Goal: Task Accomplishment & Management: Use online tool/utility

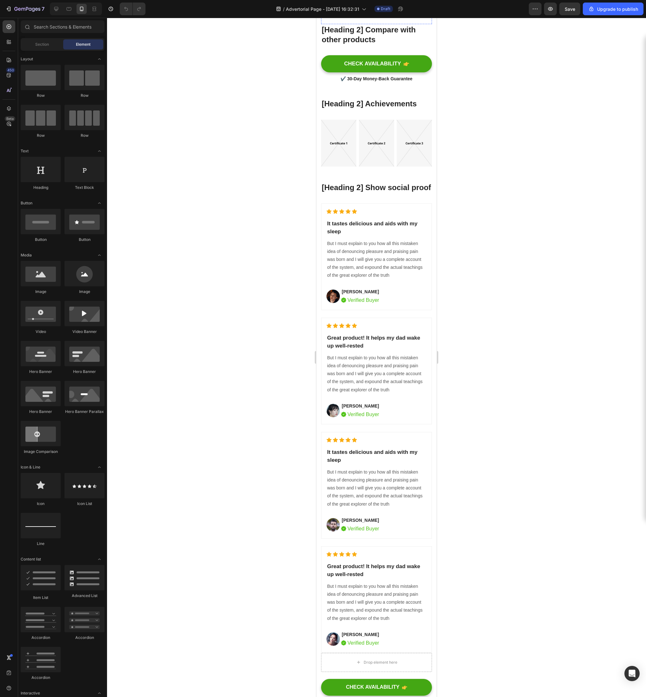
scroll to position [2623, 0]
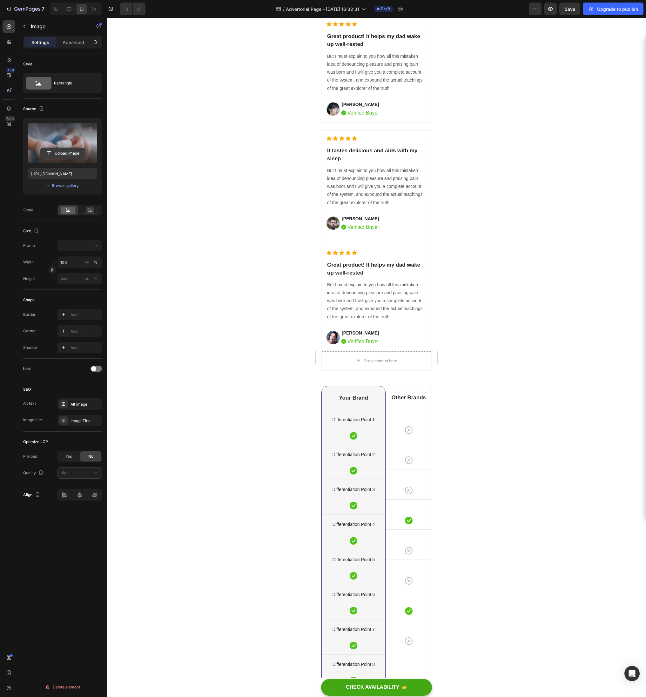
click at [77, 151] on input "file" at bounding box center [63, 153] width 44 height 11
type input "https://cdn.shopify.com/s/files/1/0948/4038/9973/files/gempages_573054621577118…"
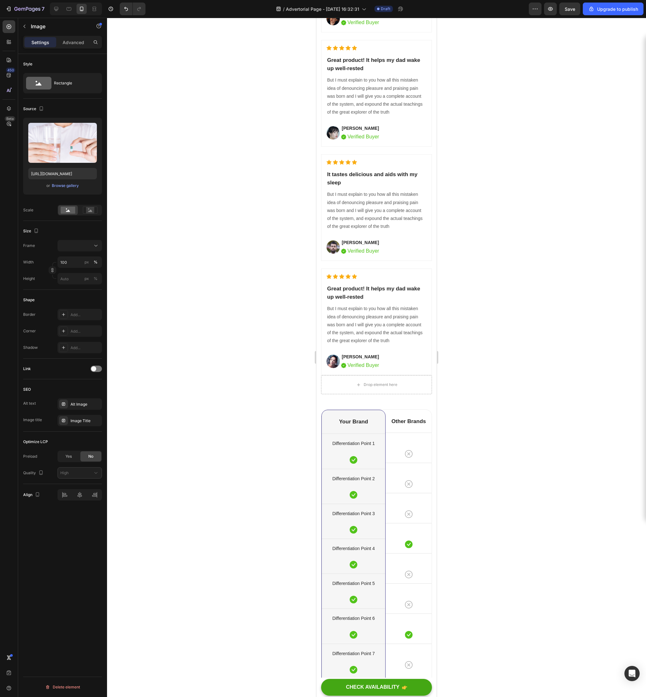
click at [59, 151] on input "file" at bounding box center [63, 153] width 44 height 11
type input "https://cdn.shopify.com/s/files/1/0948/4038/9973/files/gempages_573054621577118…"
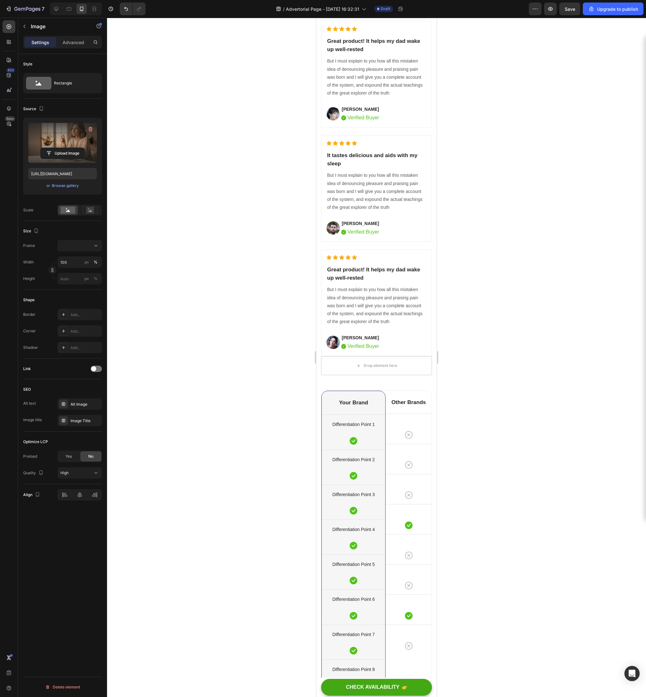
scroll to position [2653, 0]
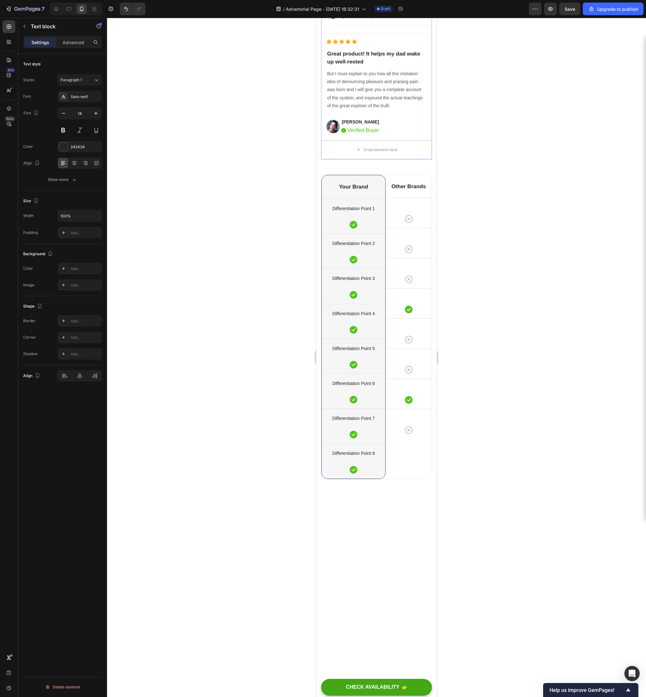
scroll to position [2821, 0]
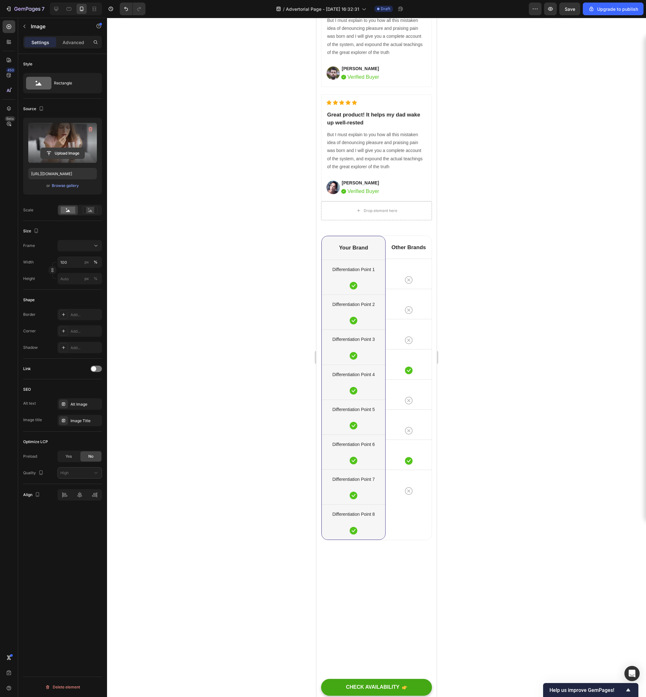
click at [68, 156] on input "file" at bounding box center [63, 153] width 44 height 11
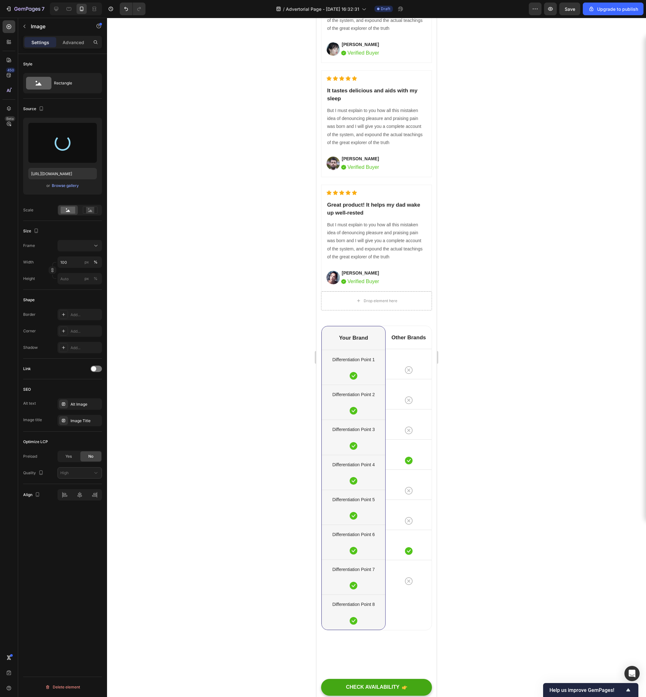
scroll to position [2720, 0]
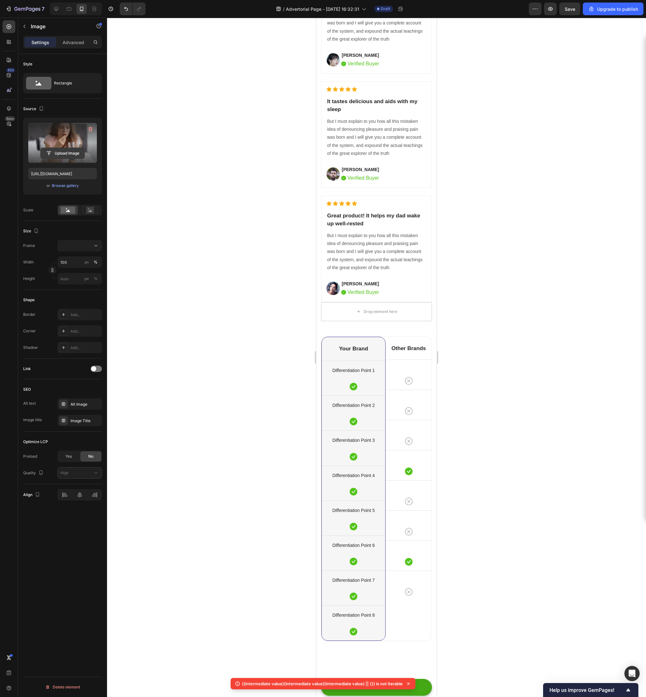
click at [77, 150] on input "file" at bounding box center [63, 153] width 44 height 11
type input "https://cdn.shopify.com/s/files/1/0948/4038/9973/files/gempages_573054621577118…"
click at [66, 154] on input "file" at bounding box center [63, 153] width 44 height 11
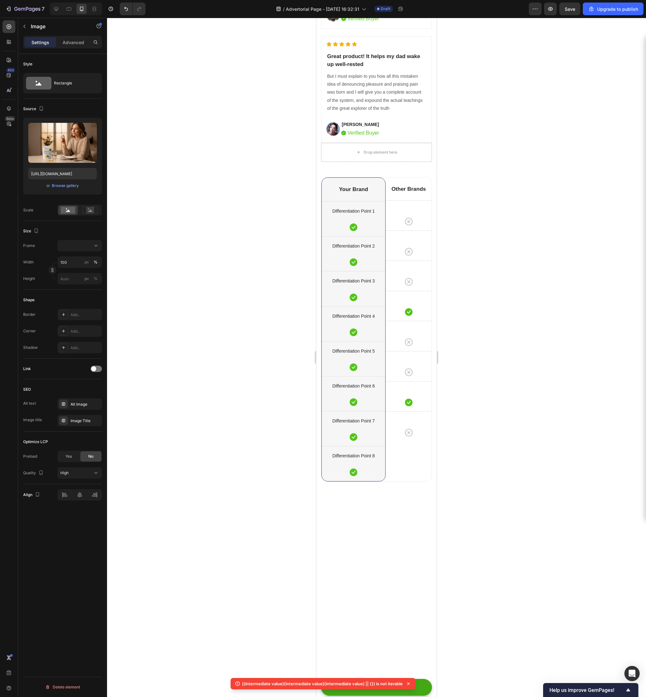
scroll to position [2891, 0]
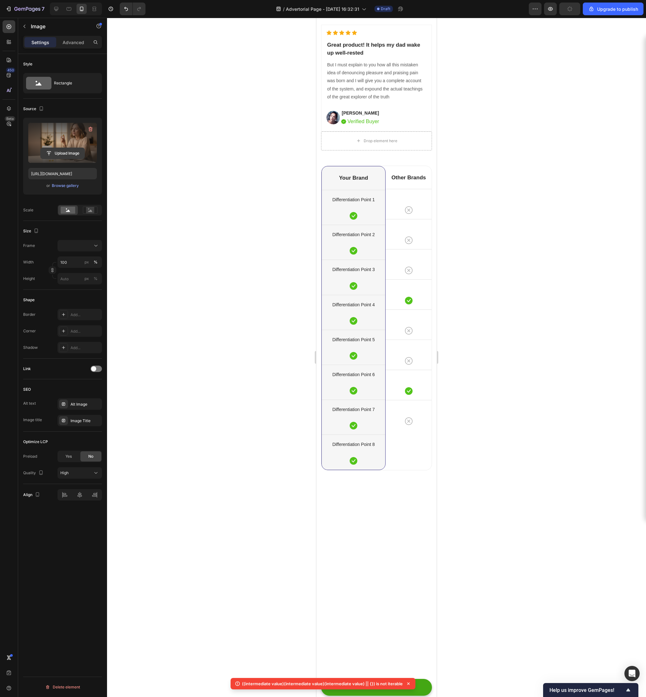
click at [57, 154] on input "file" at bounding box center [63, 153] width 44 height 11
type input "https://cdn.shopify.com/s/files/1/0948/4038/9973/files/gempages_573054621577118…"
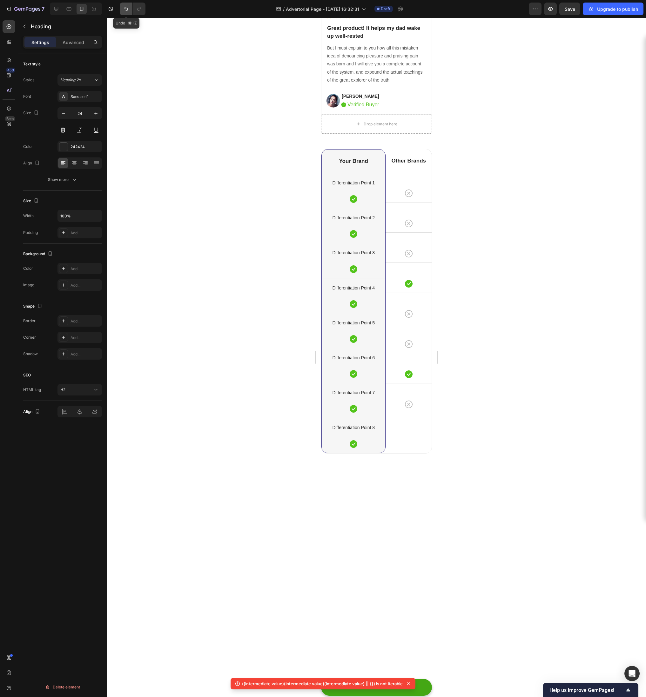
click at [127, 5] on button "Undo/Redo" at bounding box center [126, 9] width 13 height 13
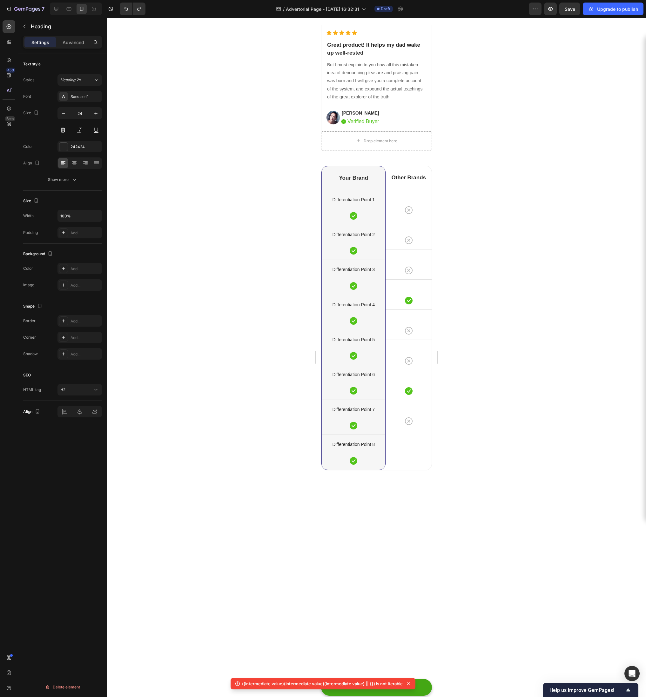
click at [581, 135] on div at bounding box center [376, 357] width 539 height 679
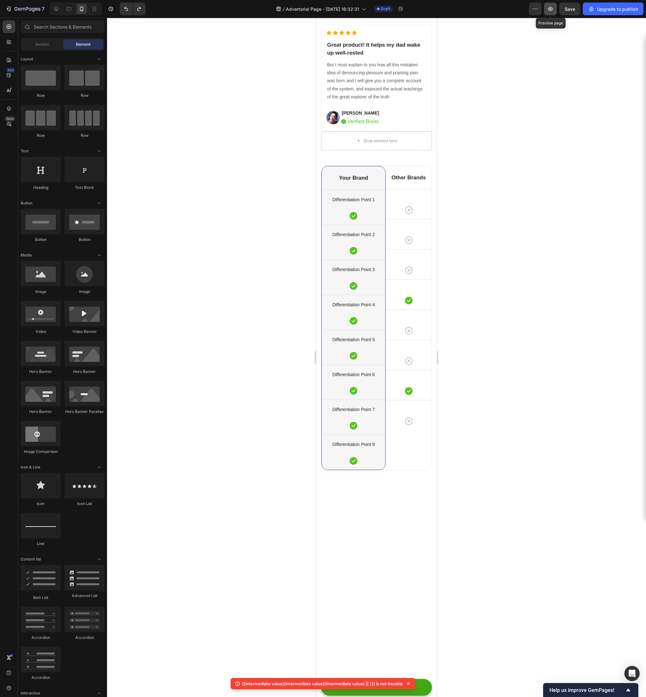
click at [551, 11] on icon "button" at bounding box center [550, 9] width 6 height 6
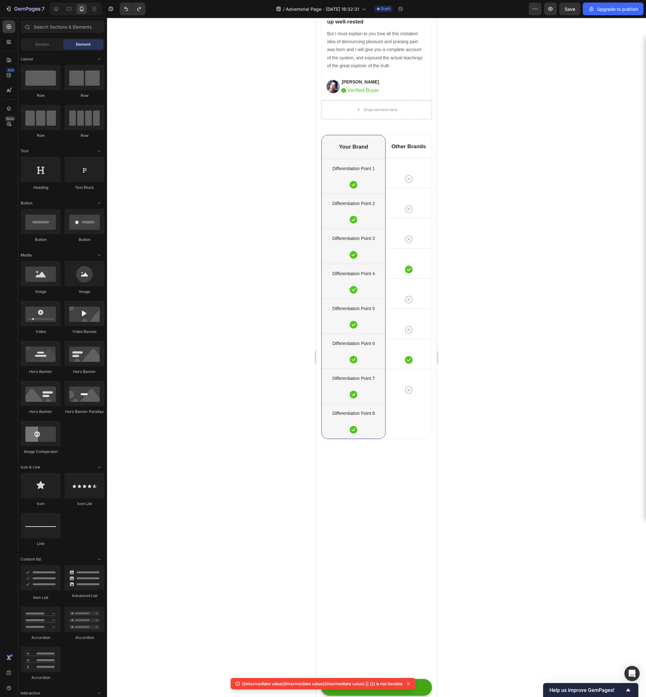
scroll to position [2887, 0]
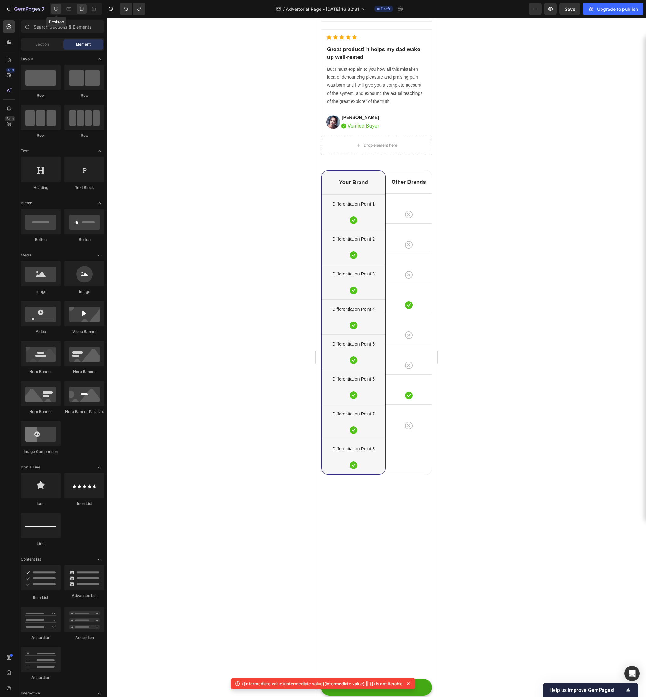
click at [58, 10] on icon at bounding box center [56, 9] width 6 height 6
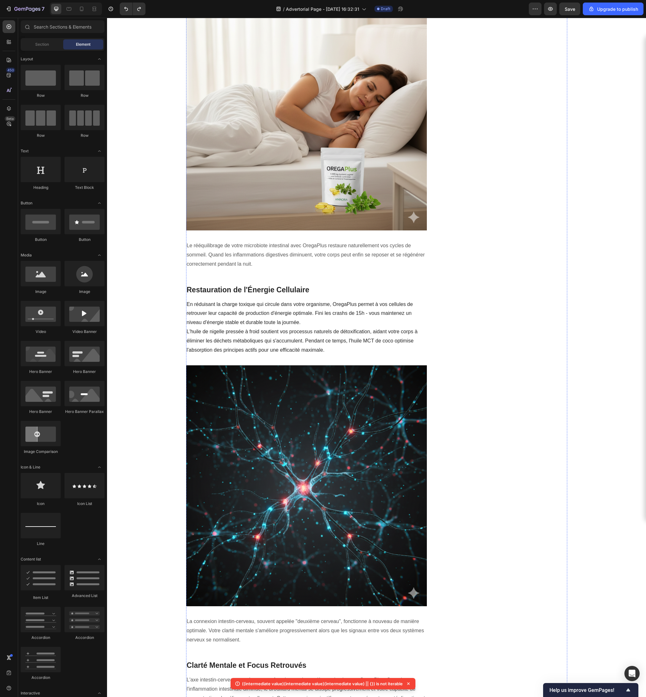
scroll to position [719, 0]
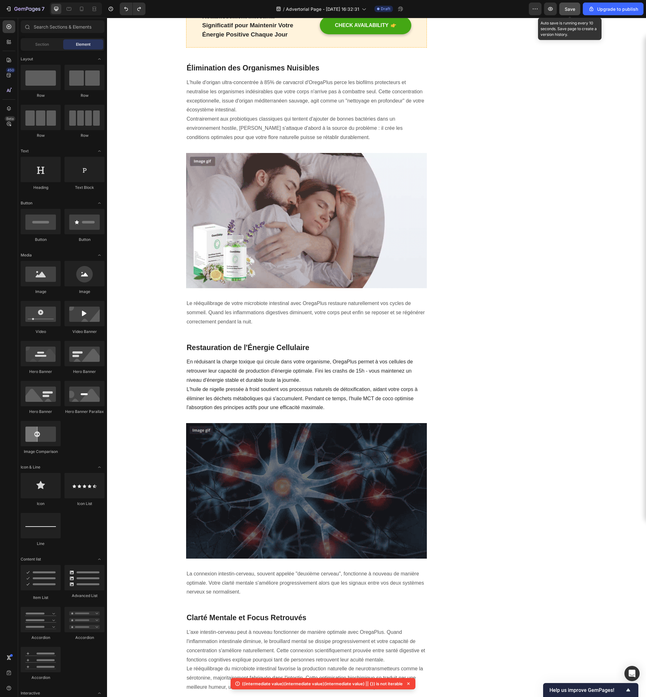
click at [574, 8] on span "Save" at bounding box center [569, 8] width 10 height 5
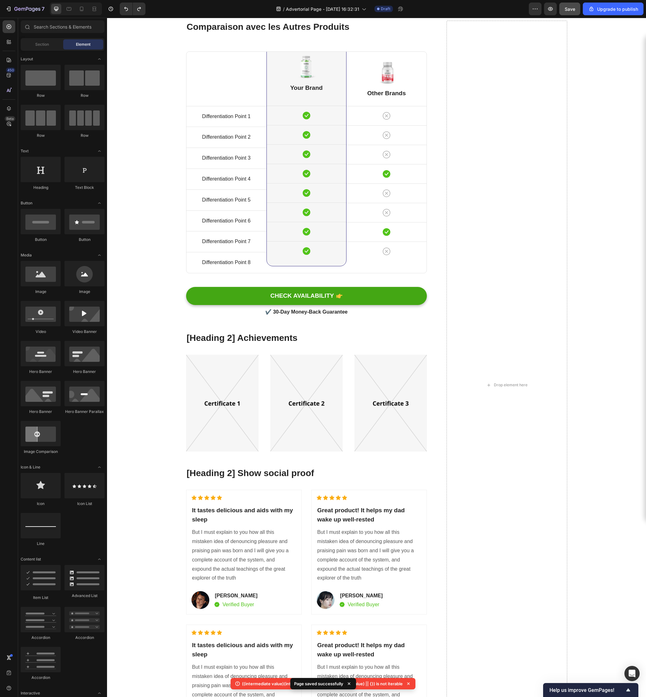
scroll to position [2813, 0]
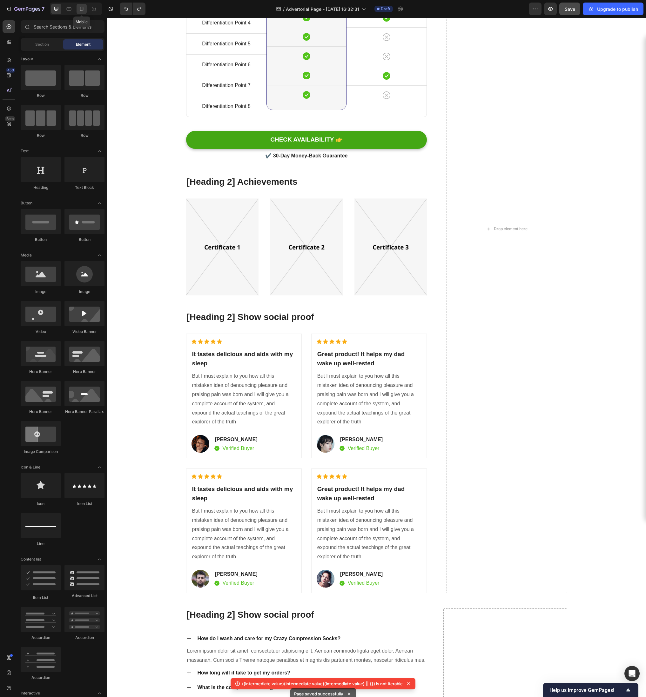
click at [81, 11] on icon at bounding box center [81, 9] width 6 height 6
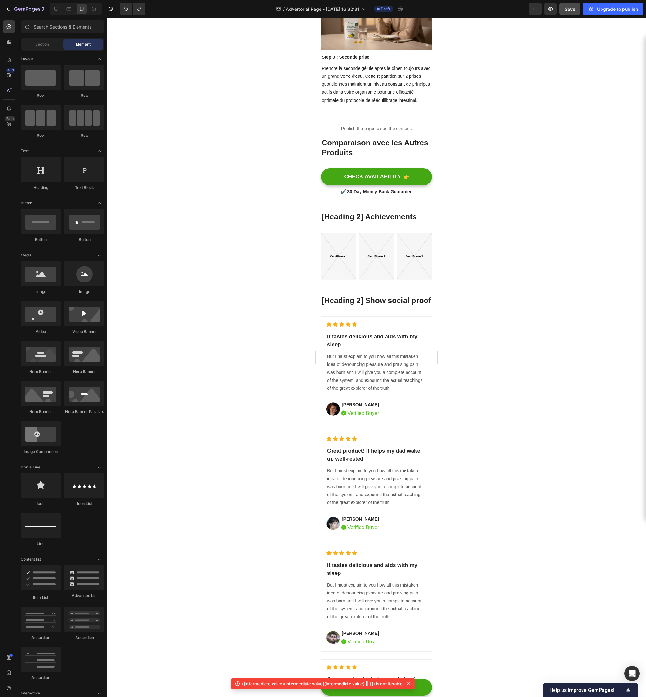
scroll to position [2997, 0]
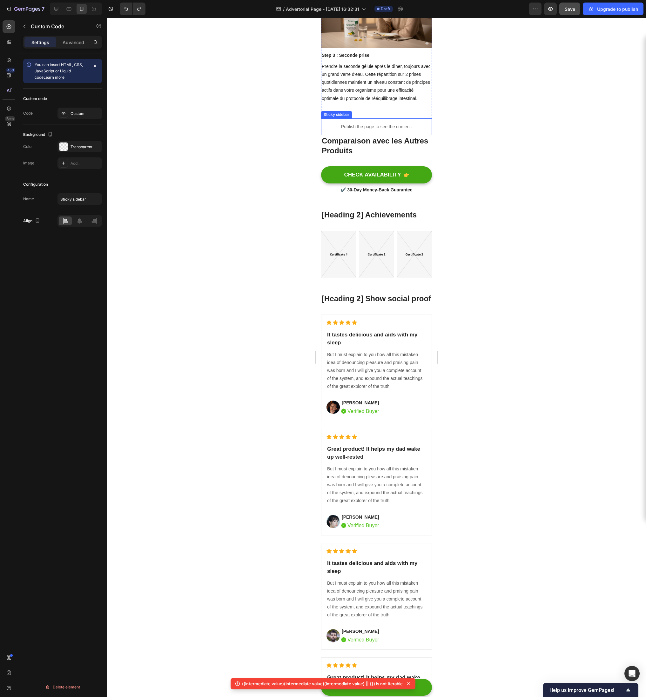
click at [412, 130] on p "Publish the page to see the content." at bounding box center [376, 126] width 111 height 7
click at [79, 114] on div "Custom" at bounding box center [85, 114] width 30 height 6
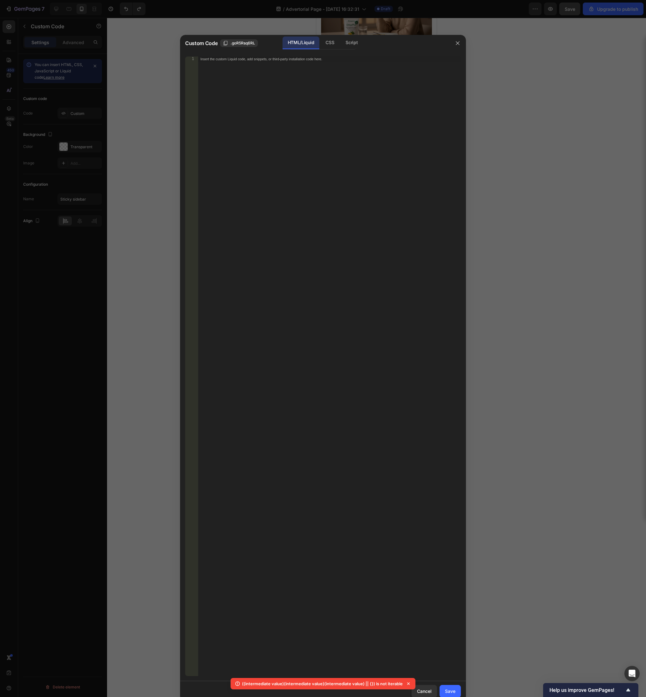
click at [277, 187] on div "Insert the custom Liquid code, add snippets, or third-party installation code h…" at bounding box center [329, 372] width 263 height 630
click at [455, 46] on button "button" at bounding box center [457, 43] width 10 height 10
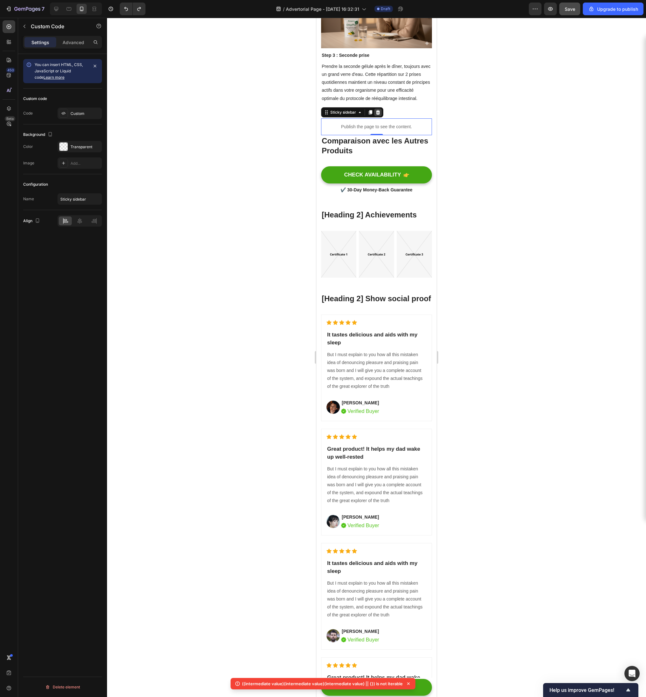
click at [379, 116] on div at bounding box center [378, 113] width 8 height 8
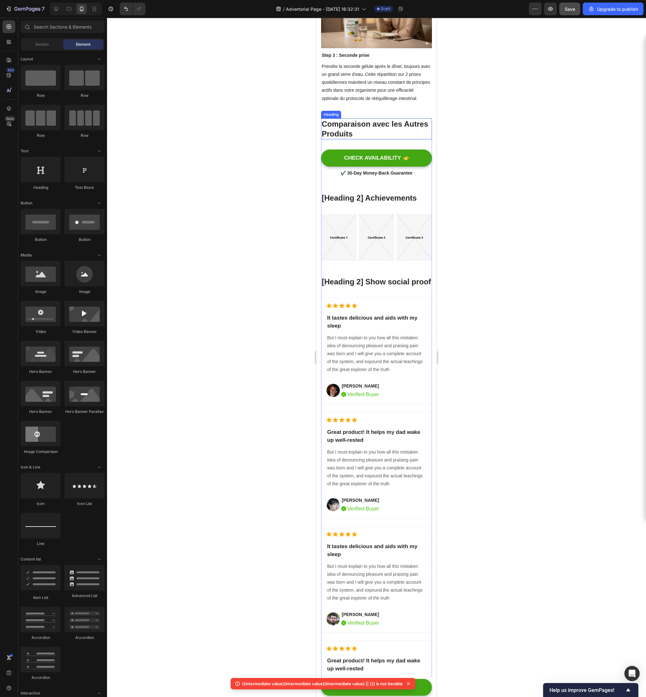
click at [406, 139] on h2 "Comparaison avec les Autres Produits" at bounding box center [376, 128] width 111 height 21
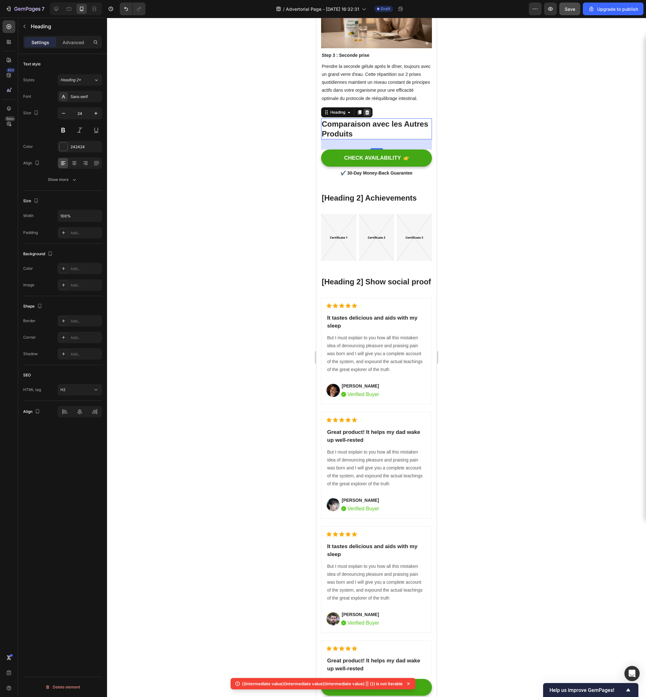
click at [368, 115] on icon at bounding box center [367, 112] width 4 height 4
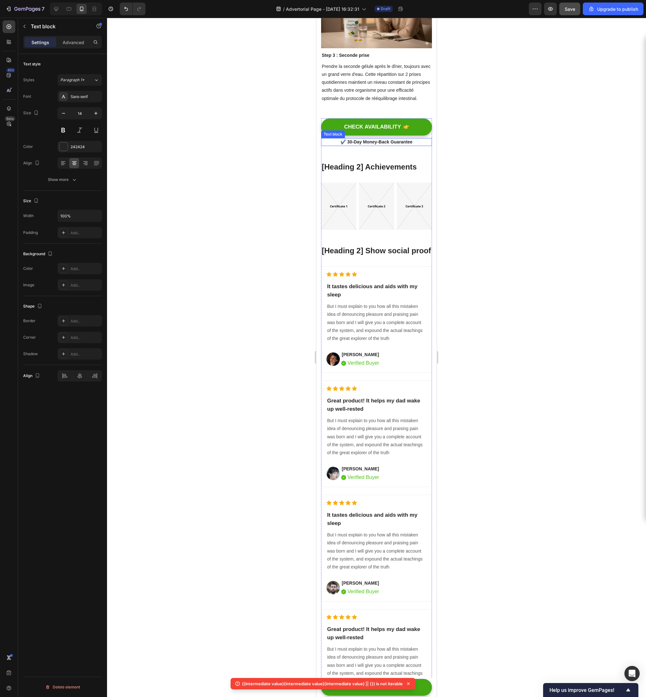
click at [422, 145] on p "✔️ 30-Day Money-Back Guarantee" at bounding box center [377, 142] width 110 height 7
click at [373, 136] on div at bounding box center [371, 132] width 8 height 8
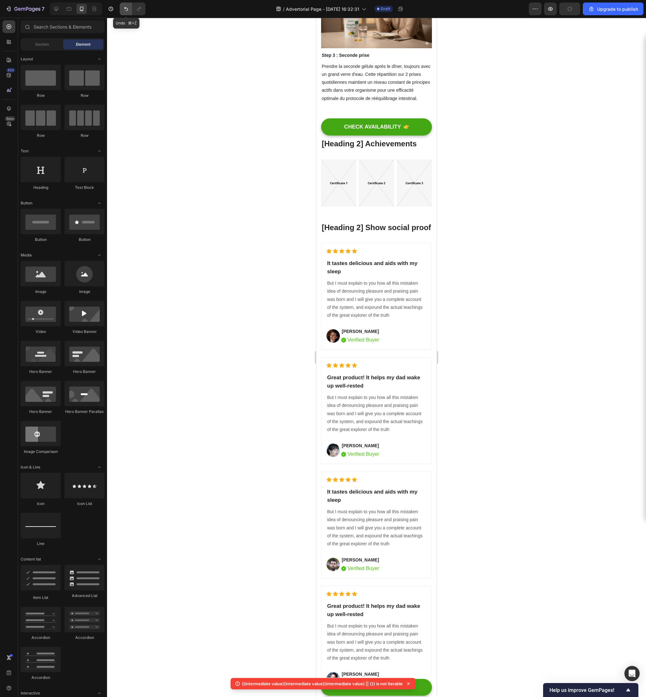
click at [124, 7] on icon "Undo/Redo" at bounding box center [126, 9] width 6 height 6
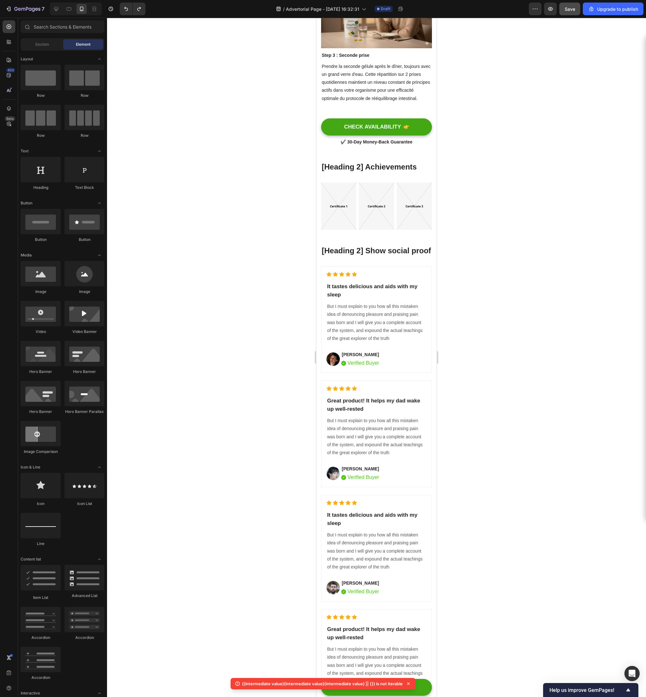
click at [360, 145] on p "✔️ 30-Day Money-Back Guarantee" at bounding box center [377, 142] width 110 height 7
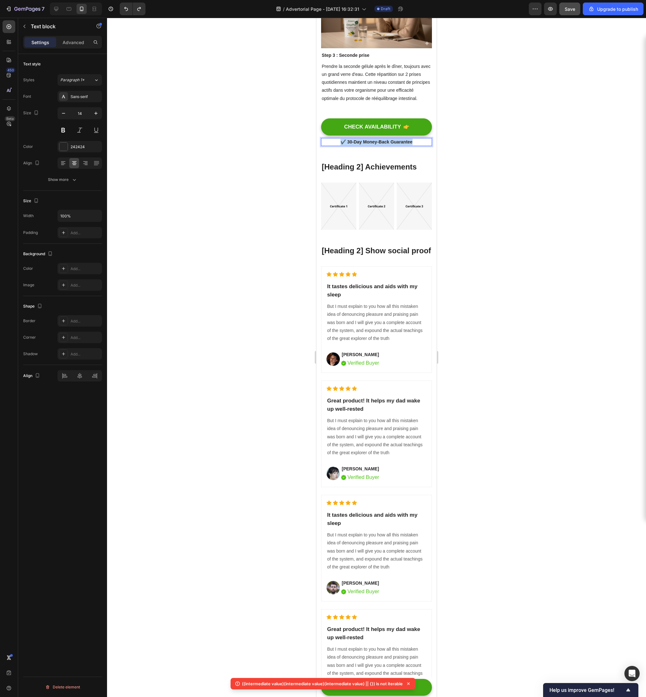
click at [360, 145] on p "✔️ 30-Day Money-Back Guarantee" at bounding box center [377, 142] width 110 height 7
click at [403, 145] on p "Garantie Satisfait ou Remboursé 30 Jours" at bounding box center [377, 142] width 110 height 7
click at [472, 305] on div at bounding box center [376, 357] width 539 height 679
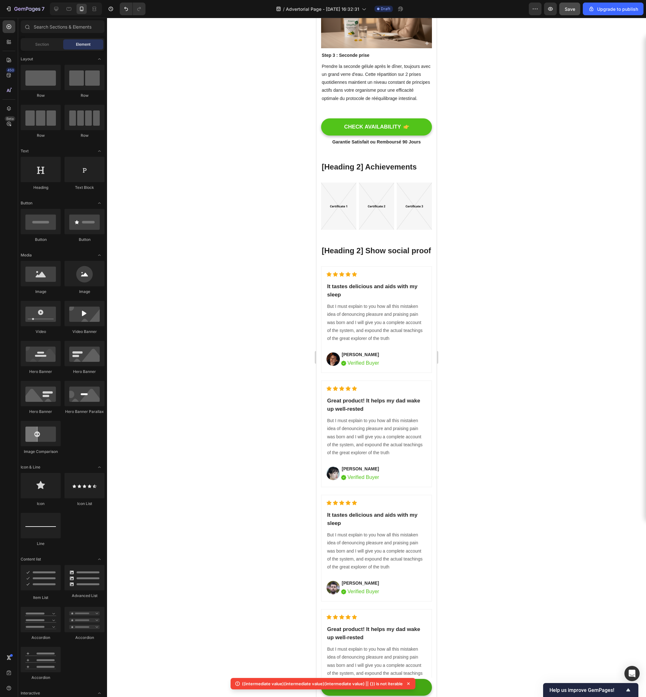
click at [356, 136] on button "CHECK AVAILABILITY" at bounding box center [376, 126] width 111 height 17
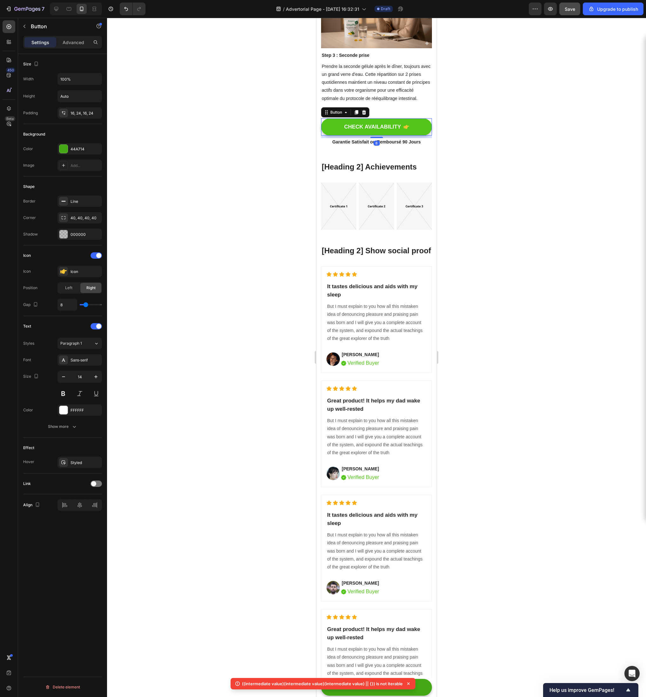
click at [356, 136] on button "CHECK AVAILABILITY" at bounding box center [376, 126] width 111 height 17
click at [356, 130] on div "CHECK AVAILABILITY" at bounding box center [372, 126] width 57 height 7
click at [356, 130] on p "CHECK AVAILABILITY" at bounding box center [372, 126] width 57 height 7
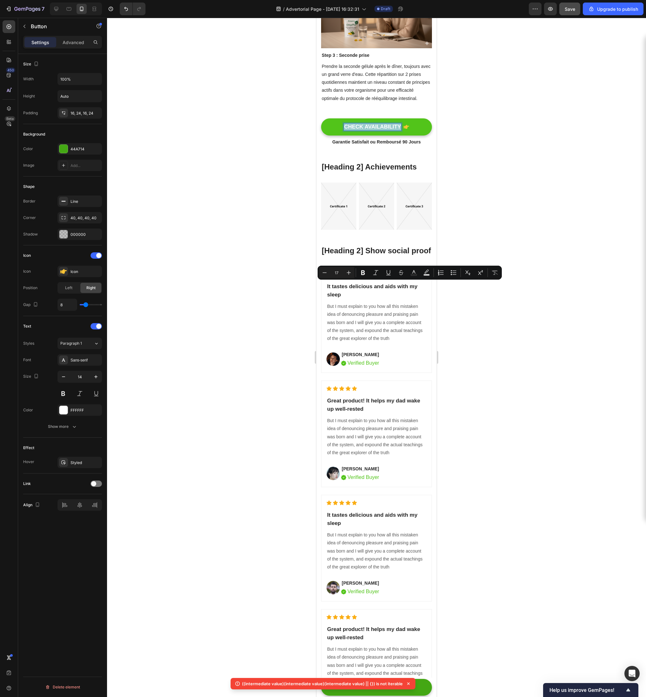
click at [356, 130] on p "CHECK AVAILABILITY" at bounding box center [372, 126] width 57 height 7
click at [516, 289] on div at bounding box center [376, 357] width 539 height 679
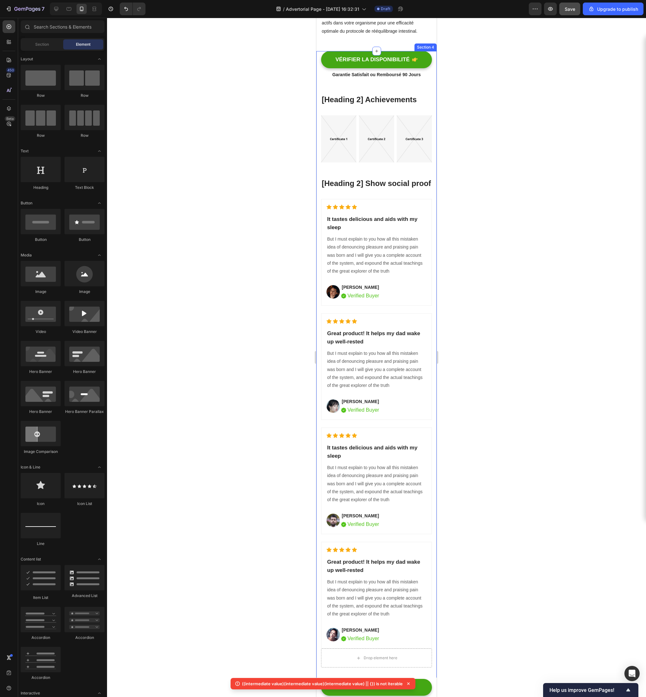
scroll to position [3070, 0]
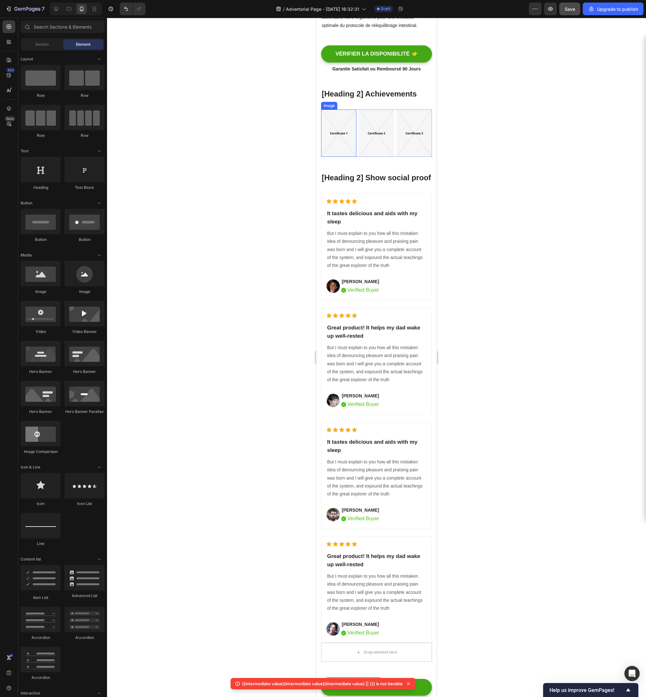
click at [346, 157] on img at bounding box center [338, 133] width 35 height 47
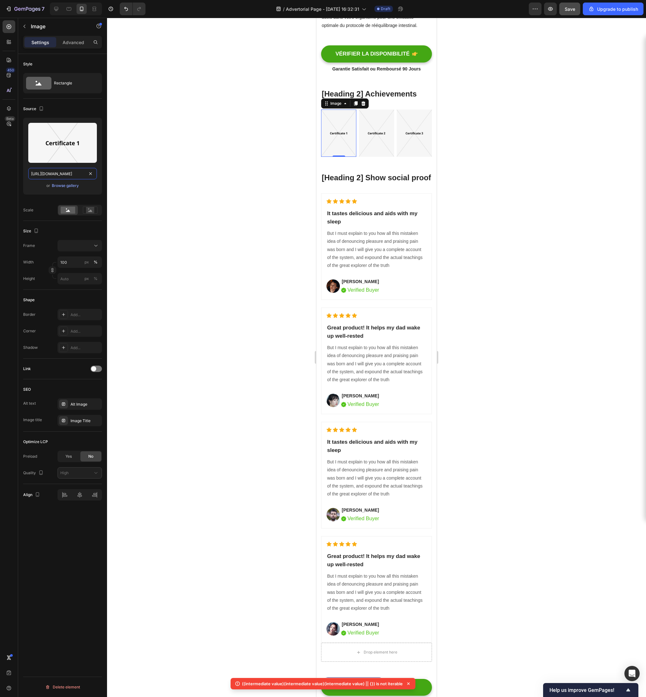
click at [49, 171] on input "https://ucarecdn.com/97952ae2-e6cd-4b62-8396-3d2a73f47fb2/-/format/auto/" at bounding box center [62, 173] width 69 height 11
click at [61, 174] on input "text" at bounding box center [62, 173] width 69 height 11
paste input "https://cdn.shopify.com/s/files/1/0948/4038/9973/files/certificat.png?v=1749202…"
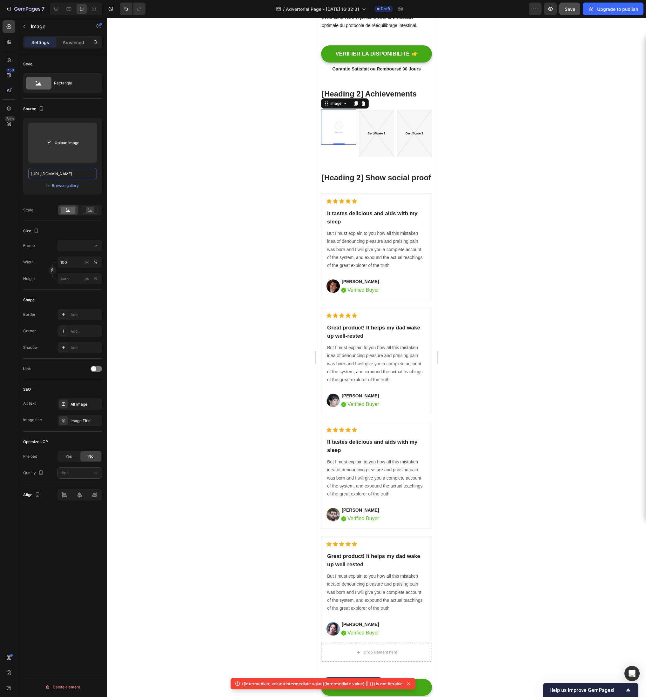
scroll to position [0, 101]
type input "https://cdn.shopify.com/s/files/1/0948/4038/9973/files/certificat.png?v=1749202…"
click at [156, 210] on div at bounding box center [376, 357] width 539 height 679
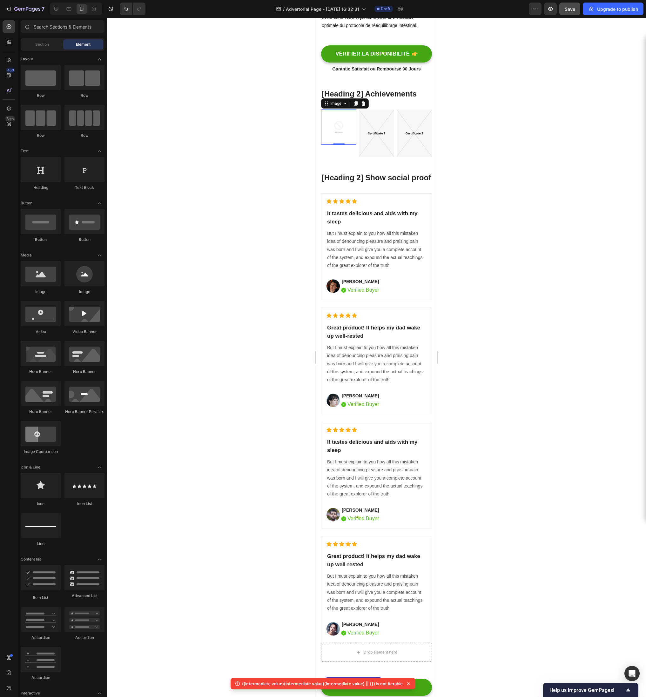
click at [344, 145] on img at bounding box center [338, 127] width 35 height 35
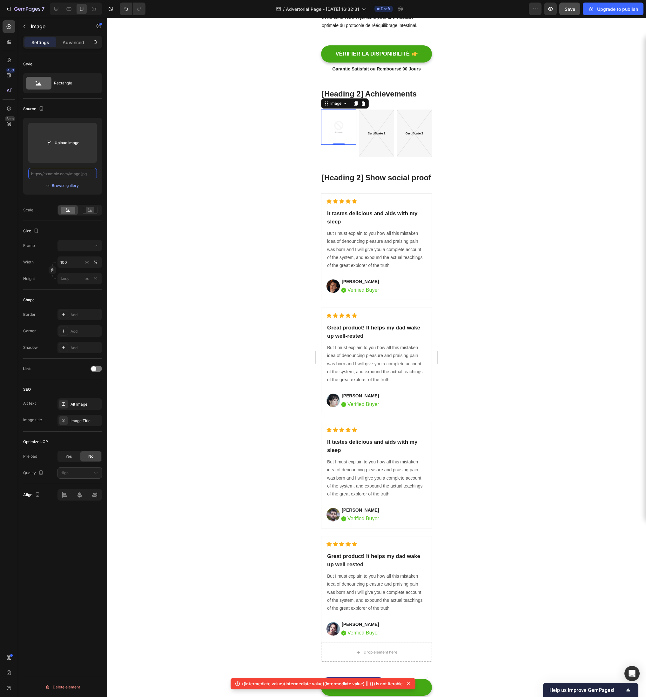
click at [62, 172] on input "text" at bounding box center [62, 173] width 69 height 11
paste input "https://cdn.shopify.com/s/files/1/0948/4038/9973/files/certificat.png?v=1749202…"
type input "https://cdn.shopify.com/s/files/1/0948/4038/9973/files/certificat.png?v=1749202…"
click at [374, 157] on img at bounding box center [376, 133] width 35 height 47
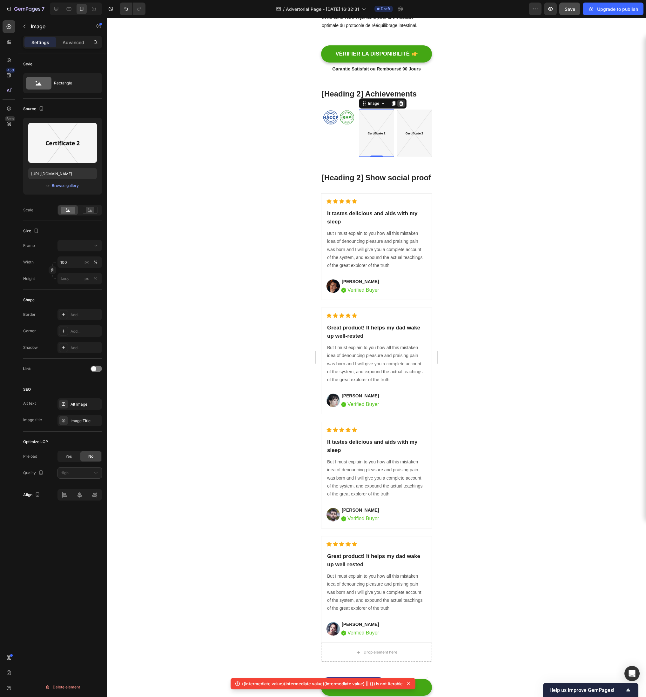
click at [404, 107] on div at bounding box center [401, 104] width 8 height 8
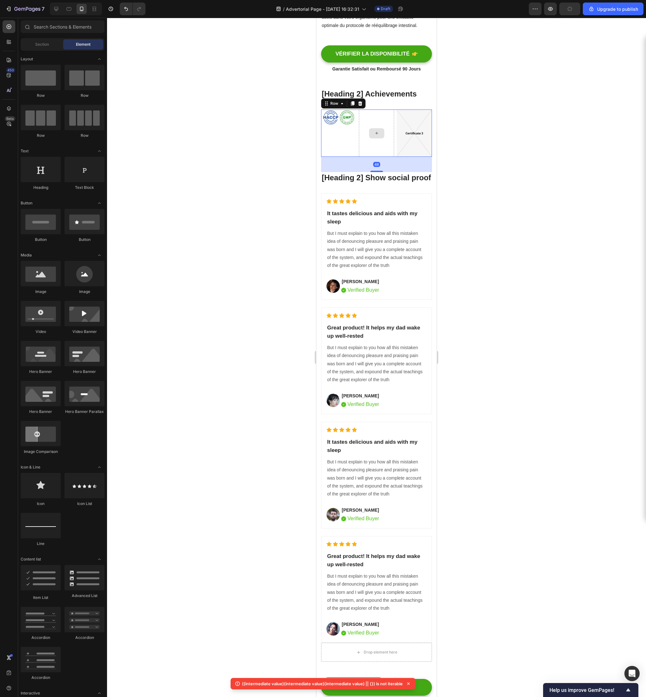
click at [382, 157] on div at bounding box center [376, 133] width 35 height 47
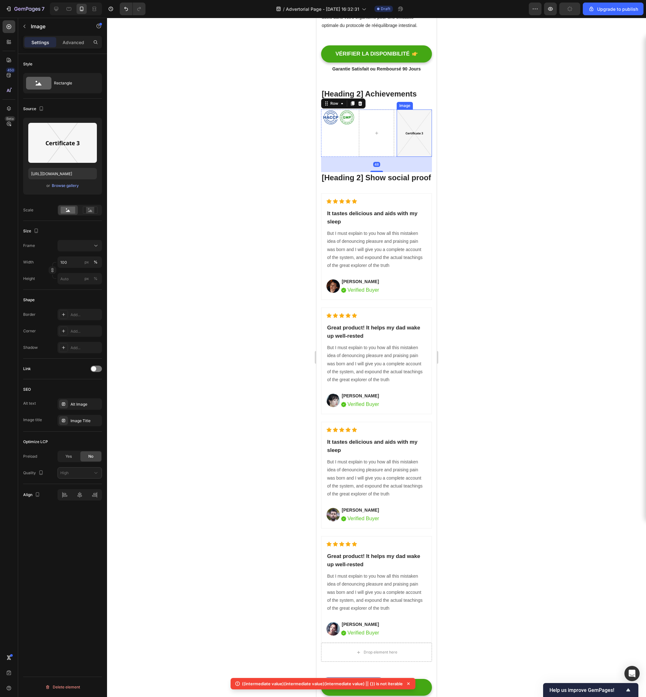
click at [411, 157] on img at bounding box center [414, 133] width 35 height 47
click at [401, 109] on div "Image" at bounding box center [421, 103] width 48 height 10
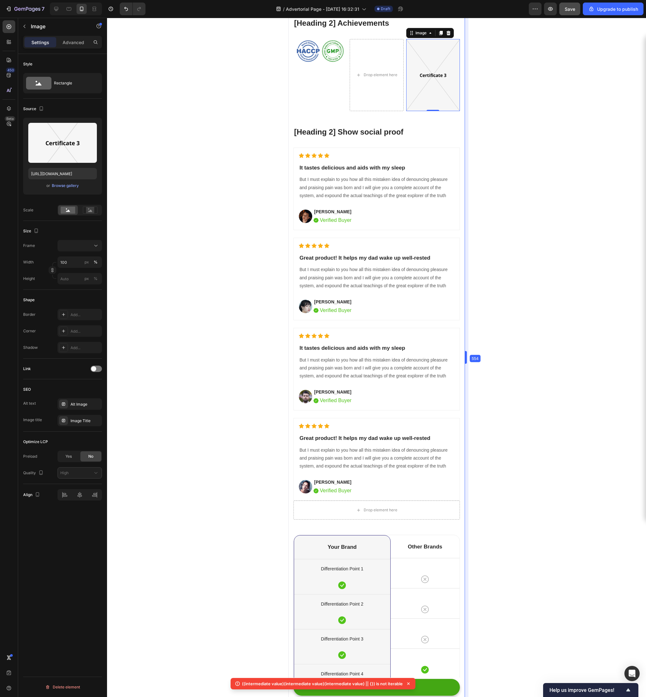
drag, startPoint x: 436, startPoint y: 273, endPoint x: 511, endPoint y: 270, distance: 74.7
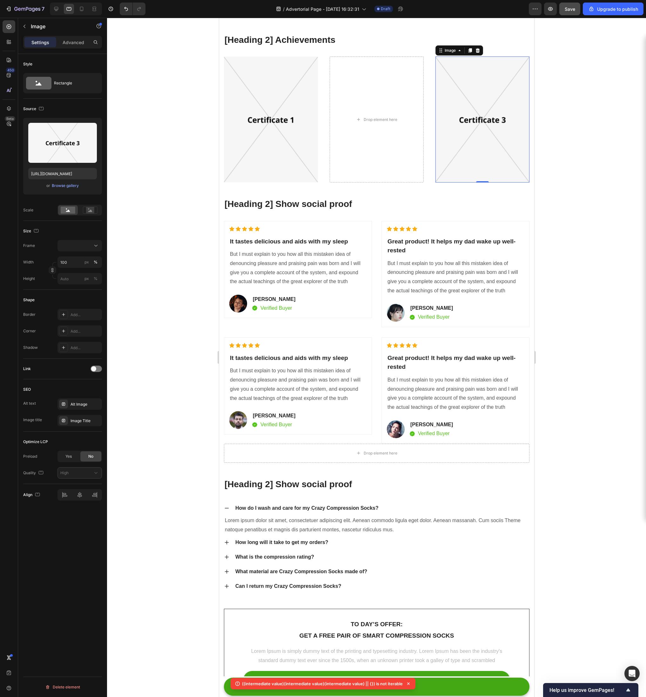
scroll to position [3618, 0]
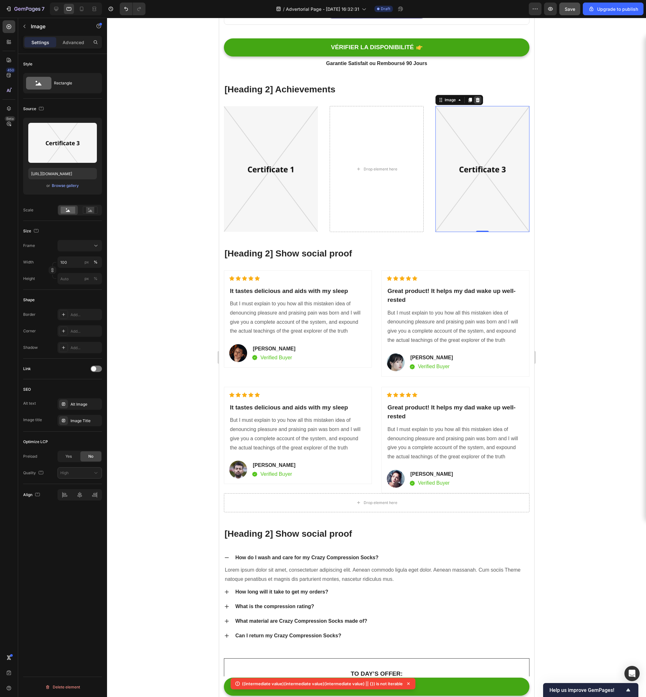
click at [477, 100] on icon at bounding box center [477, 99] width 5 height 5
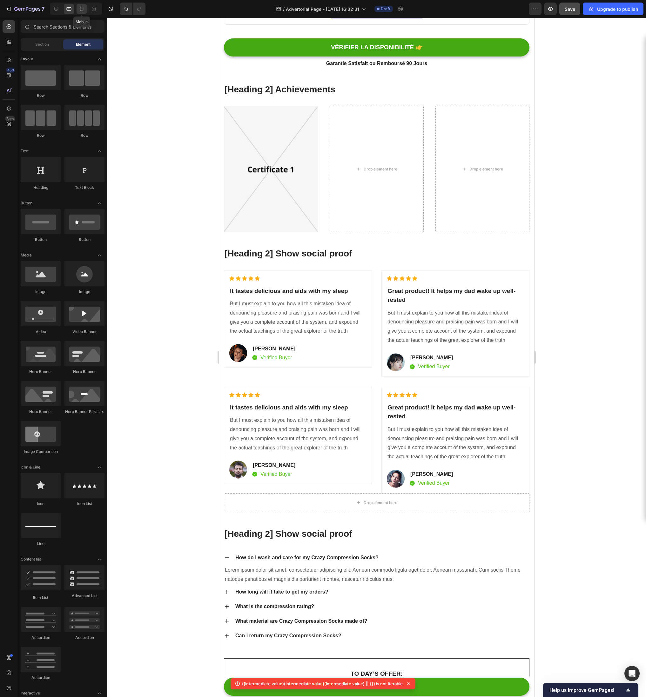
click at [80, 8] on icon at bounding box center [81, 9] width 6 height 6
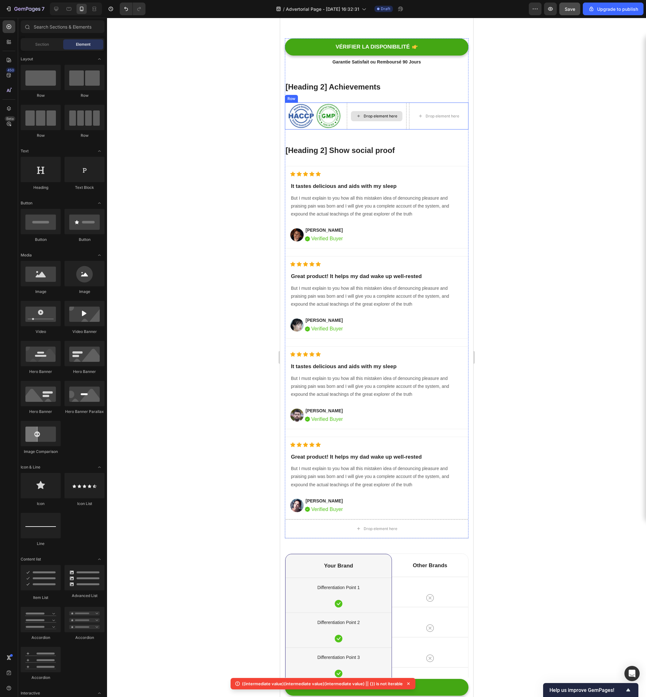
scroll to position [3235, 0]
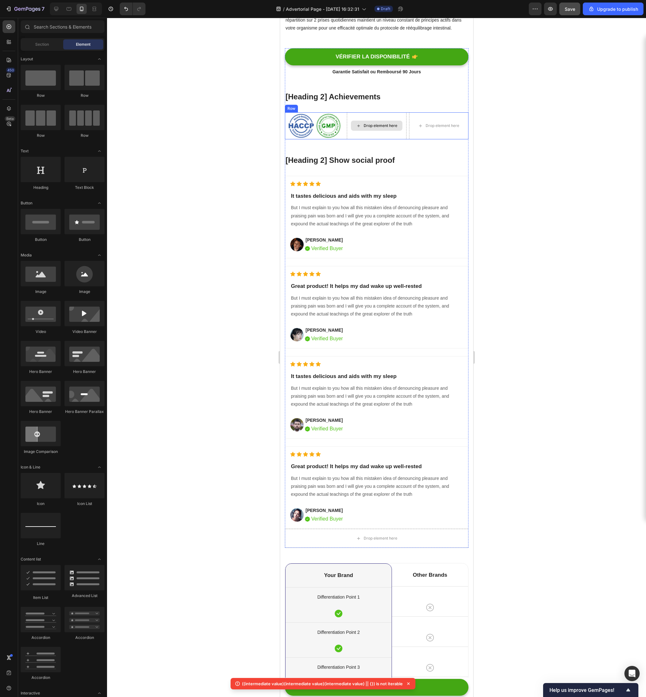
click at [364, 112] on div "Drop element here" at bounding box center [375, 125] width 59 height 27
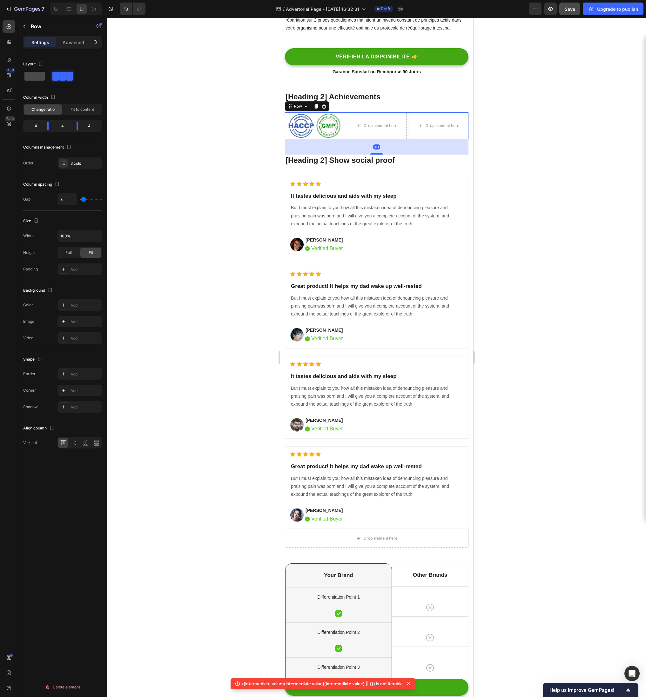
click at [37, 77] on span at bounding box center [34, 76] width 20 height 9
type input "0"
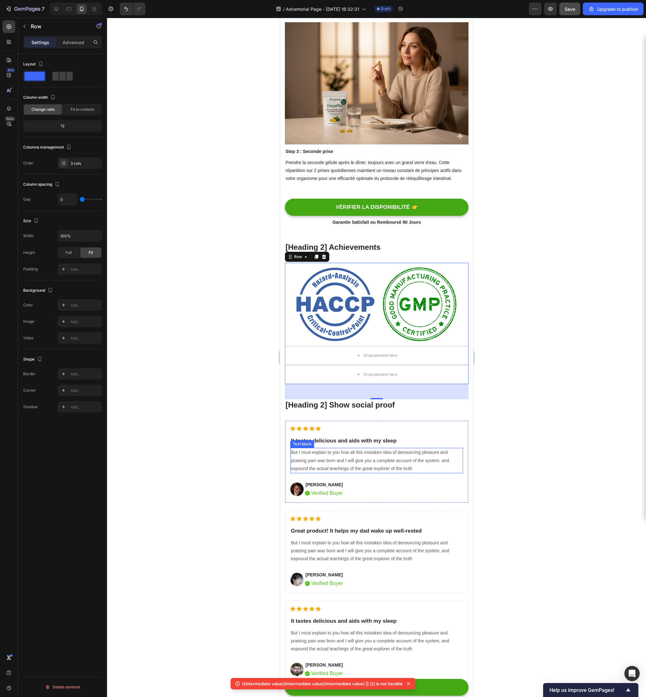
scroll to position [3077, 0]
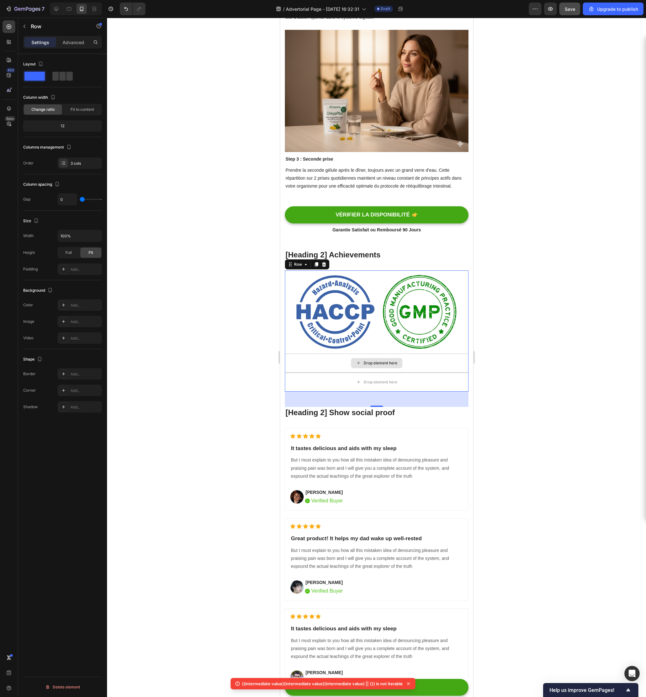
click at [426, 354] on div "Drop element here" at bounding box center [376, 363] width 184 height 19
click at [438, 358] on div "Drop element here" at bounding box center [376, 363] width 184 height 19
click at [83, 161] on div "3 cols" at bounding box center [85, 164] width 30 height 6
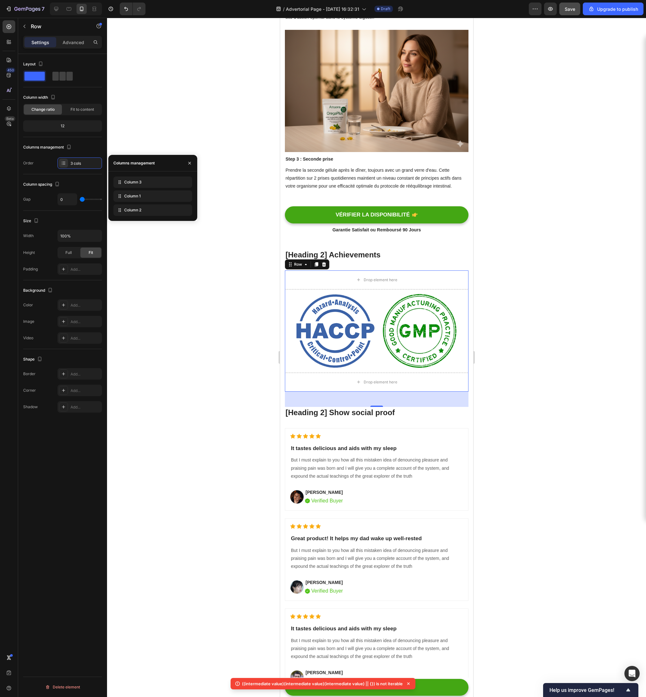
click at [207, 109] on div at bounding box center [376, 357] width 539 height 679
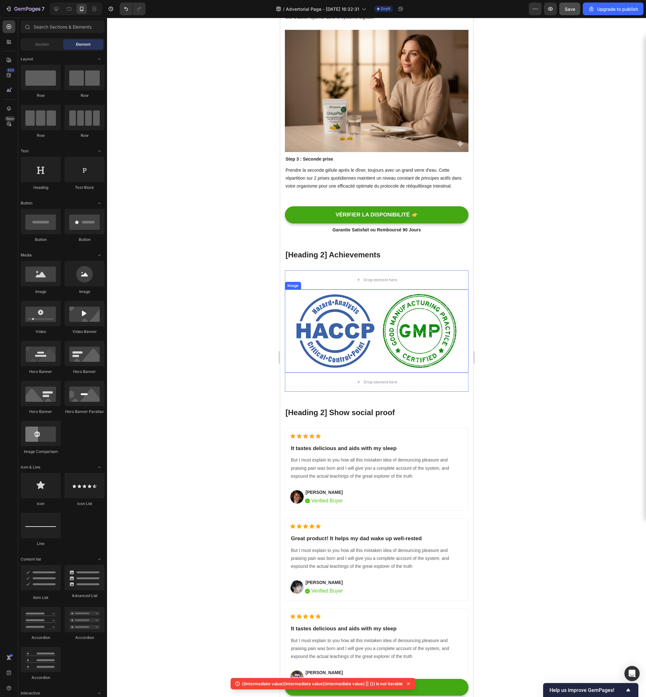
click at [343, 290] on img at bounding box center [376, 331] width 184 height 83
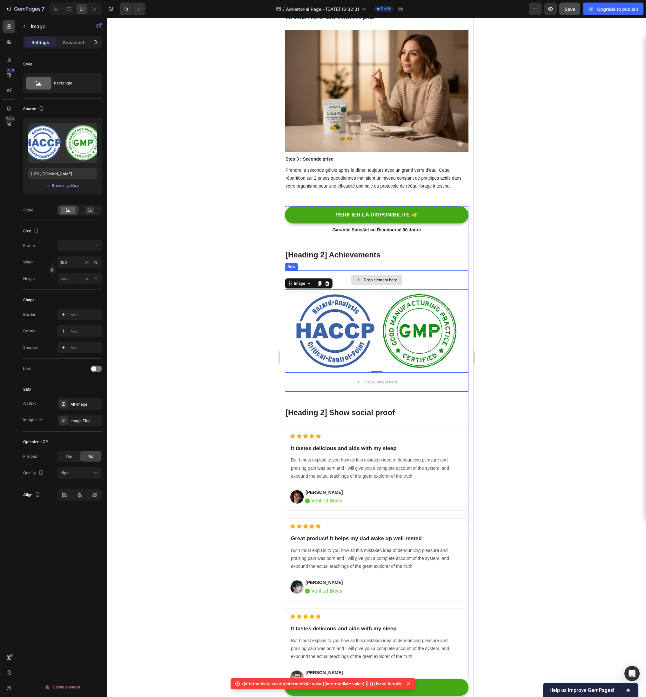
click at [343, 275] on div "Drop element here" at bounding box center [376, 279] width 184 height 19
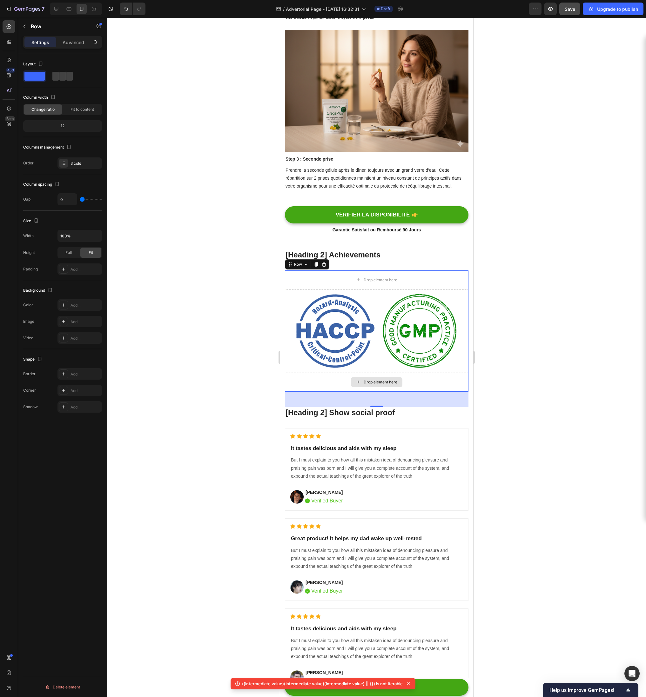
click at [333, 377] on div "Drop element here" at bounding box center [376, 382] width 184 height 19
click at [309, 373] on div "Drop element here" at bounding box center [376, 382] width 184 height 19
click at [301, 373] on div "Drop element here" at bounding box center [376, 382] width 184 height 19
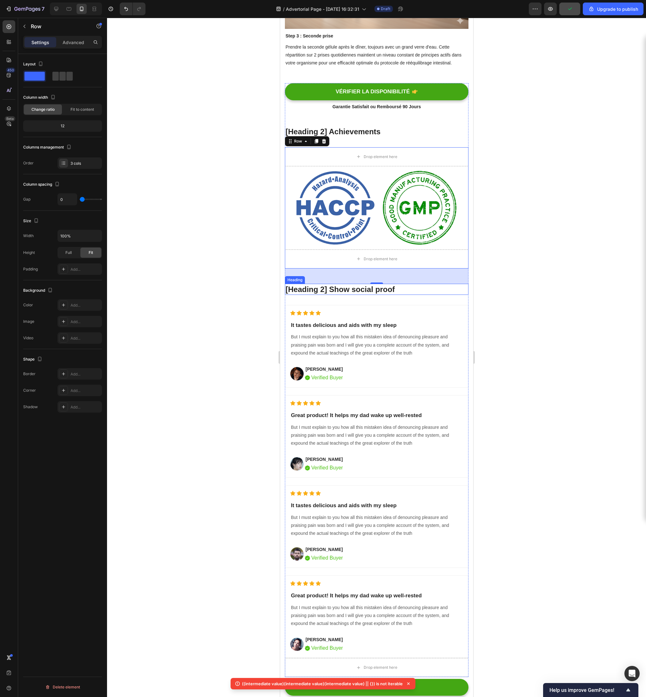
scroll to position [3212, 0]
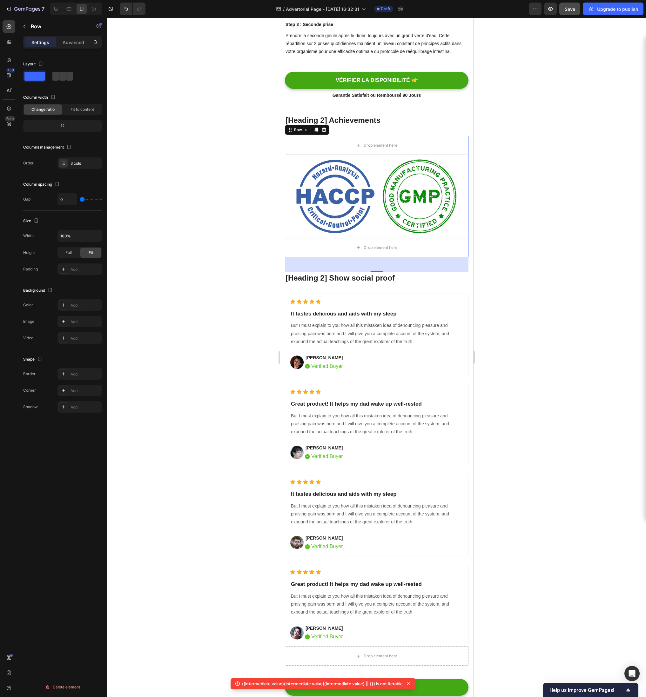
click at [365, 115] on p "[Heading 2] Achievements" at bounding box center [376, 120] width 182 height 10
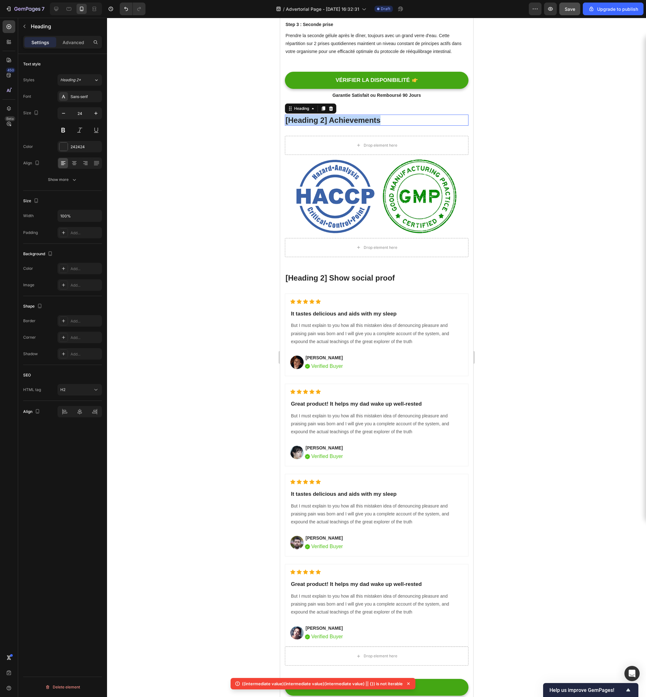
click at [365, 115] on p "[Heading 2] Achievements" at bounding box center [376, 120] width 182 height 10
click at [485, 172] on div at bounding box center [376, 357] width 539 height 679
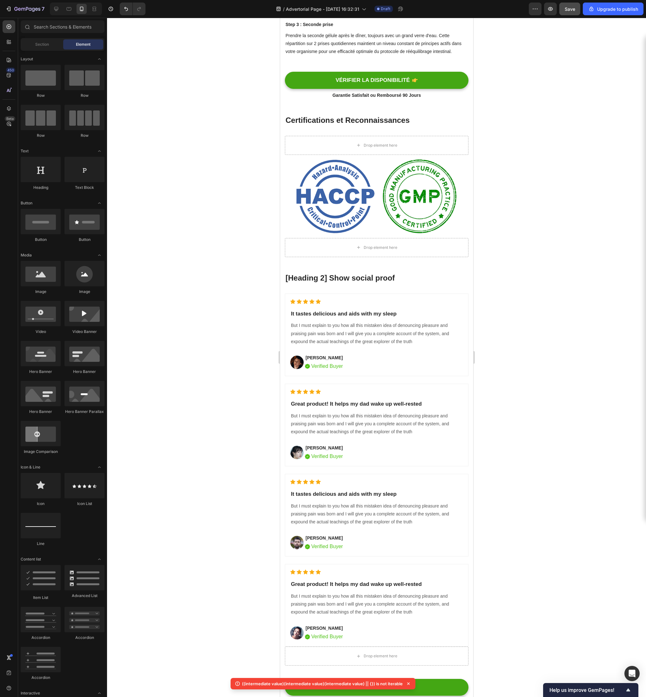
click at [422, 184] on img at bounding box center [376, 196] width 184 height 83
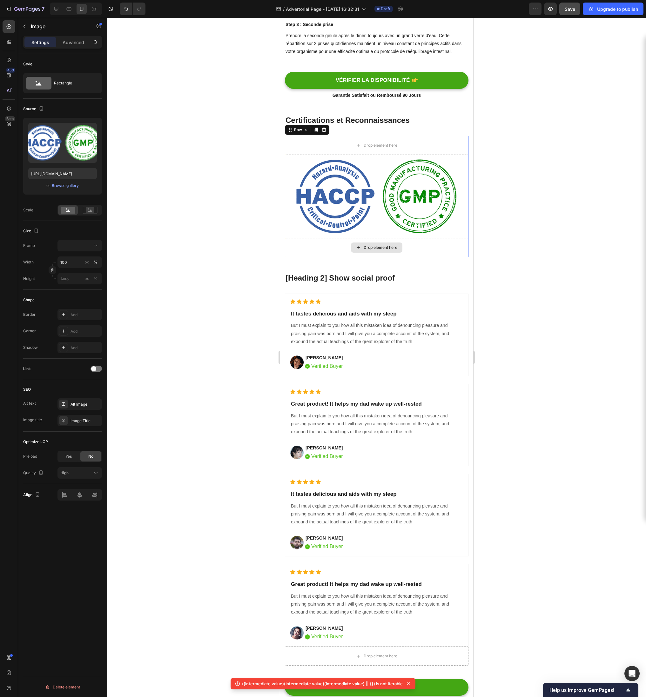
click at [413, 238] on div "Drop element here" at bounding box center [376, 247] width 184 height 19
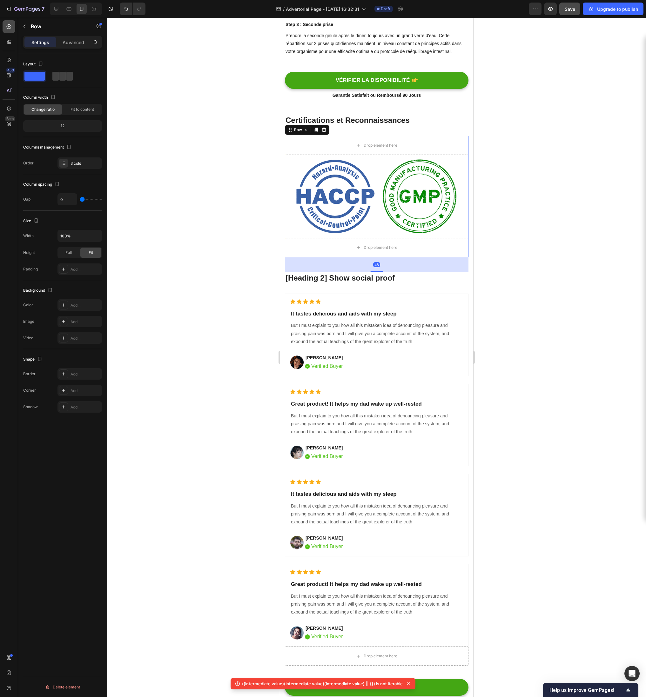
click at [11, 31] on div at bounding box center [9, 26] width 13 height 13
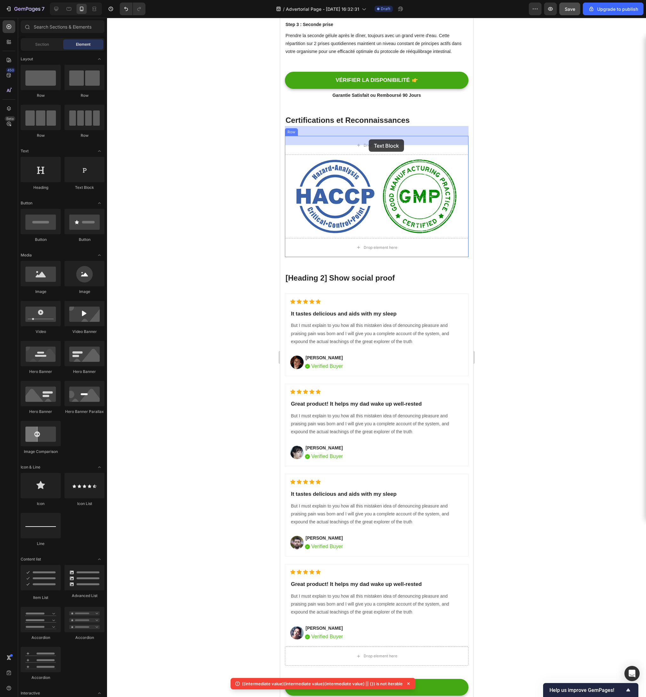
drag, startPoint x: 355, startPoint y: 190, endPoint x: 368, endPoint y: 139, distance: 52.2
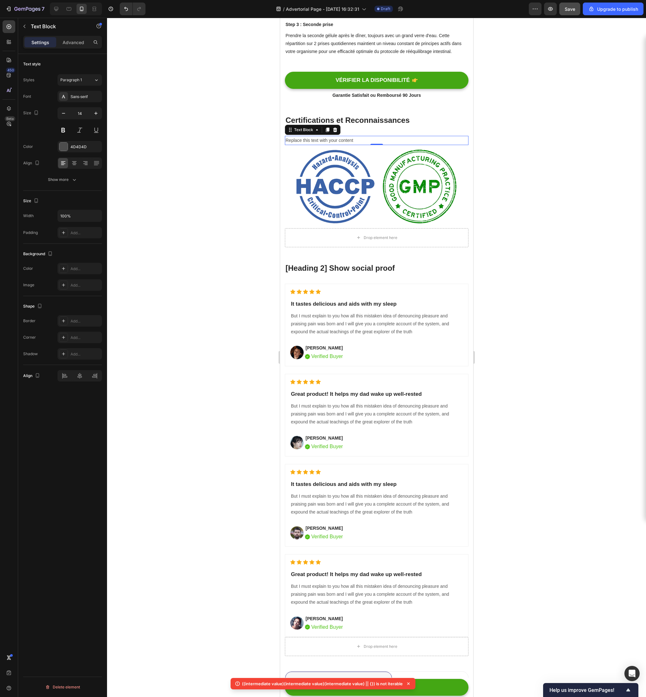
click at [356, 136] on div "Replace this text with your content" at bounding box center [376, 140] width 184 height 9
click at [356, 137] on p "Replace this text with your content" at bounding box center [376, 141] width 182 height 8
click at [517, 149] on div at bounding box center [376, 357] width 539 height 679
click at [375, 137] on p "2 certificats côte à côte :" at bounding box center [376, 141] width 182 height 8
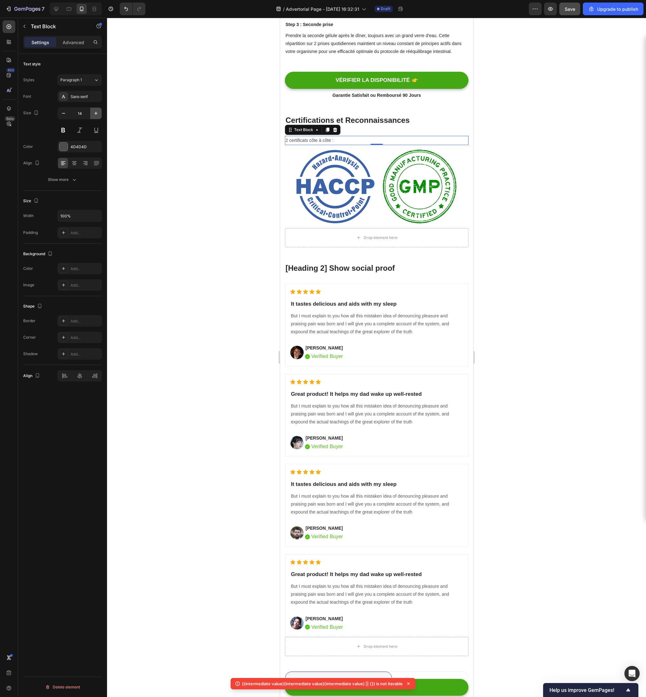
click at [97, 113] on icon "button" at bounding box center [96, 113] width 6 height 6
type input "16"
click at [71, 164] on icon at bounding box center [74, 163] width 6 height 6
click at [10, 30] on div at bounding box center [9, 26] width 13 height 13
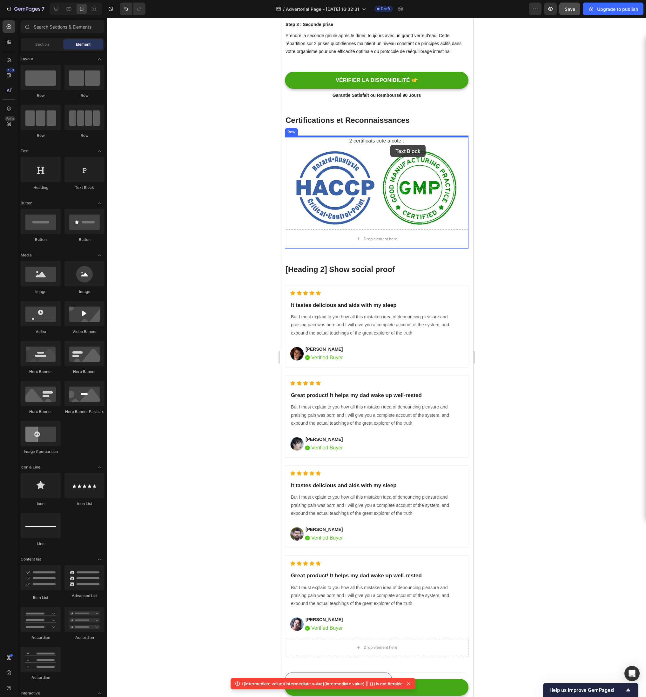
drag, startPoint x: 362, startPoint y: 193, endPoint x: 390, endPoint y: 139, distance: 60.6
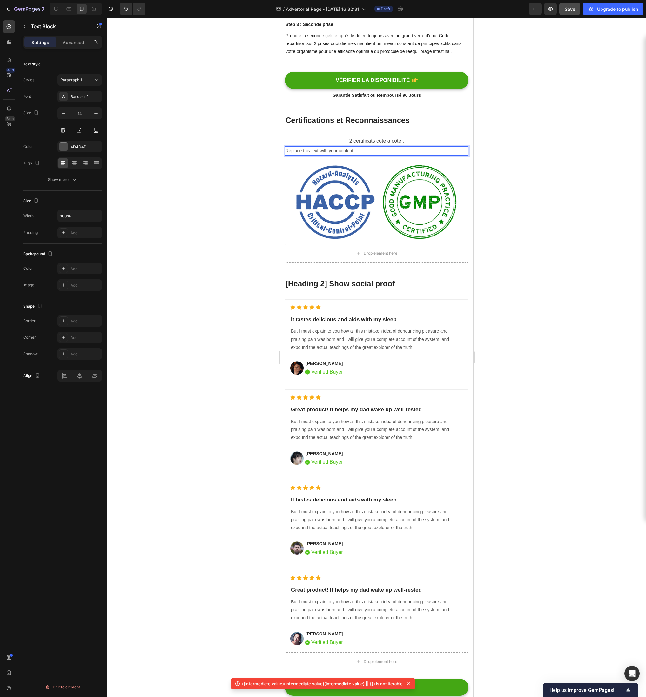
click at [366, 146] on div "Replace this text with your content" at bounding box center [376, 150] width 184 height 9
click at [362, 147] on p "Replace this text with your content" at bounding box center [376, 151] width 182 height 8
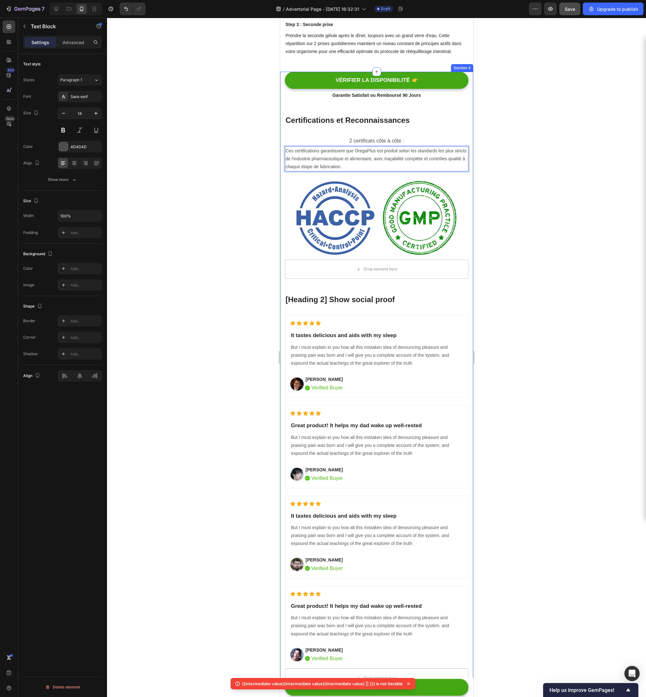
click at [492, 144] on div at bounding box center [376, 357] width 539 height 679
click at [433, 147] on p "Ces certifications garantissent que OregaPlus est produit selon les standards l…" at bounding box center [376, 159] width 182 height 24
click at [76, 164] on icon at bounding box center [74, 163] width 6 height 6
click at [367, 137] on p "2 certificats côte à côte :" at bounding box center [376, 141] width 182 height 9
click at [64, 129] on button at bounding box center [62, 129] width 11 height 11
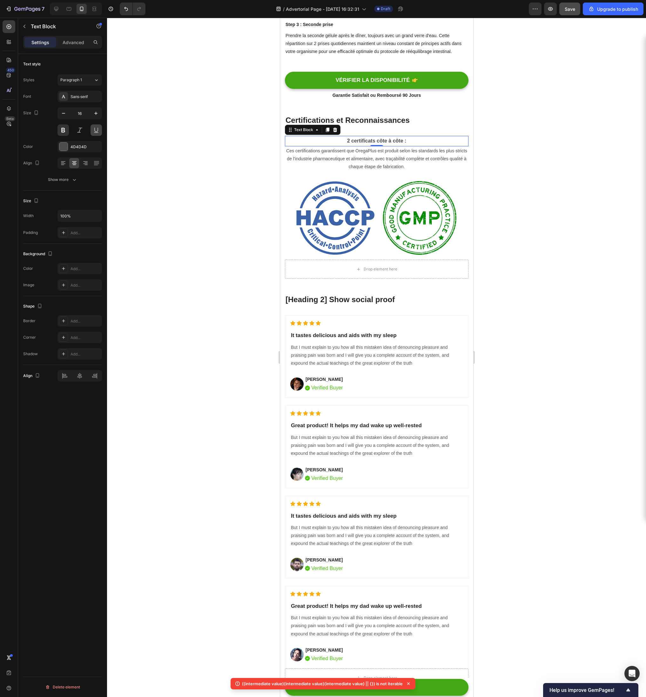
click at [95, 131] on button at bounding box center [95, 129] width 11 height 11
click at [157, 137] on div at bounding box center [376, 357] width 539 height 679
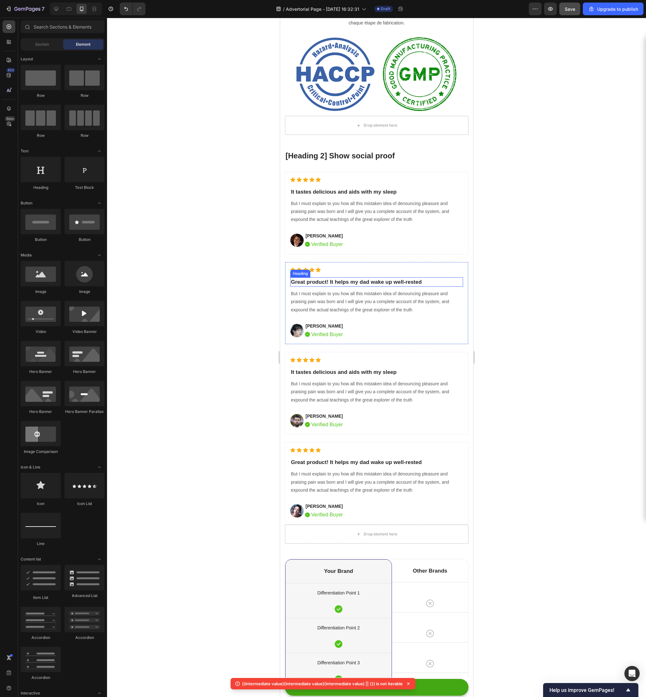
scroll to position [3347, 0]
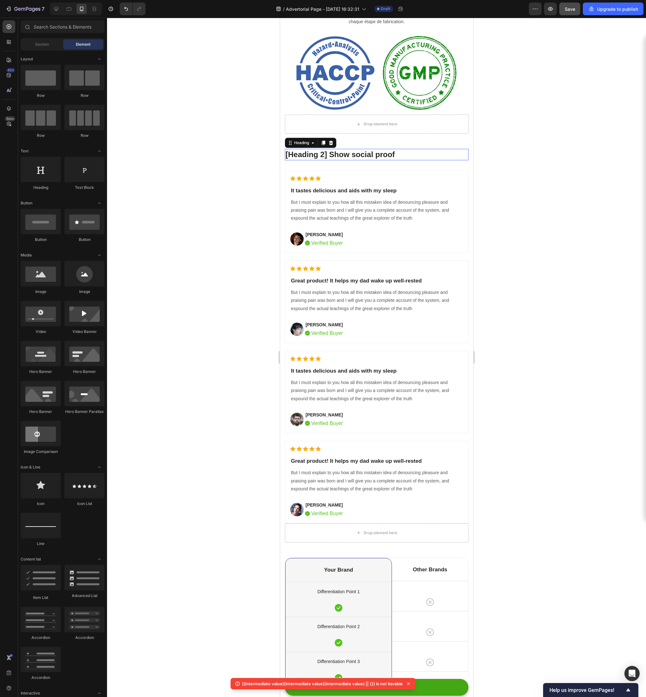
click at [327, 157] on p "[Heading 2] Show social proof" at bounding box center [376, 155] width 182 height 10
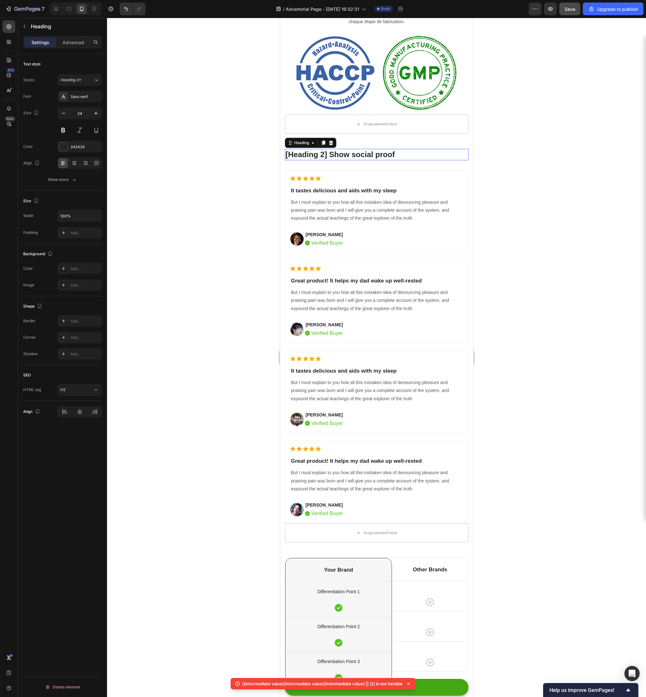
click at [327, 157] on p "[Heading 2] Show social proof" at bounding box center [376, 155] width 182 height 10
click at [558, 226] on div at bounding box center [376, 357] width 539 height 679
click at [334, 186] on h2 "It tastes delicious and aids with my sleep" at bounding box center [376, 191] width 173 height 10
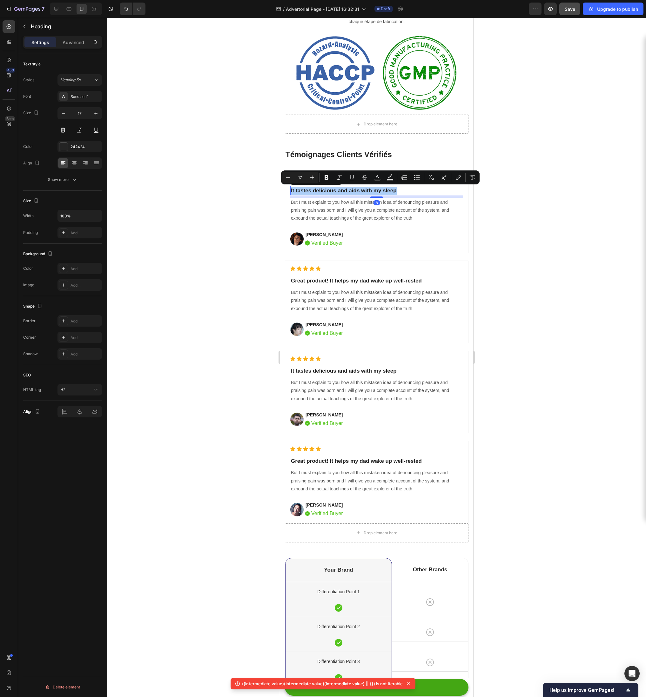
click at [334, 186] on h2 "It tastes delicious and aids with my sleep" at bounding box center [376, 191] width 173 height 10
click at [339, 205] on p "But I must explain to you how all this mistaken idea of denouncing pleasure and…" at bounding box center [375, 210] width 171 height 24
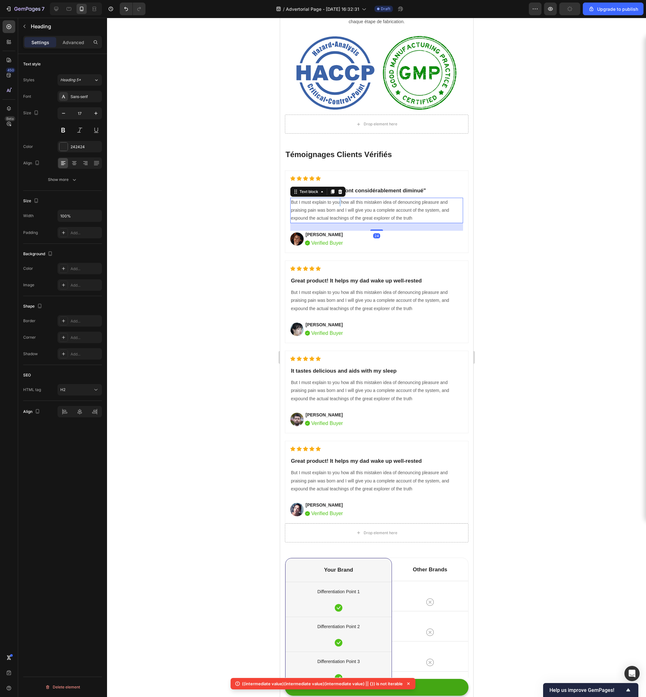
click at [339, 205] on p "But I must explain to you how all this mistaken idea of denouncing pleasure and…" at bounding box center [375, 210] width 171 height 24
click at [318, 233] on p "David Alaba" at bounding box center [323, 234] width 37 height 7
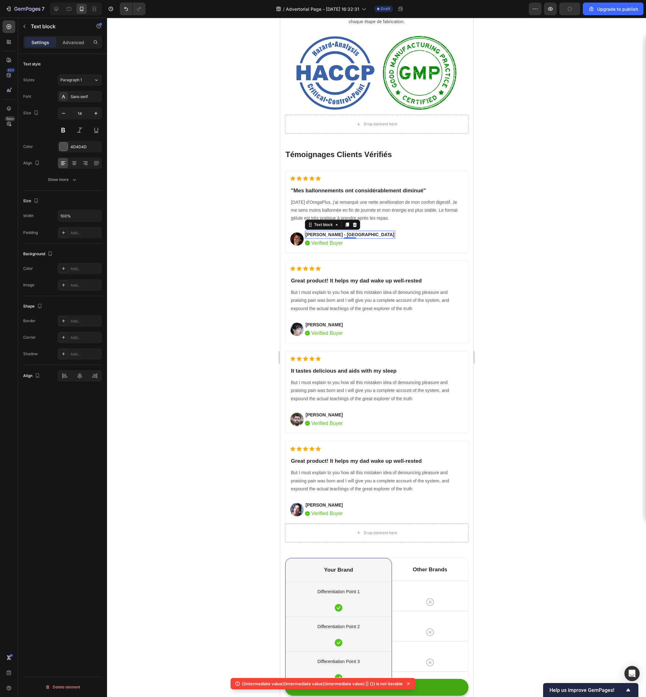
click at [330, 243] on p "Verified Buyer" at bounding box center [327, 243] width 32 height 8
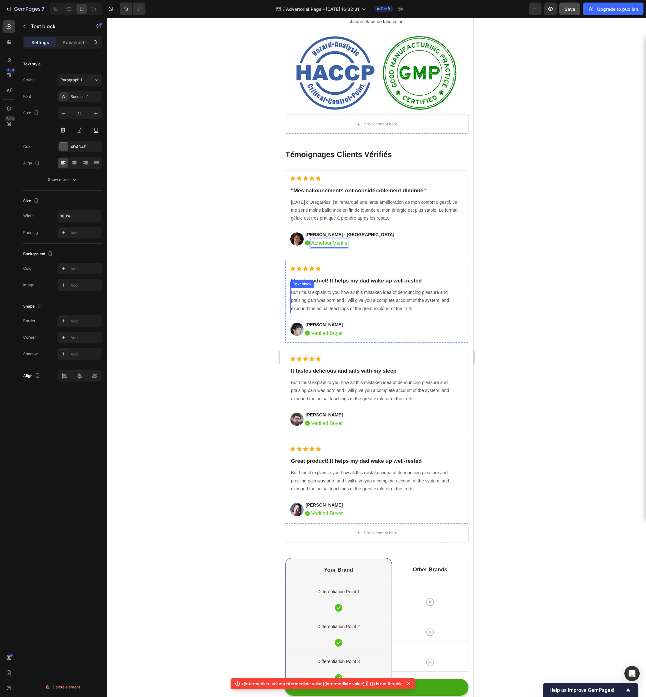
click at [341, 297] on p "But I must explain to you how all this mistaken idea of denouncing pleasure and…" at bounding box center [375, 301] width 171 height 24
click at [338, 371] on p "It tastes delicious and aids with my sleep" at bounding box center [375, 371] width 171 height 8
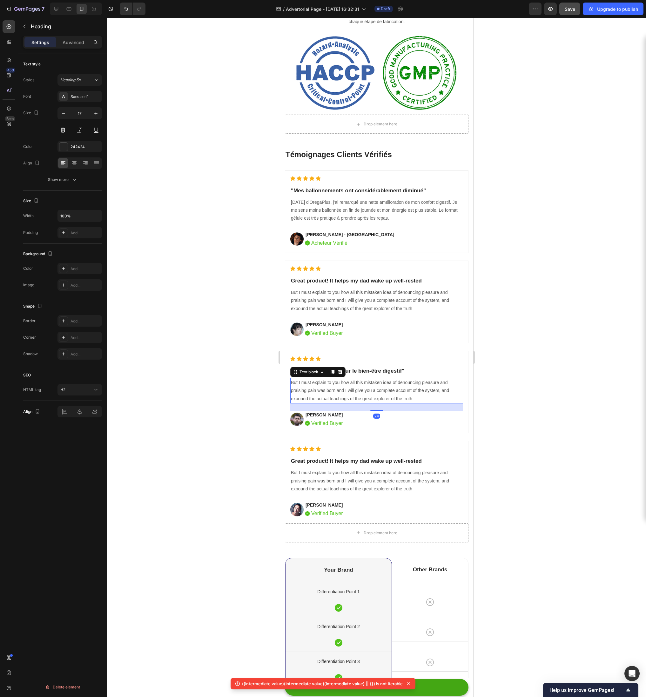
click at [393, 387] on p "But I must explain to you how all this mistaken idea of denouncing pleasure and…" at bounding box center [375, 391] width 171 height 24
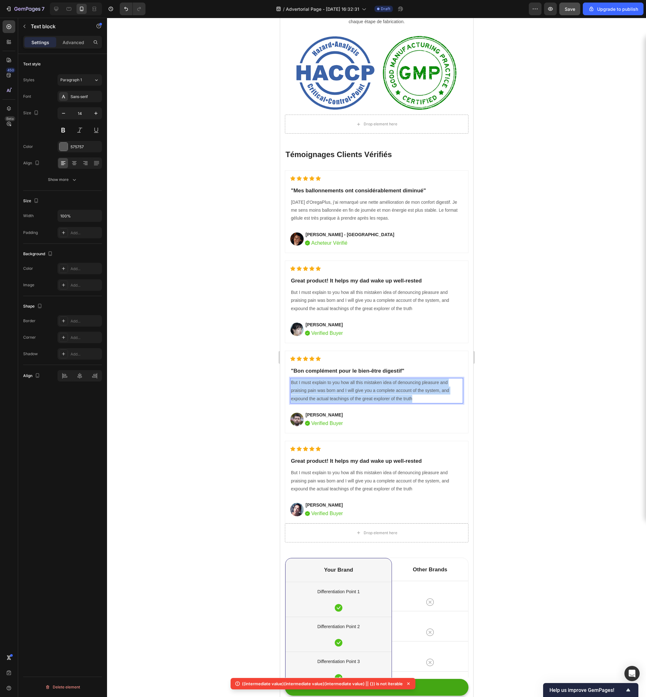
click at [393, 387] on p "But I must explain to you how all this mistaken idea of denouncing pleasure and…" at bounding box center [375, 391] width 171 height 24
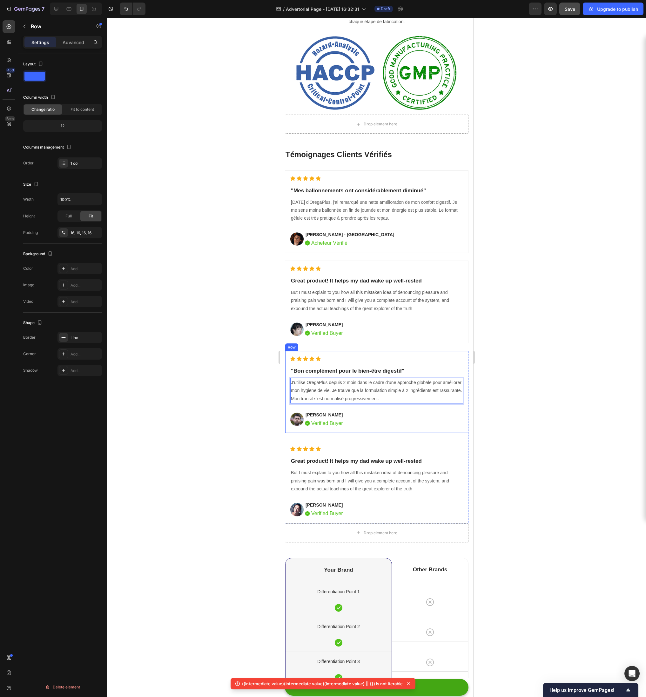
click at [409, 363] on div "Icon Icon Icon Icon Icon Icon List Hoz "Bon complément pour le bien-être digest…" at bounding box center [376, 392] width 173 height 72
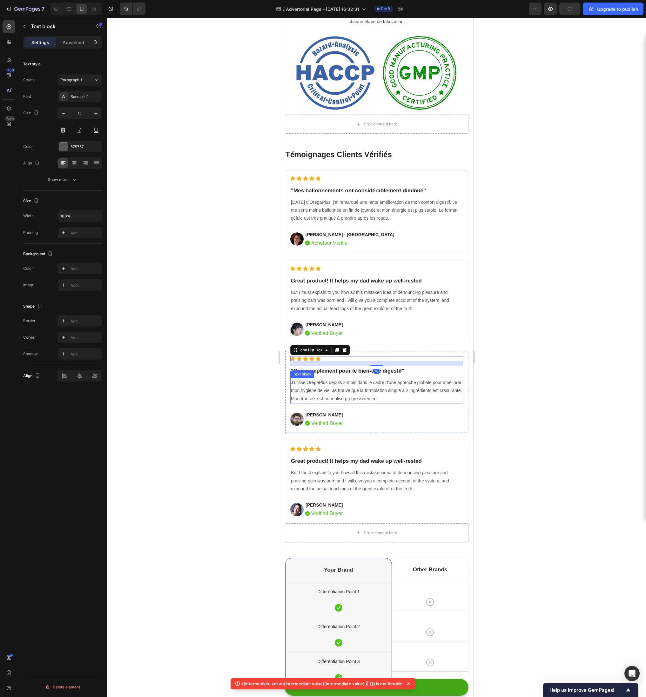
click at [444, 384] on p "J'utilise OregaPlus depuis 2 mois dans le cadre d'une approche globale pour amé…" at bounding box center [375, 391] width 171 height 24
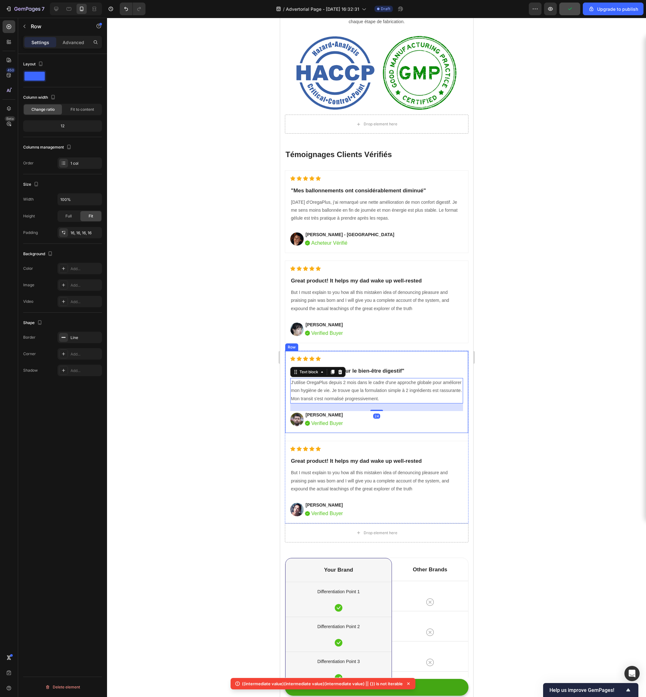
click at [451, 429] on div "Icon Icon Icon Icon Icon Icon List Hoz "Bon complément pour le bien-être digest…" at bounding box center [376, 392] width 184 height 83
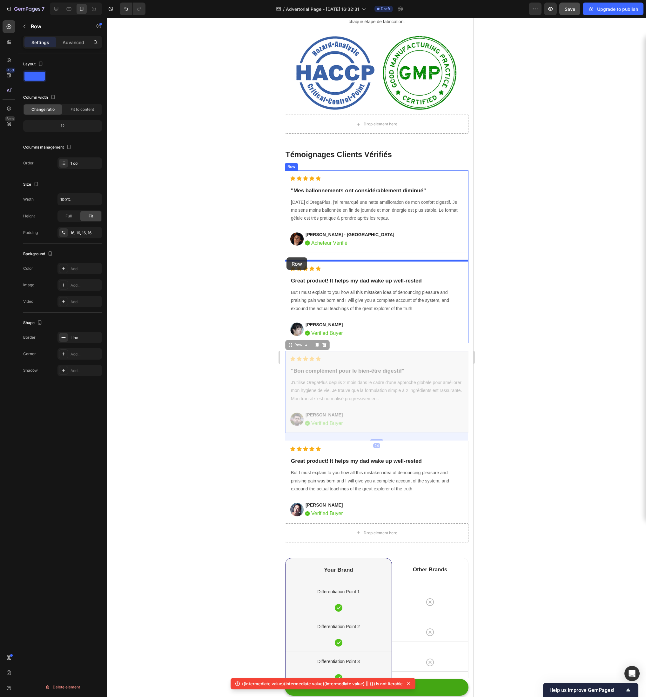
drag, startPoint x: 291, startPoint y: 346, endPoint x: 286, endPoint y: 257, distance: 89.0
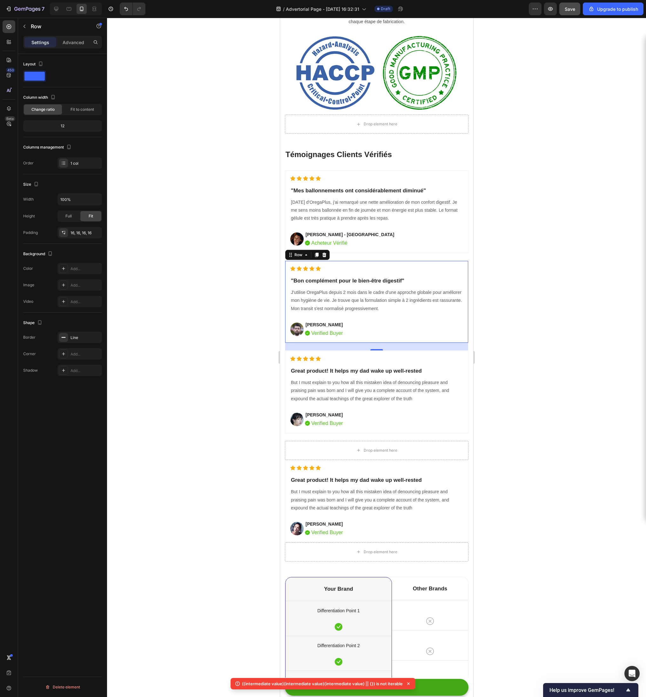
click at [310, 323] on p "Rayul Mike" at bounding box center [323, 325] width 37 height 7
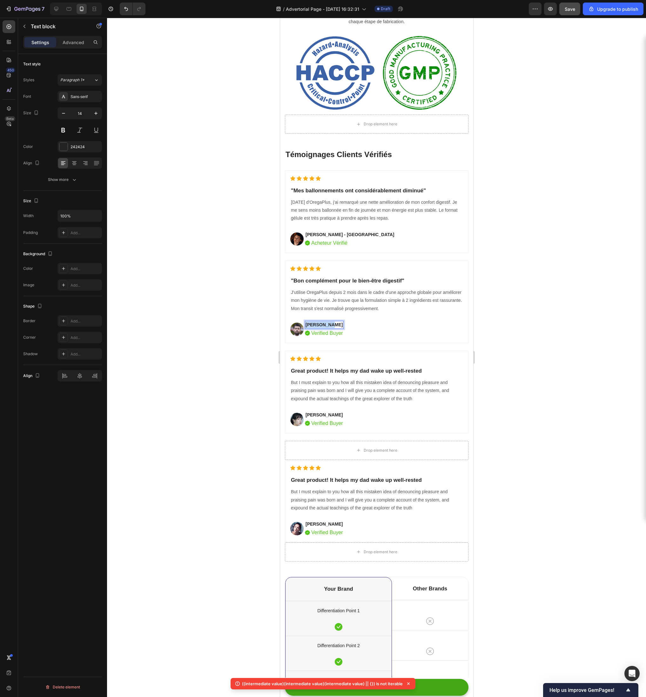
click at [310, 323] on p "Rayul Mike" at bounding box center [323, 325] width 37 height 7
click at [326, 335] on p "Verified Buyer" at bounding box center [327, 334] width 32 height 8
click at [353, 370] on p "Great product! It helps my dad wake up well-rested" at bounding box center [375, 371] width 171 height 8
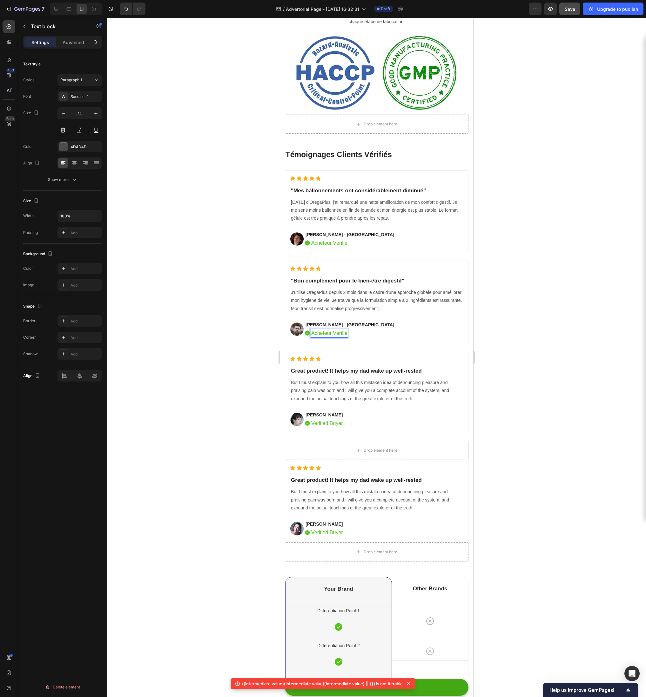
click at [353, 370] on p "Great product! It helps my dad wake up well-rested" at bounding box center [375, 371] width 171 height 8
click at [336, 387] on p "But I must explain to you how all this mistaken idea of denouncing pleasure and…" at bounding box center [375, 391] width 171 height 24
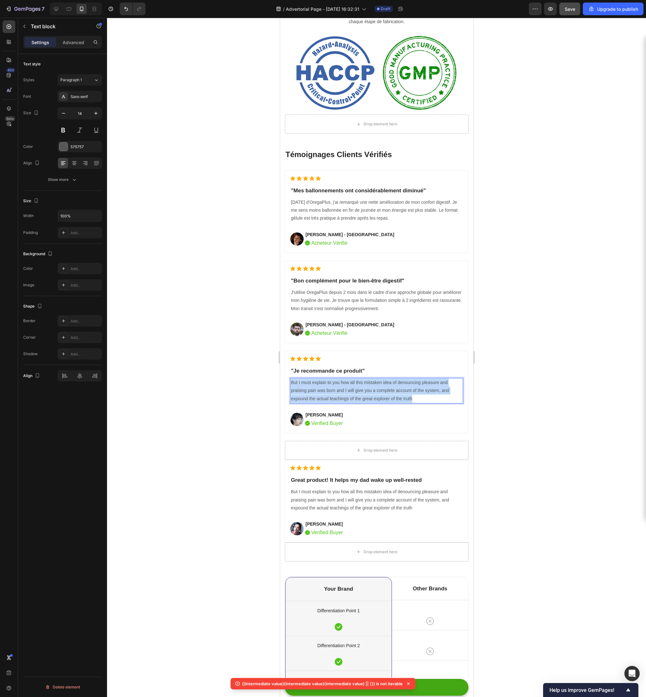
click at [336, 387] on p "But I must explain to you how all this mistaken idea of denouncing pleasure and…" at bounding box center [375, 391] width 171 height 24
click at [334, 423] on p "Verified Buyer" at bounding box center [327, 424] width 32 height 8
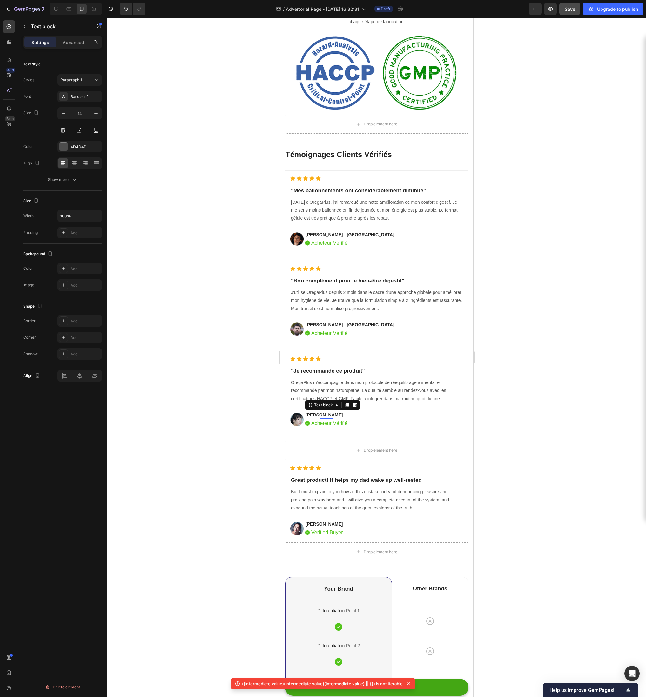
click at [320, 415] on p "Serena Gon" at bounding box center [326, 415] width 42 height 7
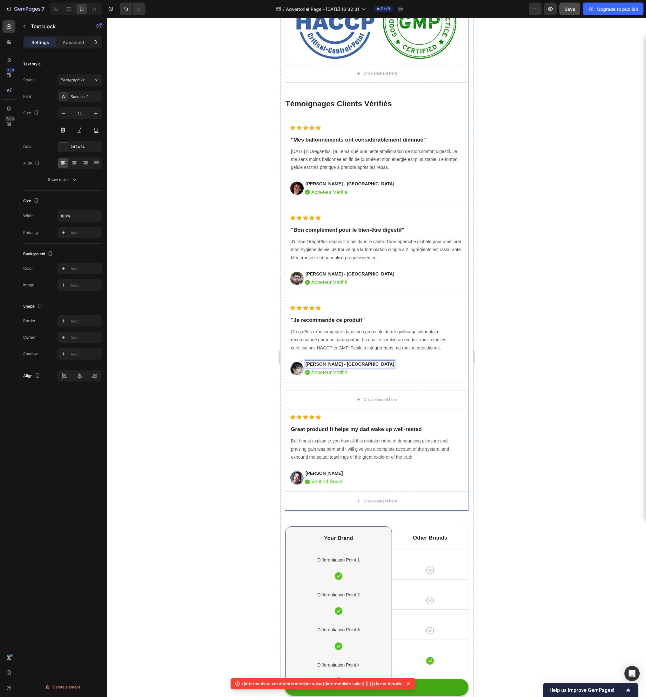
scroll to position [3413, 0]
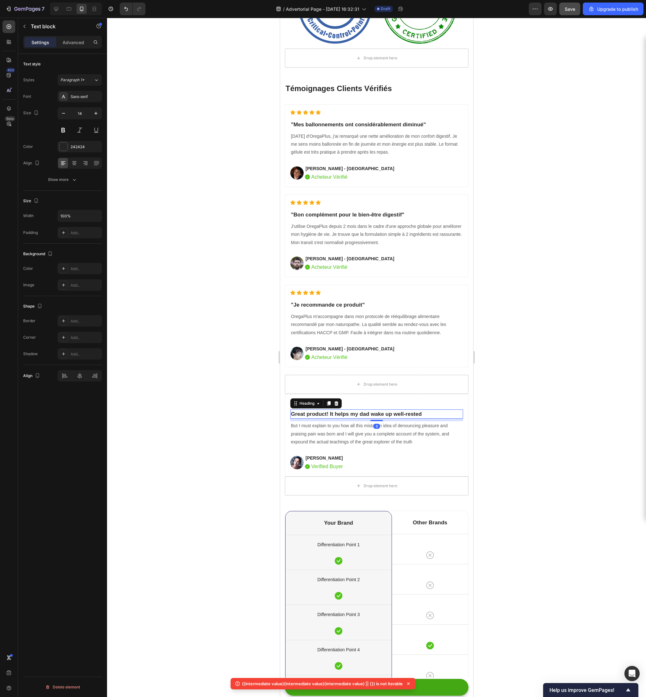
click at [350, 416] on p "Great product! It helps my dad wake up well-rested" at bounding box center [375, 414] width 171 height 8
click at [324, 431] on p "But I must explain to you how all this mistaken idea of denouncing pleasure and…" at bounding box center [375, 434] width 171 height 24
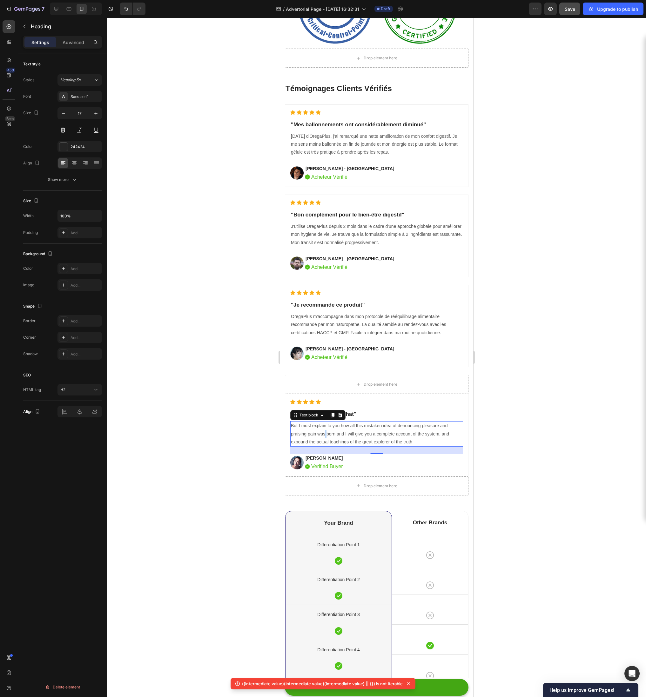
click at [324, 431] on p "But I must explain to you how all this mistaken idea of denouncing pleasure and…" at bounding box center [375, 434] width 171 height 24
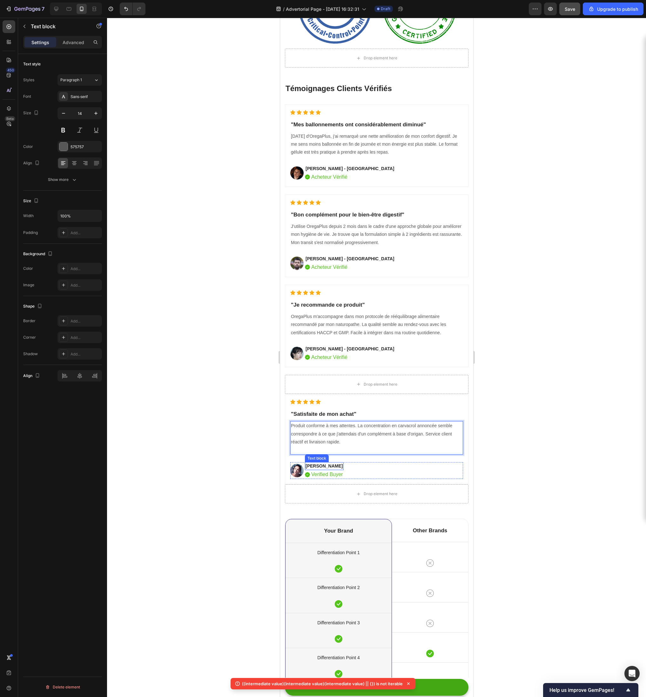
click at [325, 466] on p "Anna Chirstin" at bounding box center [323, 466] width 37 height 7
click at [325, 473] on p "Verified Buyer" at bounding box center [327, 475] width 32 height 8
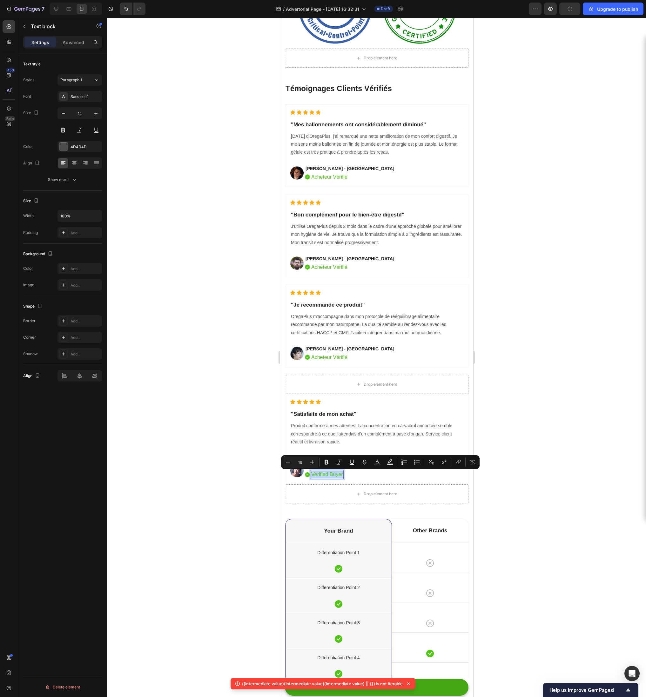
click at [325, 473] on p "Verified Buyer" at bounding box center [327, 475] width 32 height 8
click at [544, 465] on div at bounding box center [376, 357] width 539 height 679
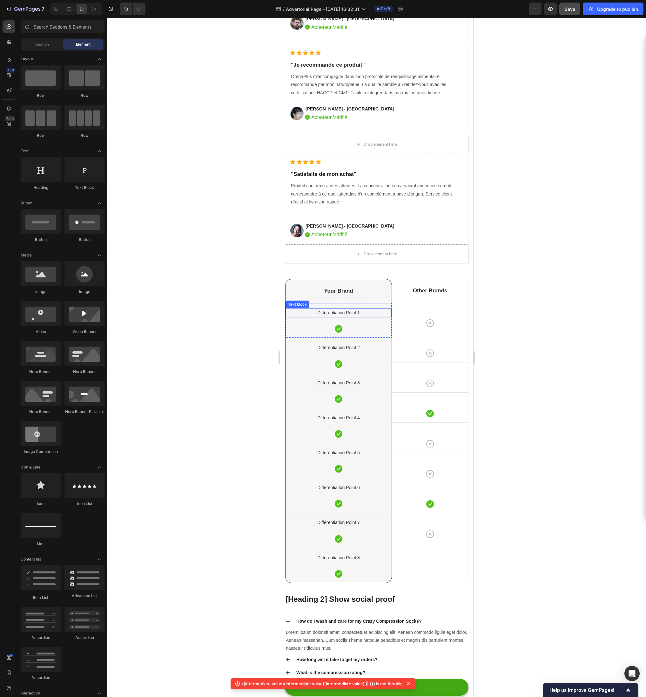
scroll to position [3654, 0]
click at [605, 417] on div at bounding box center [376, 357] width 539 height 679
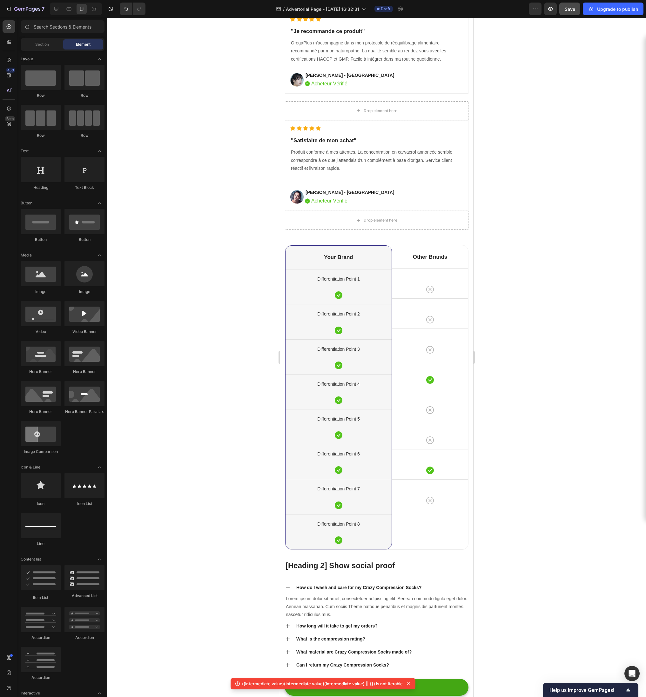
scroll to position [3690, 0]
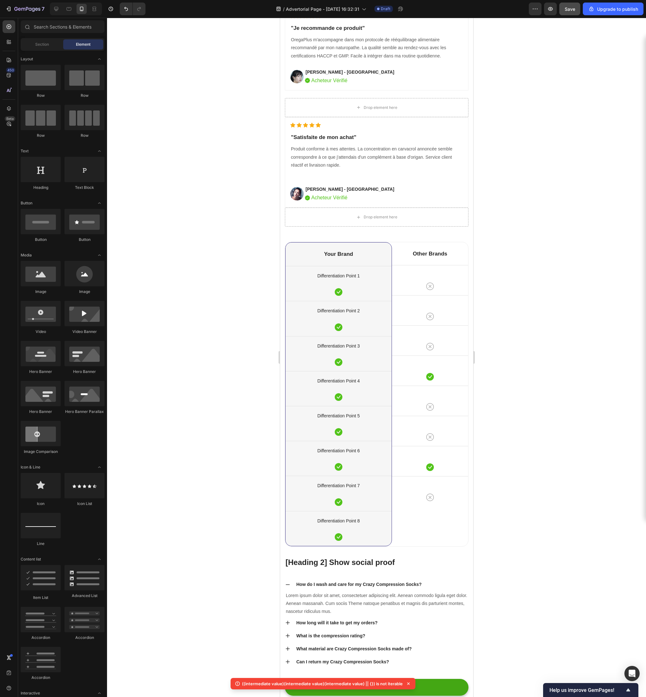
click at [346, 252] on p "Your Brand" at bounding box center [338, 254] width 105 height 7
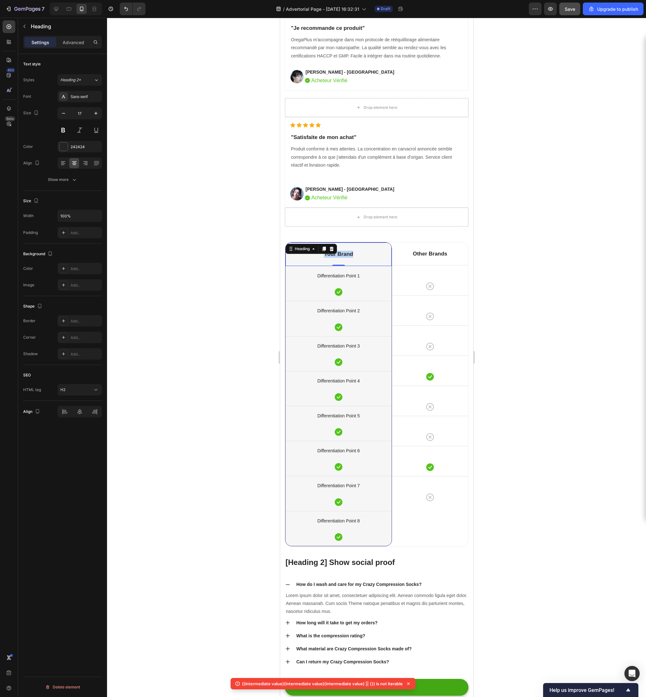
click at [346, 252] on p "Your Brand" at bounding box center [338, 254] width 105 height 7
click at [421, 255] on p "Other Brands" at bounding box center [429, 253] width 75 height 7
click at [332, 272] on p "Differentiation Point 1" at bounding box center [338, 276] width 105 height 8
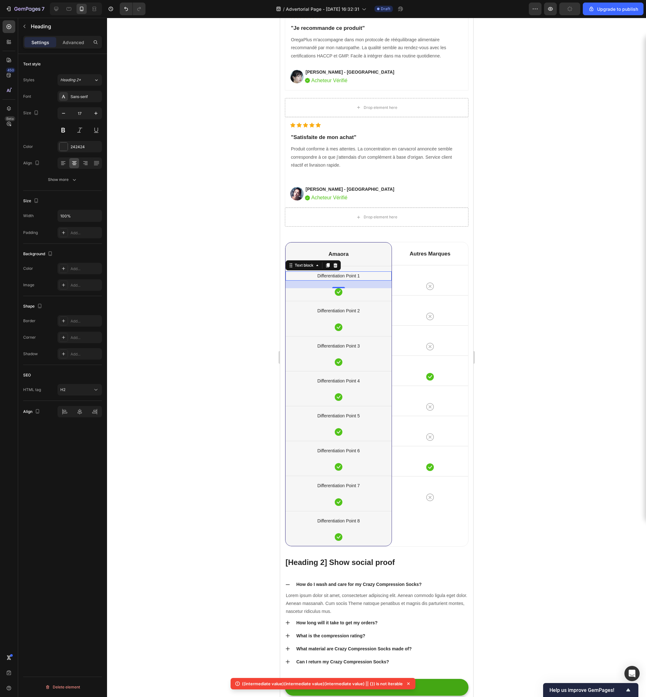
click at [332, 272] on p "Differentiation Point 1" at bounding box center [338, 276] width 105 height 8
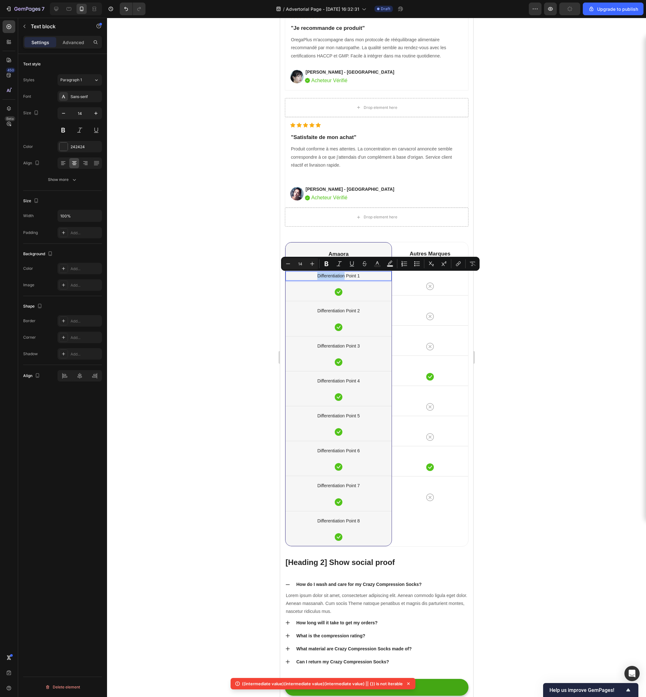
click at [332, 272] on p "Differentiation Point 1" at bounding box center [338, 276] width 105 height 8
click at [337, 310] on p "Differentiation Point 2" at bounding box center [338, 311] width 105 height 8
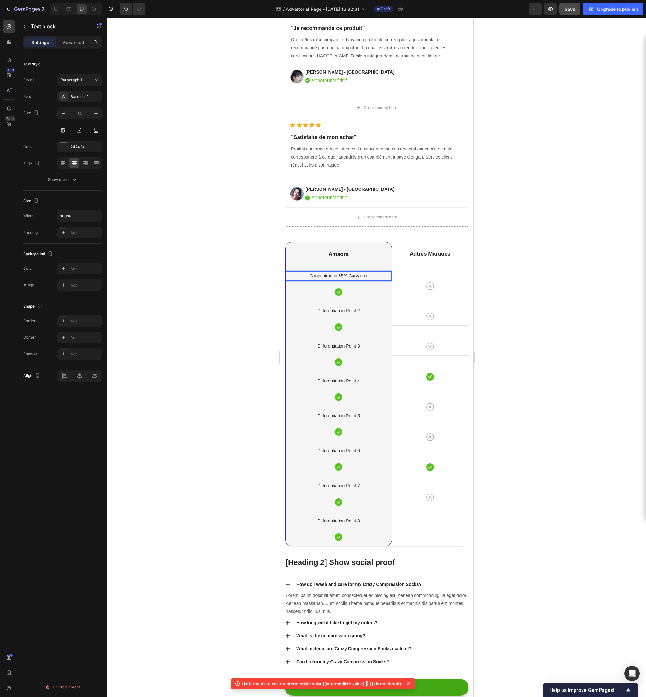
click at [337, 310] on p "Differentiation Point 2" at bounding box center [338, 311] width 105 height 8
click at [340, 347] on p "Differentiation Point 3" at bounding box center [338, 346] width 105 height 8
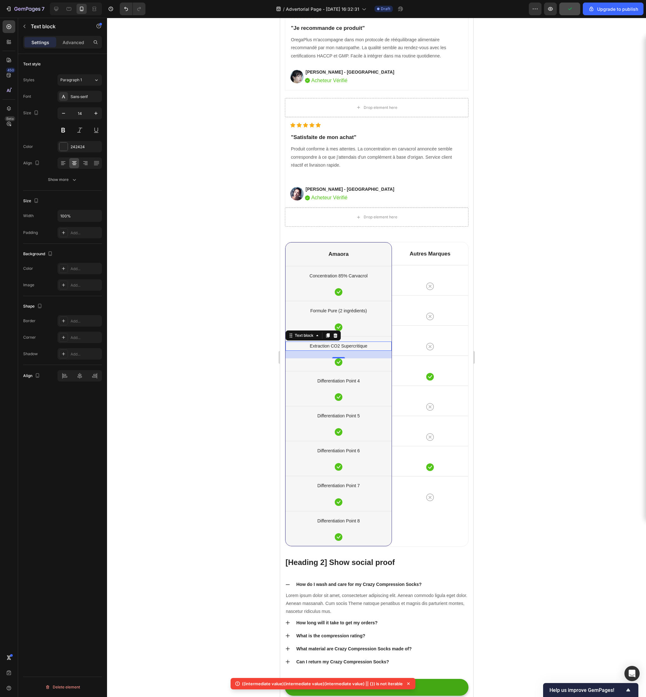
click at [353, 379] on p "Differentiation Point 4" at bounding box center [338, 381] width 105 height 8
click at [321, 416] on p "Differentiation Point 5" at bounding box center [338, 416] width 105 height 8
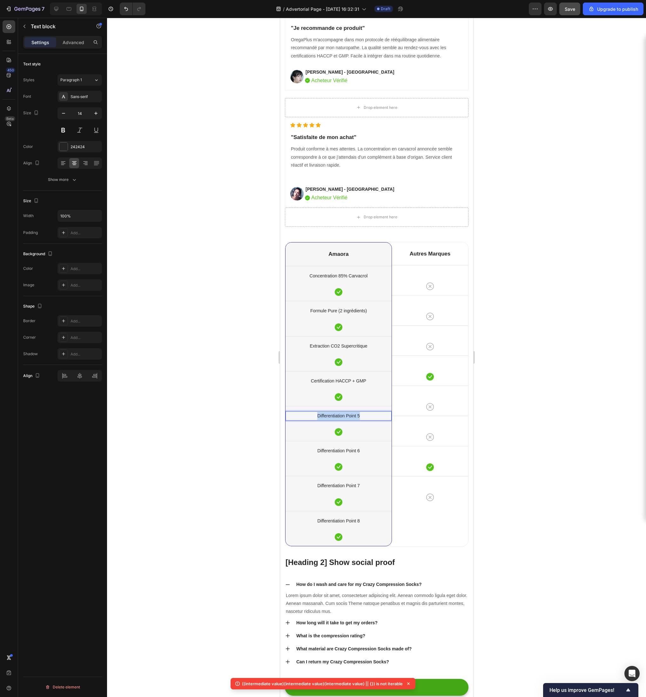
click at [321, 416] on p "Differentiation Point 5" at bounding box center [338, 416] width 105 height 8
click at [339, 448] on p "Differentiation Point 6" at bounding box center [338, 451] width 105 height 8
click at [336, 487] on p "Differentiation Point 7" at bounding box center [338, 486] width 105 height 8
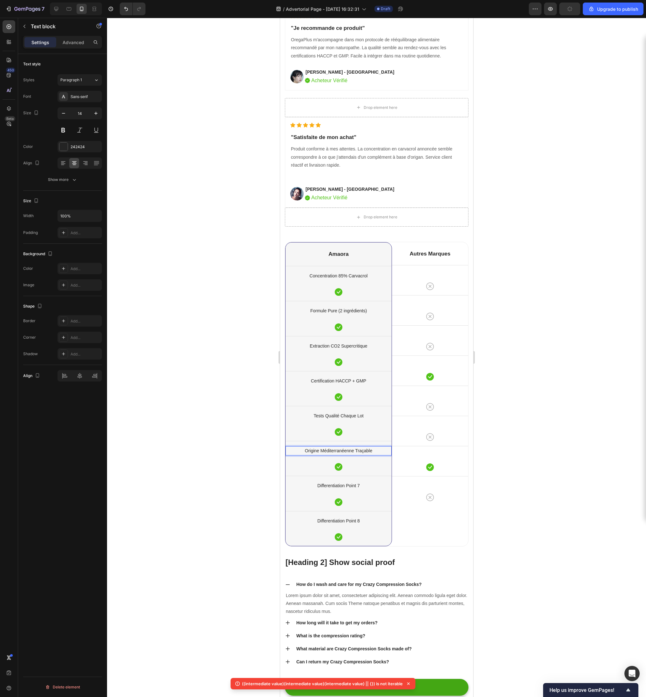
click at [336, 487] on p "Differentiation Point 7" at bounding box center [338, 486] width 105 height 8
click at [319, 519] on p "Differentiation Point 8" at bounding box center [338, 521] width 105 height 8
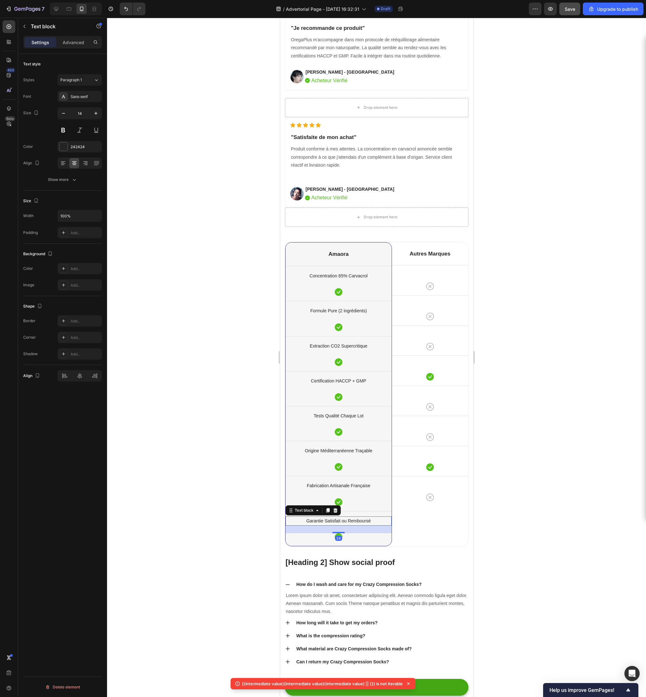
click at [243, 513] on div at bounding box center [376, 357] width 539 height 679
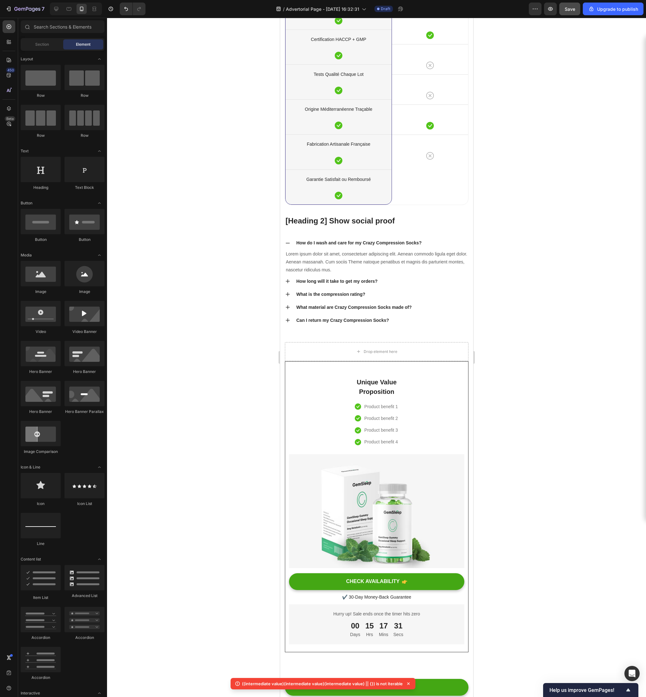
scroll to position [4029, 0]
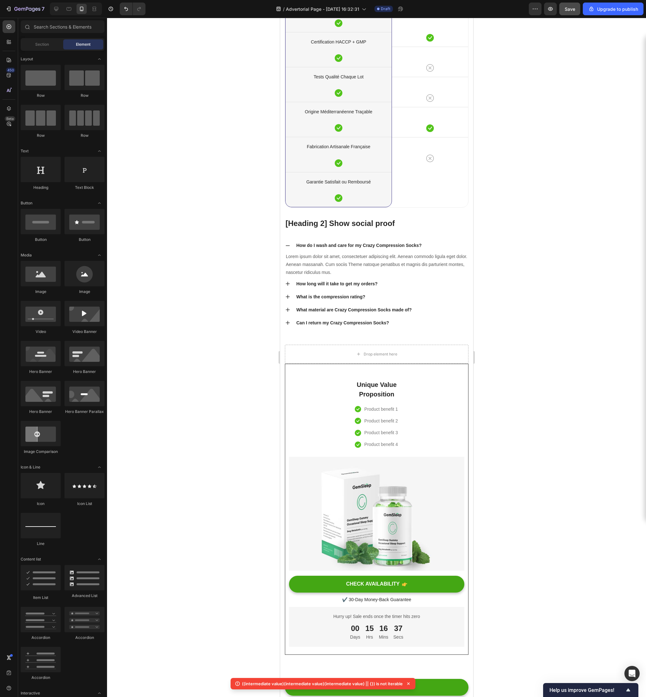
click at [333, 219] on p "[Heading 2] Show social proof" at bounding box center [376, 223] width 182 height 10
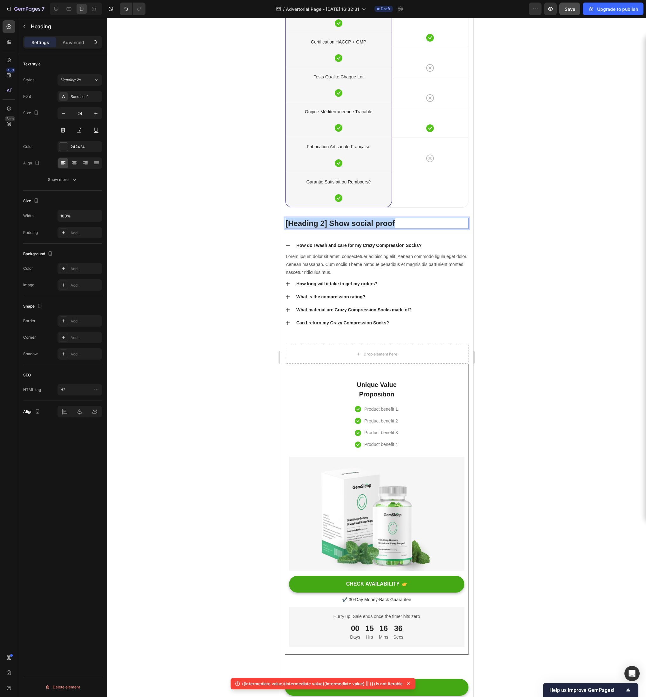
click at [333, 219] on p "[Heading 2] Show social proof" at bounding box center [376, 223] width 182 height 10
click at [333, 244] on div "How do I wash and care for my Crazy Compression Socks?" at bounding box center [358, 245] width 127 height 9
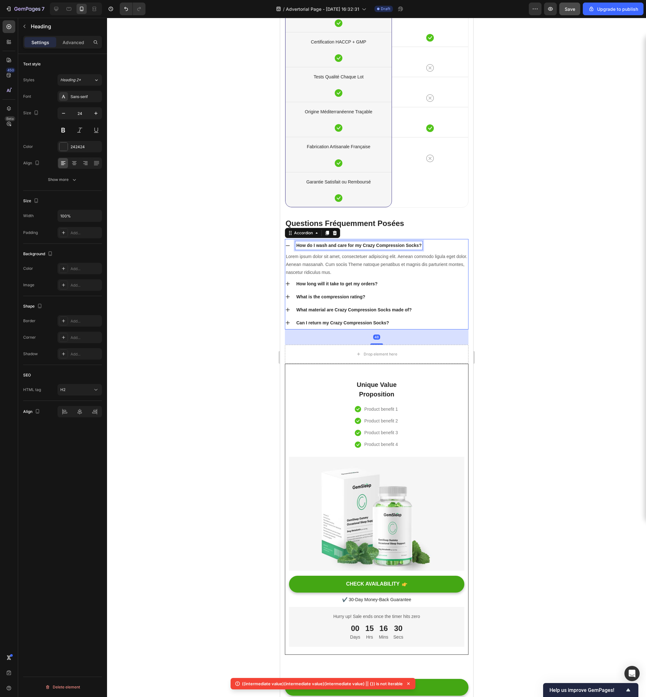
click at [333, 244] on div "How do I wash and care for my Crazy Compression Socks?" at bounding box center [358, 245] width 127 height 9
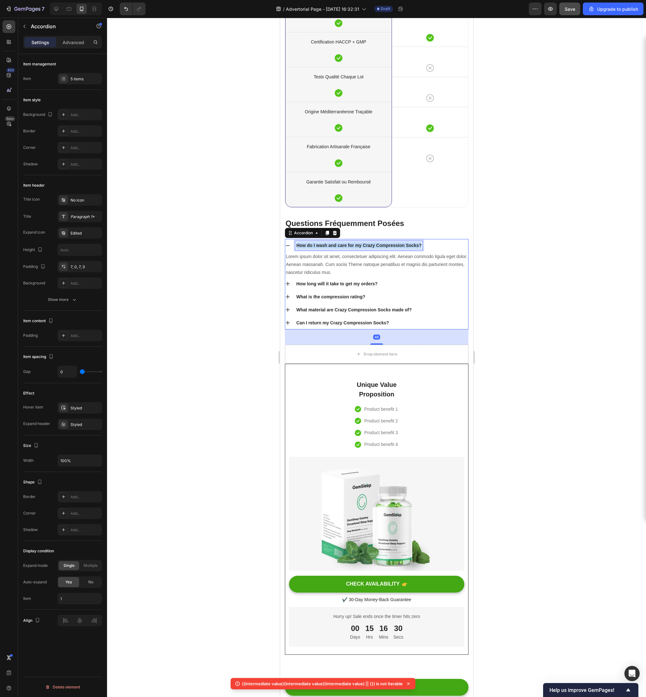
click at [333, 244] on p "How do I wash and care for my Crazy Compression Socks?" at bounding box center [358, 245] width 125 height 7
click at [365, 259] on p "Lorem ipsum dolor sit amet, consectetuer adipiscing elit. Aenean commodo ligula…" at bounding box center [376, 265] width 182 height 24
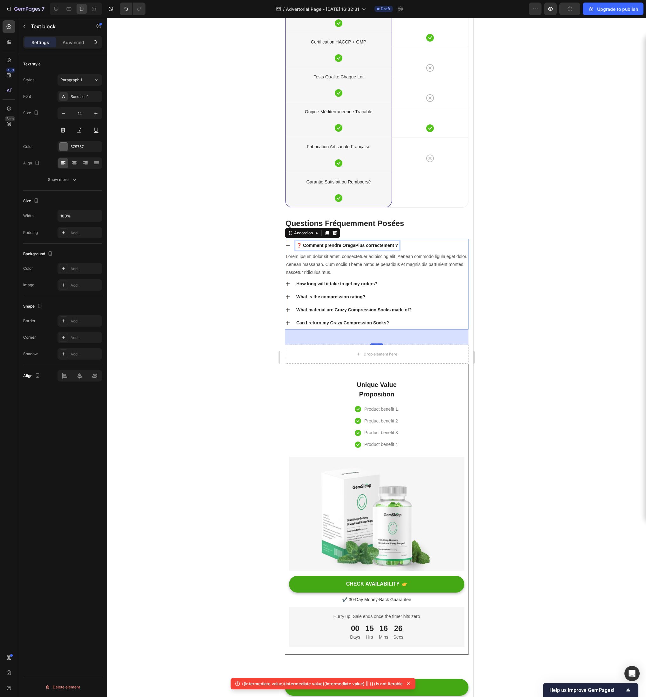
click at [365, 259] on p "Lorem ipsum dolor sit amet, consectetuer adipiscing elit. Aenean commodo ligula…" at bounding box center [376, 265] width 182 height 24
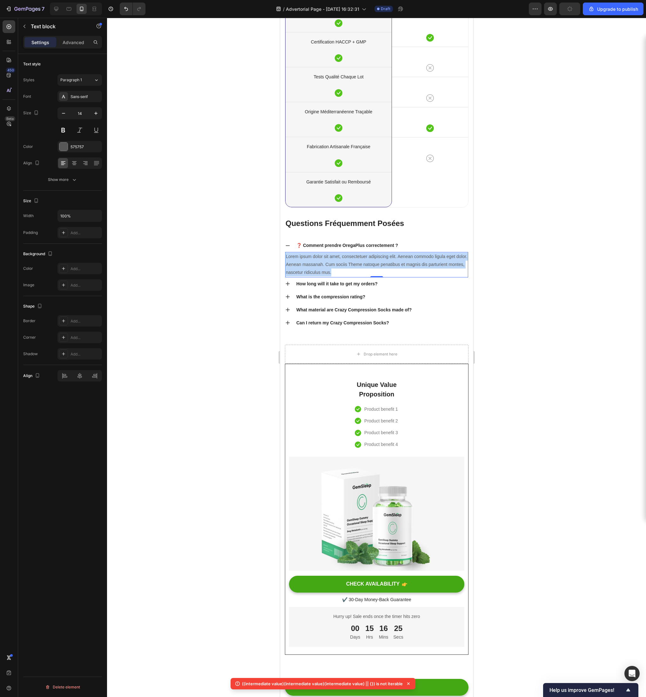
click at [365, 259] on p "Lorem ipsum dolor sit amet, consectetuer adipiscing elit. Aenean commodo ligula…" at bounding box center [376, 265] width 182 height 24
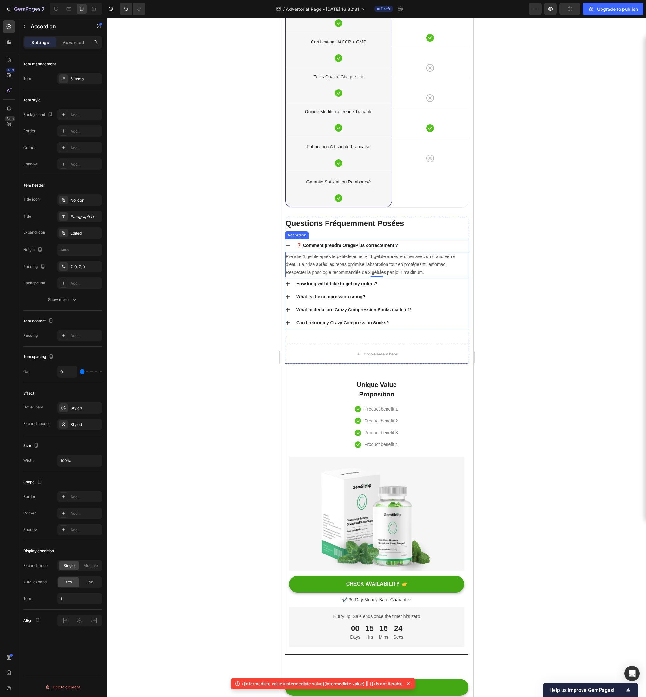
click at [352, 283] on p "How long will it take to get my orders?" at bounding box center [336, 284] width 81 height 7
click at [400, 283] on div "How long will it take to get my orders?" at bounding box center [381, 284] width 173 height 9
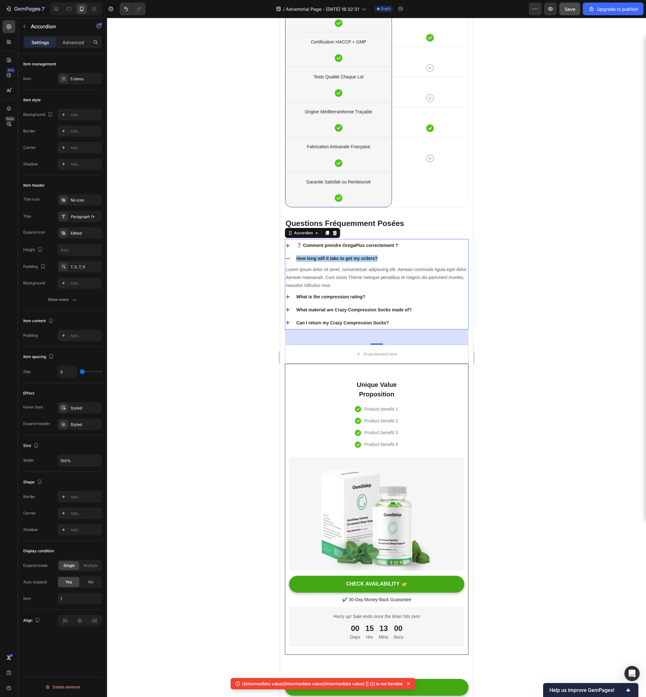
click at [534, 292] on div at bounding box center [376, 357] width 539 height 679
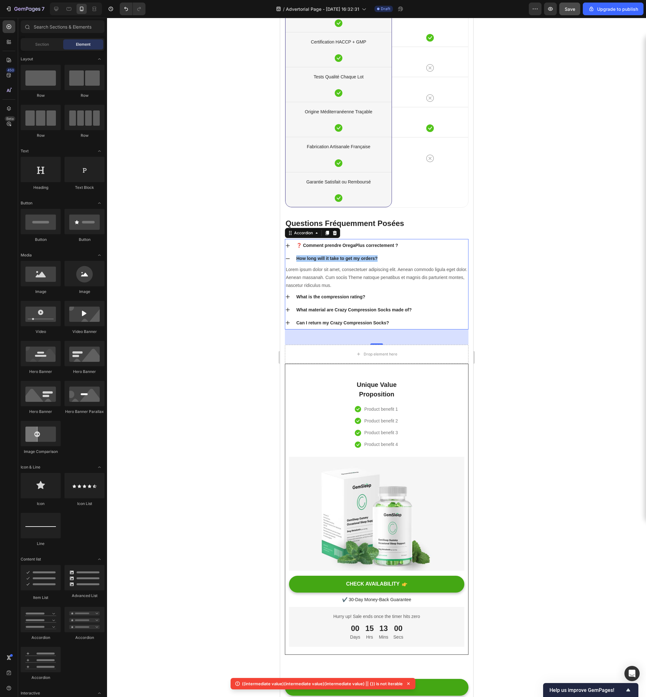
click at [534, 292] on div at bounding box center [376, 357] width 539 height 679
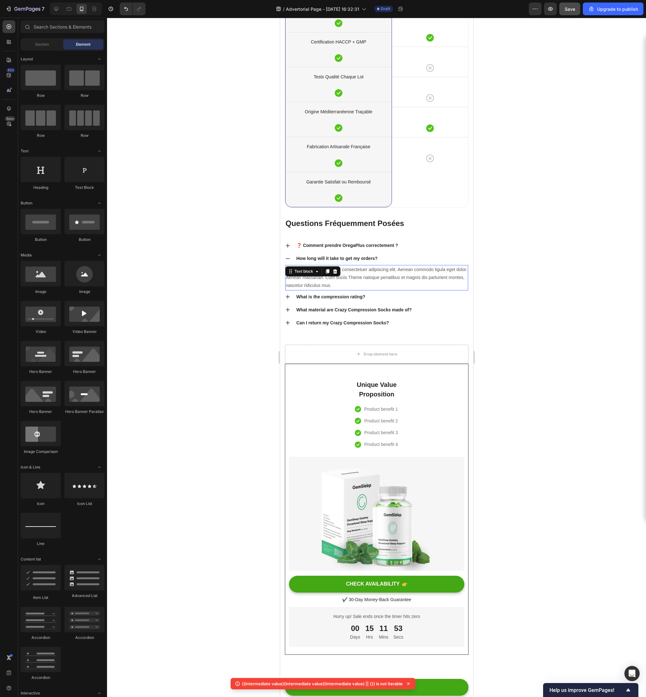
click at [323, 268] on div "Lorem ipsum dolor sit amet, consectetuer adipiscing elit. Aenean commodo ligula…" at bounding box center [376, 277] width 183 height 25
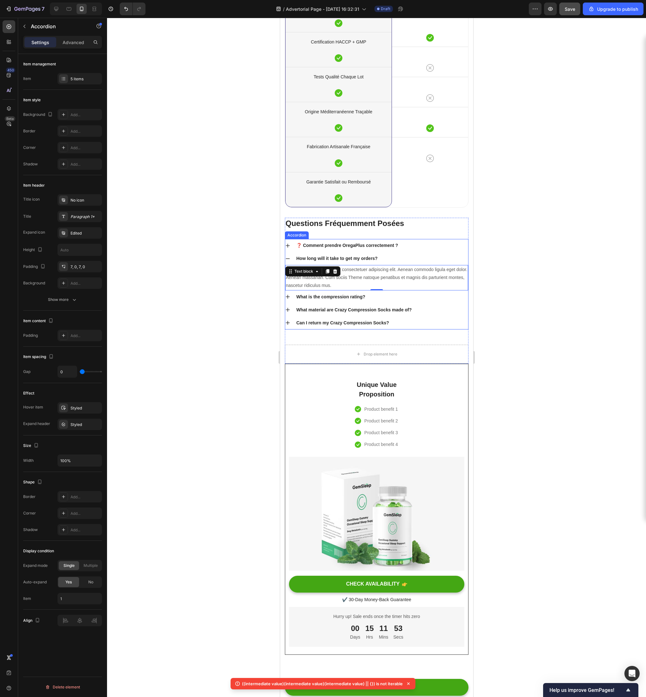
click at [320, 243] on p "❓ Comment prendre OregaPlus correctement ?" at bounding box center [347, 245] width 102 height 7
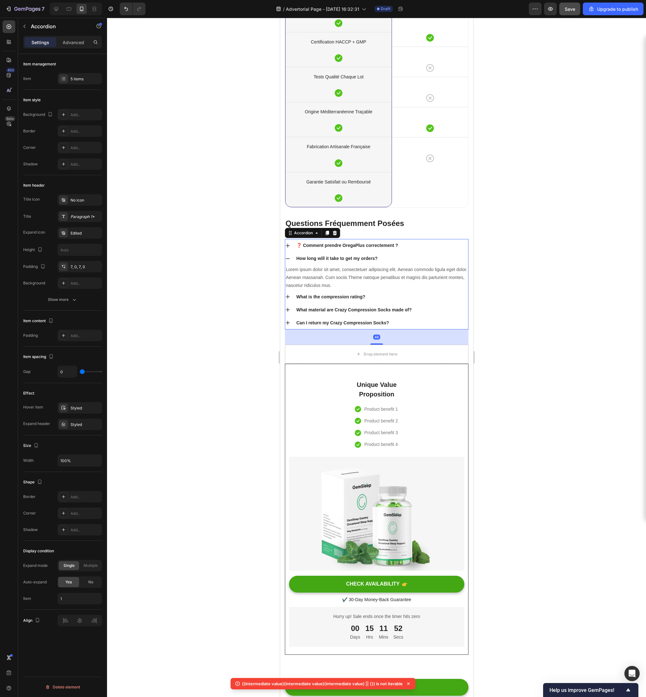
click at [290, 247] on icon at bounding box center [287, 245] width 5 height 5
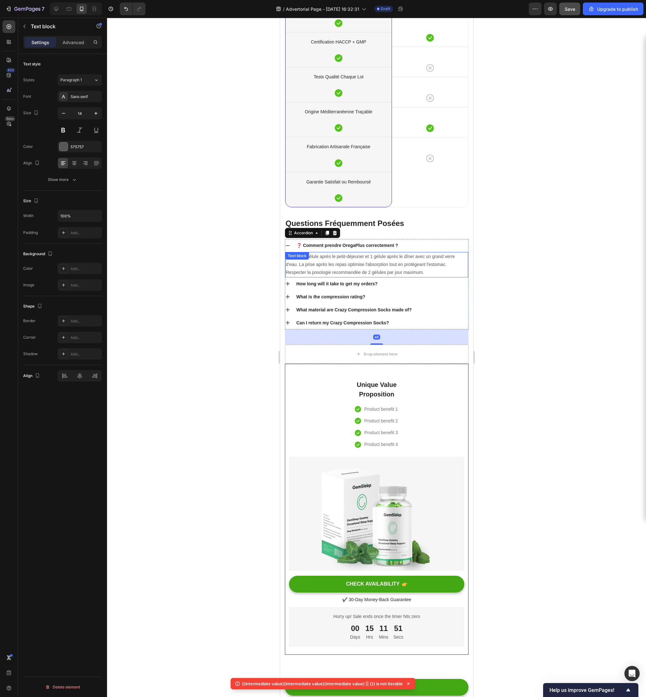
click at [352, 258] on p "Prendre 1 gélule après le petit-déjeuner et 1 gélule après le dîner avec un gra…" at bounding box center [376, 265] width 182 height 24
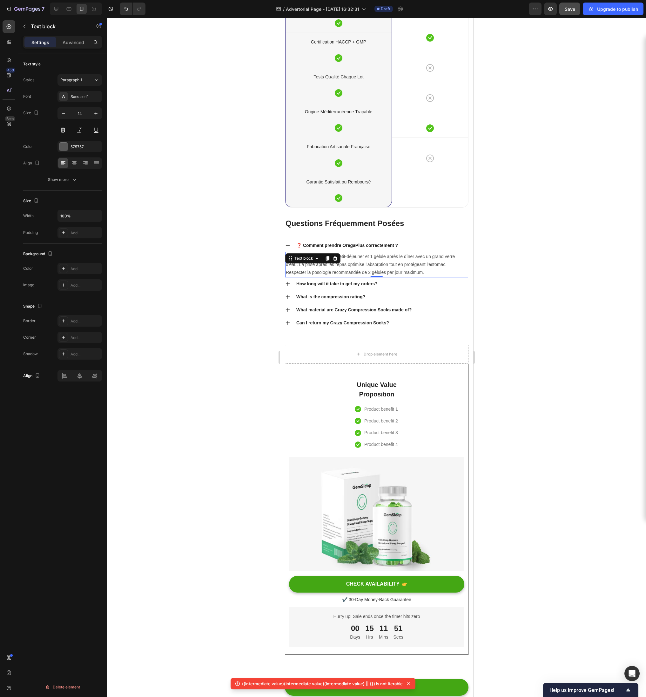
click at [352, 258] on p "Prendre 1 gélule après le petit-déjeuner et 1 gélule après le dîner avec un gra…" at bounding box center [376, 265] width 182 height 24
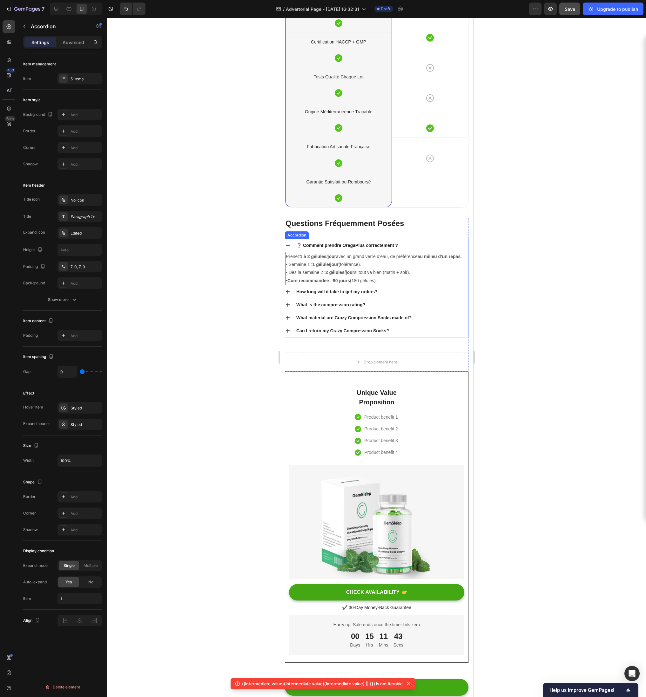
click at [332, 290] on p "How long will it take to get my orders?" at bounding box center [336, 292] width 81 height 7
click at [285, 291] on icon at bounding box center [287, 292] width 4 height 4
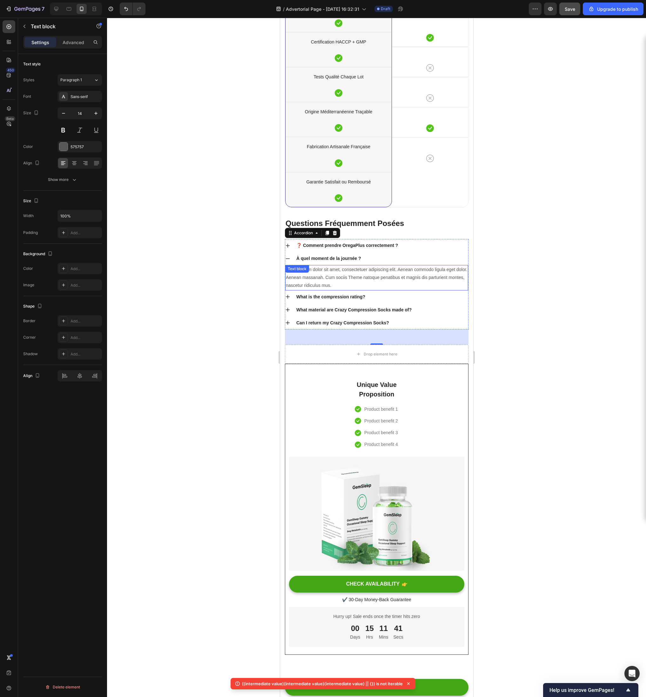
click at [320, 277] on p "Lorem ipsum dolor sit amet, consectetuer adipiscing elit. Aenean commodo ligula…" at bounding box center [376, 278] width 182 height 24
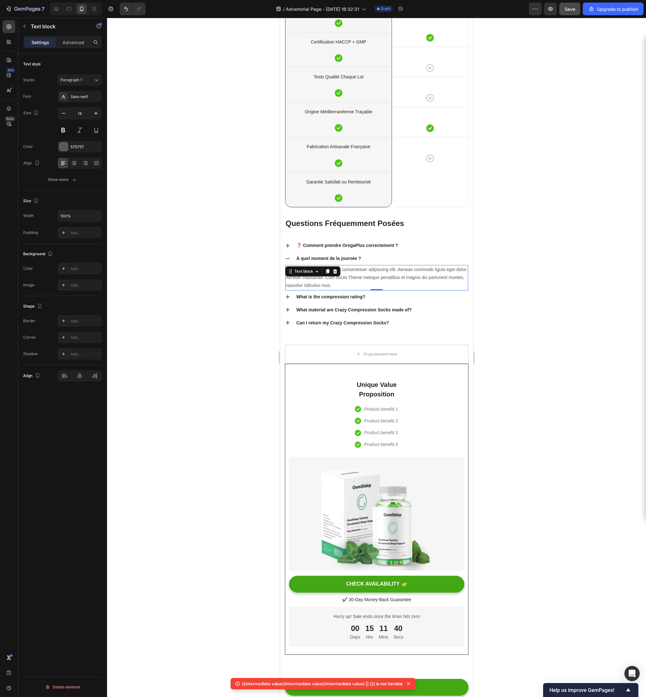
click at [320, 277] on p "Lorem ipsum dolor sit amet, consectetuer adipiscing elit. Aenean commodo ligula…" at bounding box center [376, 278] width 182 height 24
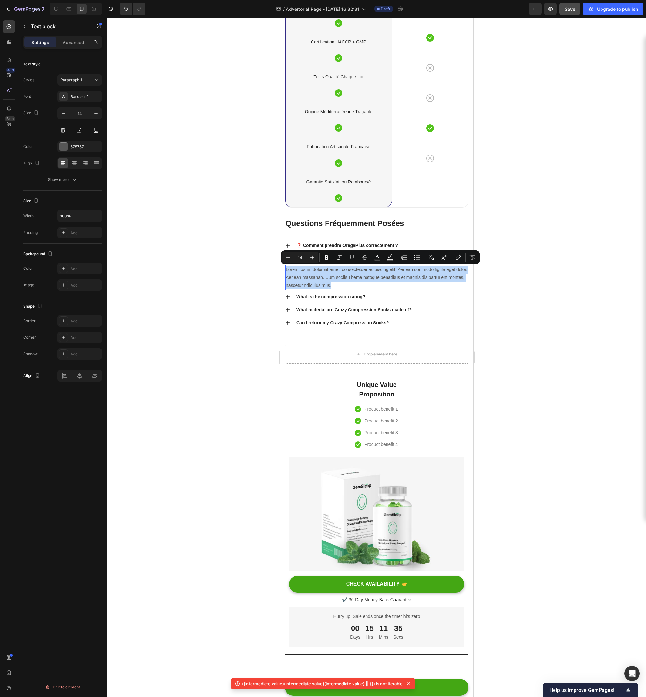
click at [346, 279] on p "Lorem ipsum dolor sit amet, consectetuer adipiscing elit. Aenean commodo ligula…" at bounding box center [376, 278] width 182 height 24
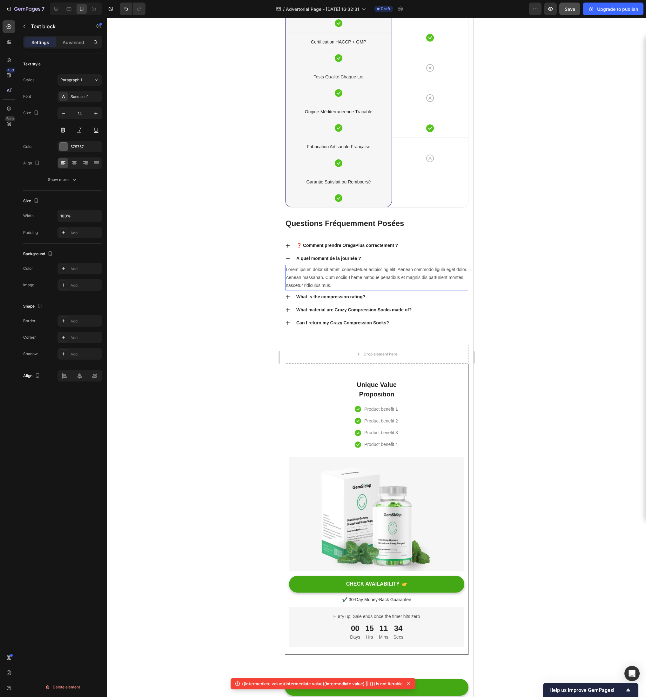
click at [346, 279] on p "Lorem ipsum dolor sit amet, consectetuer adipiscing elit. Aenean commodo ligula…" at bounding box center [376, 278] width 182 height 24
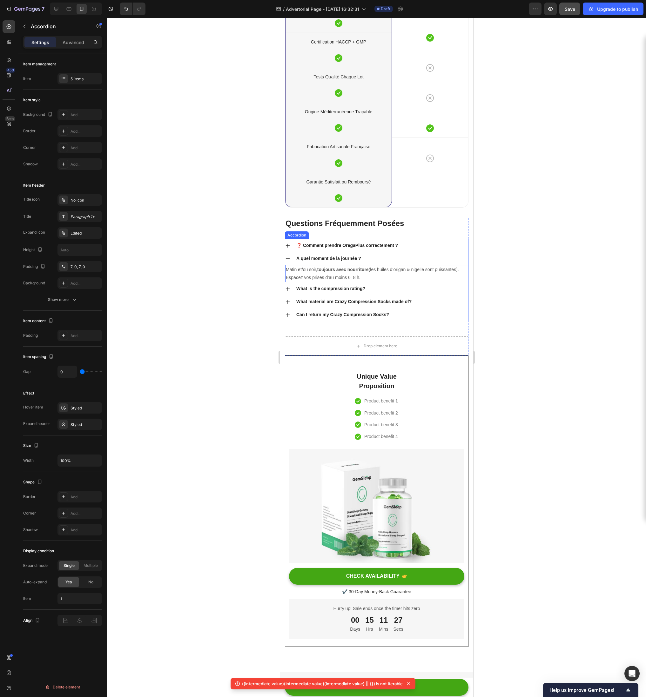
click at [299, 285] on p "What is the compression rating?" at bounding box center [330, 288] width 69 height 7
click at [287, 291] on icon at bounding box center [287, 288] width 5 height 5
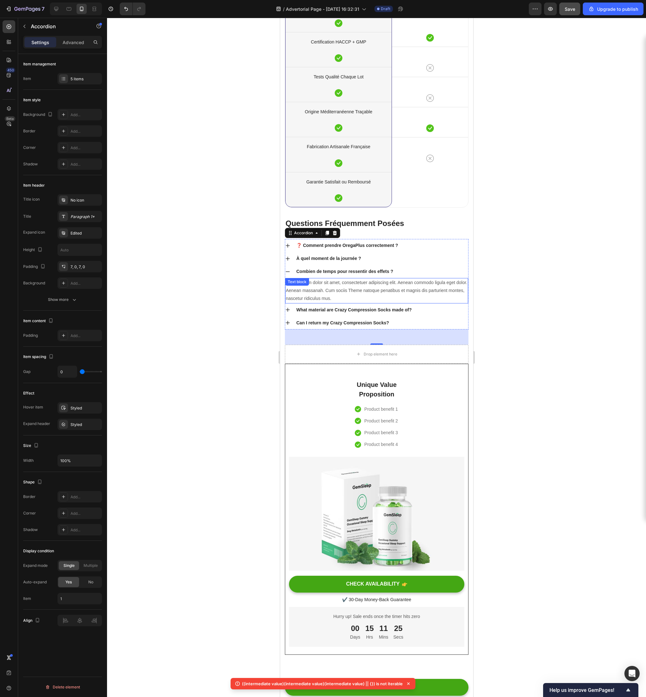
click at [330, 289] on div "Lorem ipsum dolor sit amet, consectetuer adipiscing elit. Aenean commodo ligula…" at bounding box center [376, 290] width 183 height 25
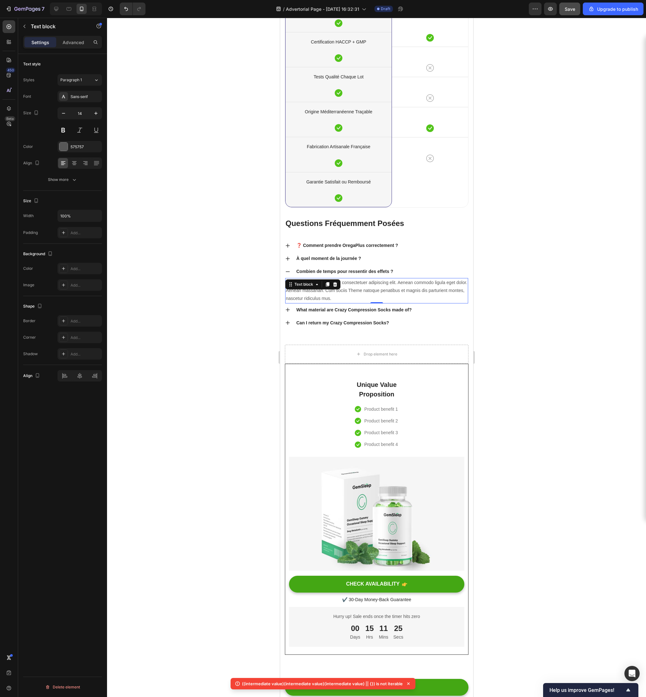
click at [330, 289] on div "Text block" at bounding box center [312, 284] width 55 height 10
click at [375, 282] on p "Lorem ipsum dolor sit amet, consectetuer adipiscing elit. Aenean commodo ligula…" at bounding box center [376, 291] width 182 height 24
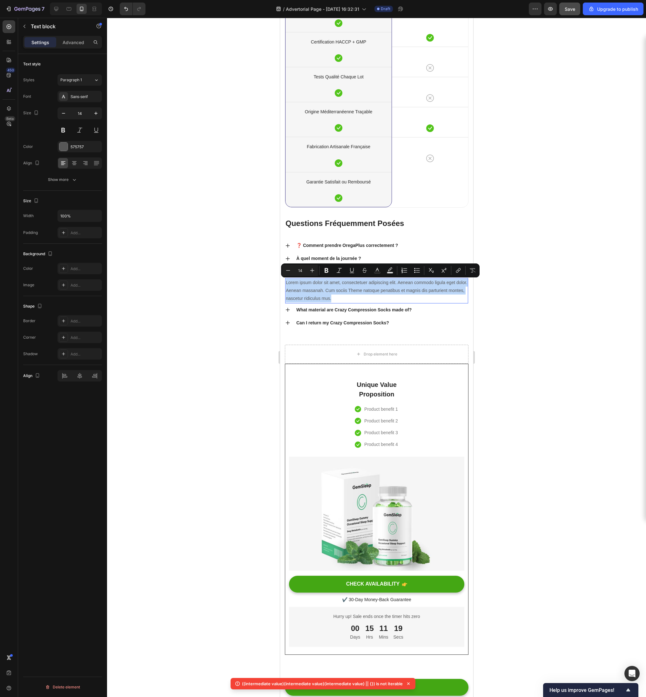
click at [388, 292] on p "Lorem ipsum dolor sit amet, consectetuer adipiscing elit. Aenean commodo ligula…" at bounding box center [376, 291] width 182 height 24
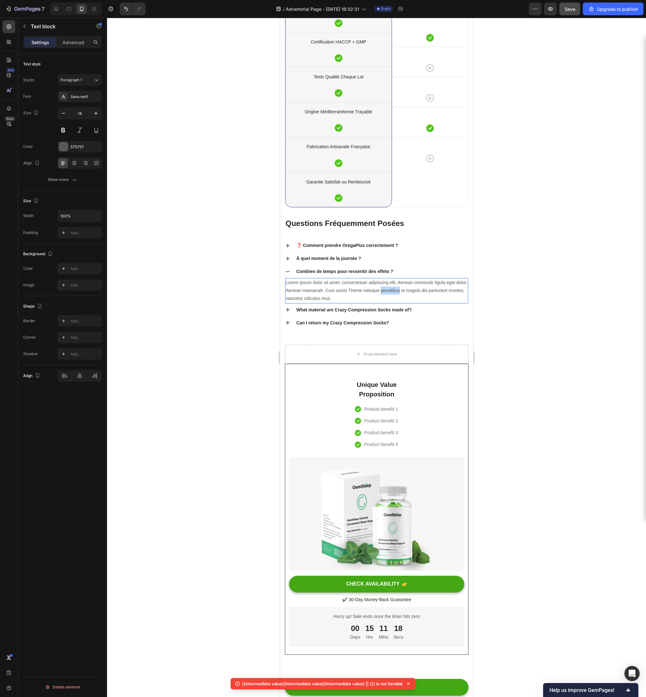
click at [388, 292] on p "Lorem ipsum dolor sit amet, consectetuer adipiscing elit. Aenean commodo ligula…" at bounding box center [376, 291] width 182 height 24
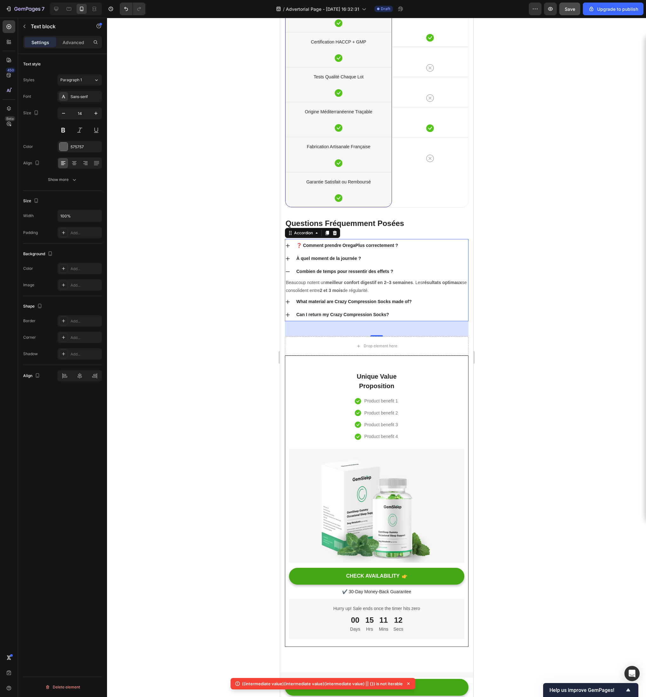
click at [374, 304] on p "What material are Crazy Compression Socks made of?" at bounding box center [353, 301] width 115 height 7
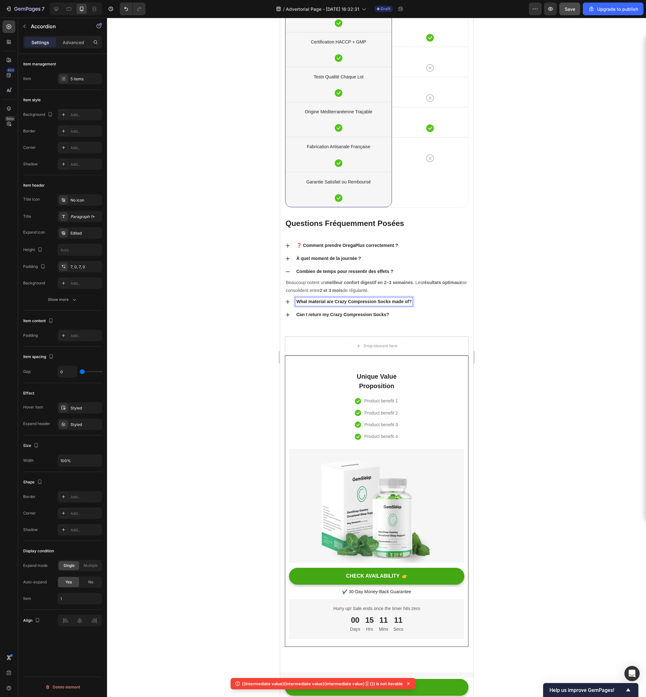
click at [370, 298] on div "What material are Crazy Compression Socks made of?" at bounding box center [353, 301] width 117 height 9
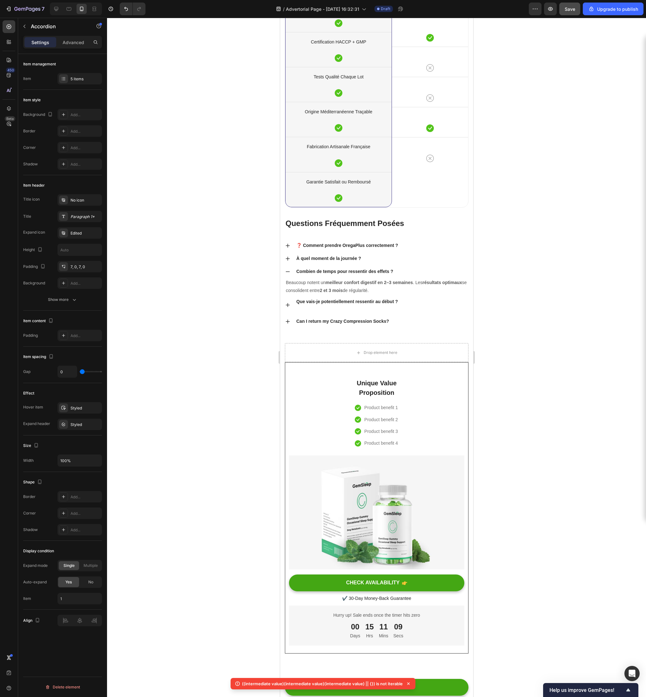
click at [267, 298] on div at bounding box center [376, 357] width 539 height 679
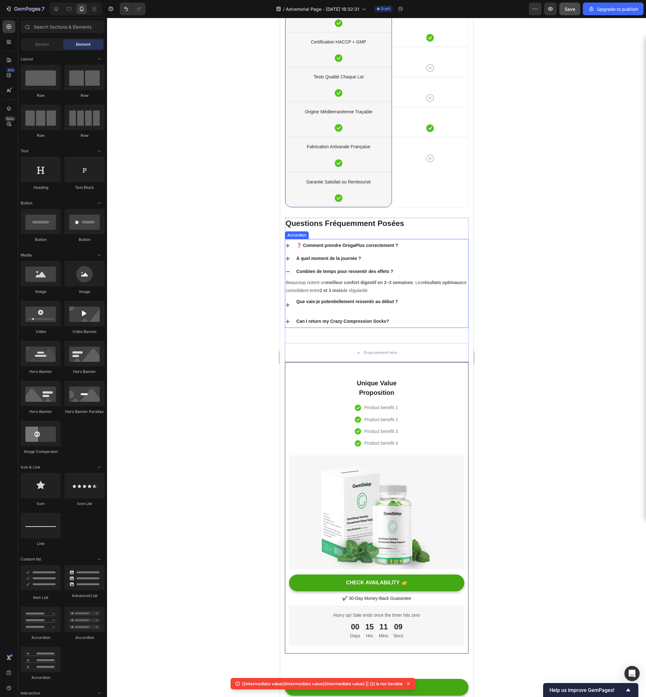
click at [314, 306] on p "Que vais-je potentiellement ressentir au début ?" at bounding box center [347, 304] width 102 height 13
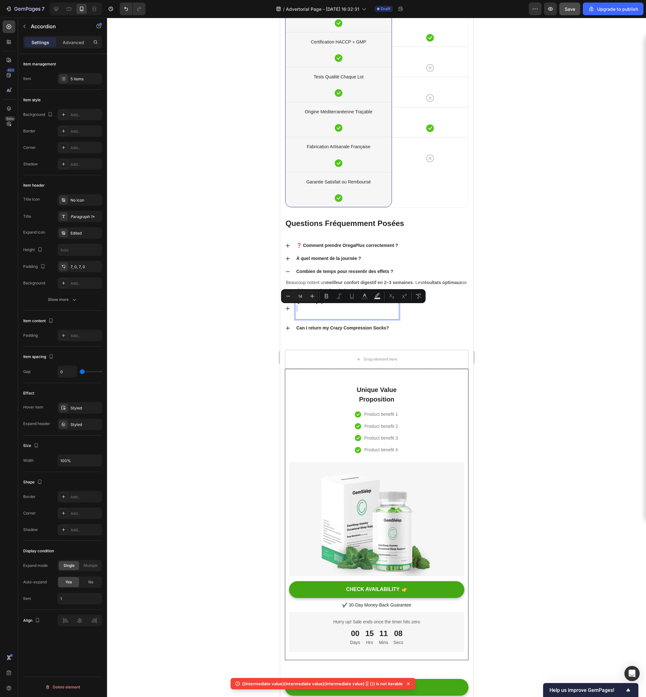
click at [304, 312] on p "Que vais-je potentiellement ressentir au début ?" at bounding box center [347, 308] width 102 height 20
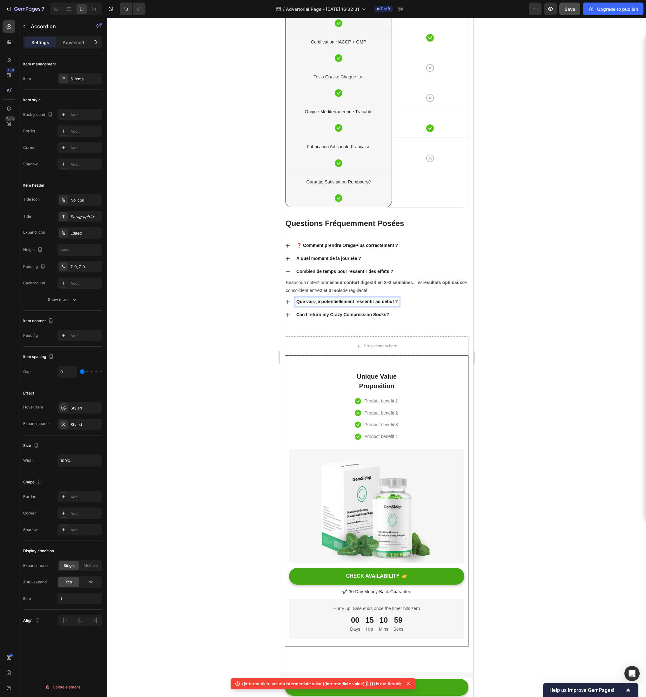
click at [289, 303] on icon at bounding box center [287, 301] width 5 height 5
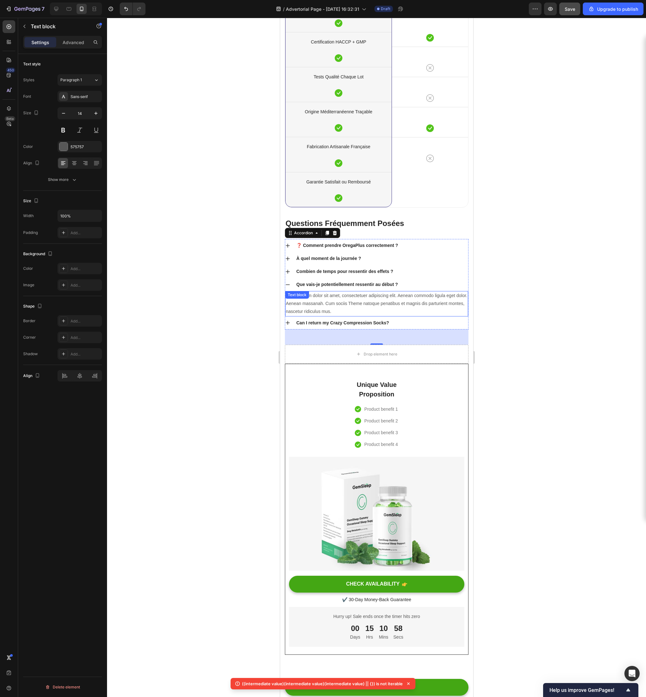
click at [349, 307] on p "Lorem ipsum dolor sit amet, consectetuer adipiscing elit. Aenean commodo ligula…" at bounding box center [376, 304] width 182 height 24
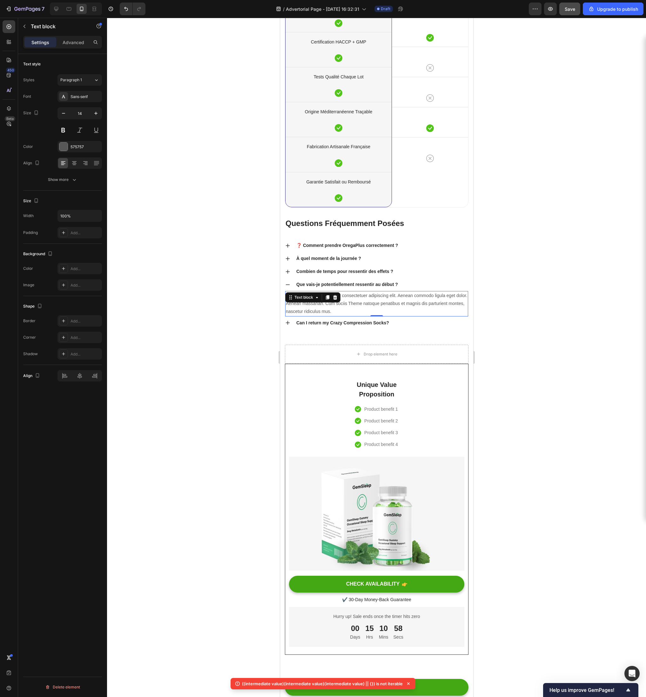
click at [349, 307] on p "Lorem ipsum dolor sit amet, consectetuer adipiscing elit. Aenean commodo ligula…" at bounding box center [376, 304] width 182 height 24
click at [287, 322] on icon at bounding box center [287, 323] width 4 height 4
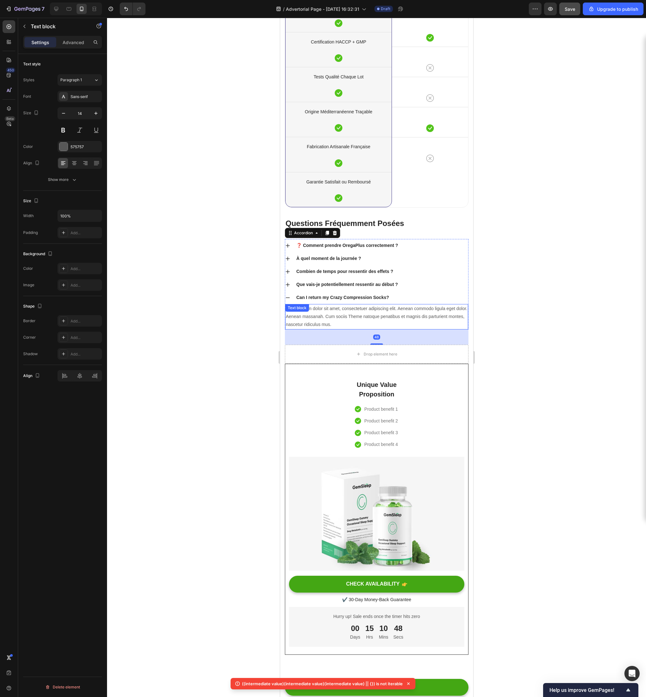
click at [326, 314] on div "Lorem ipsum dolor sit amet, consectetuer adipiscing elit. Aenean commodo ligula…" at bounding box center [376, 316] width 183 height 25
click at [326, 314] on div at bounding box center [327, 311] width 8 height 8
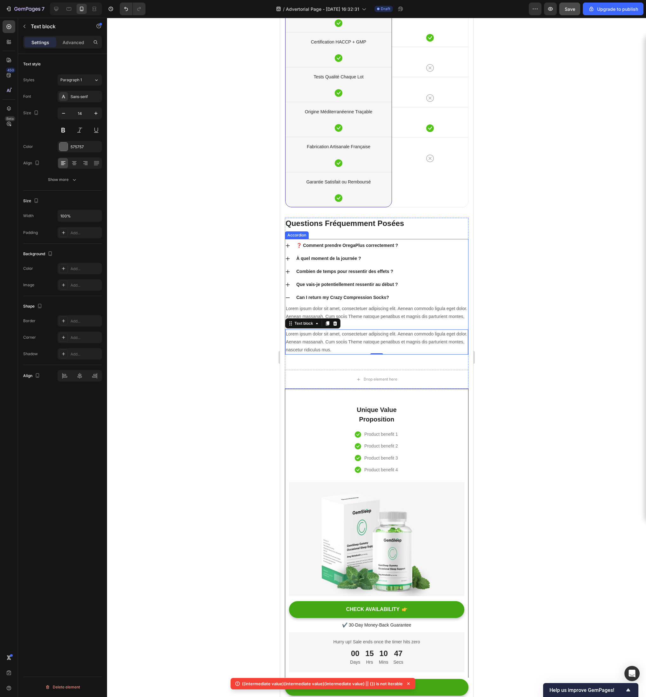
click at [338, 292] on div "Can I return my Crazy Compression Socks?" at bounding box center [376, 297] width 183 height 13
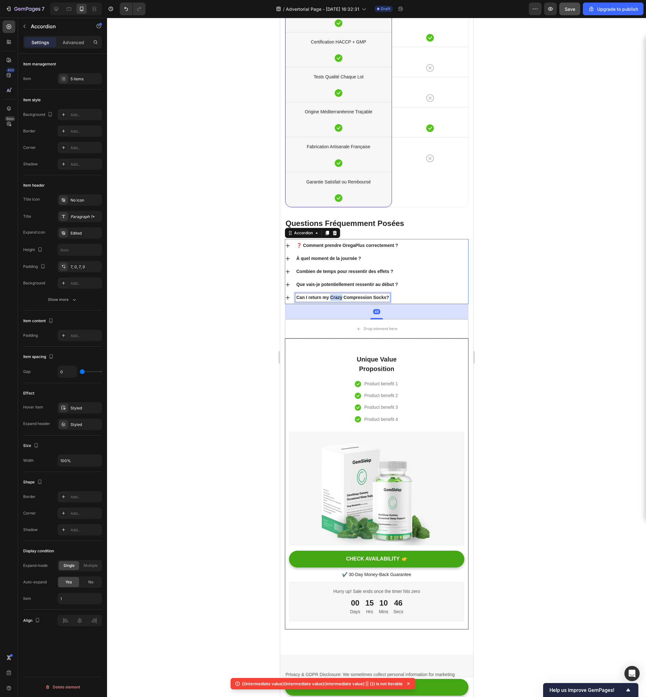
click at [333, 298] on p "Can I return my Crazy Compression Socks?" at bounding box center [342, 297] width 93 height 7
click at [284, 298] on div "❓ Comment prendre OregaPlus correctement ? À quel moment de la journée ? Combie…" at bounding box center [376, 271] width 184 height 65
click at [289, 298] on icon at bounding box center [287, 297] width 5 height 5
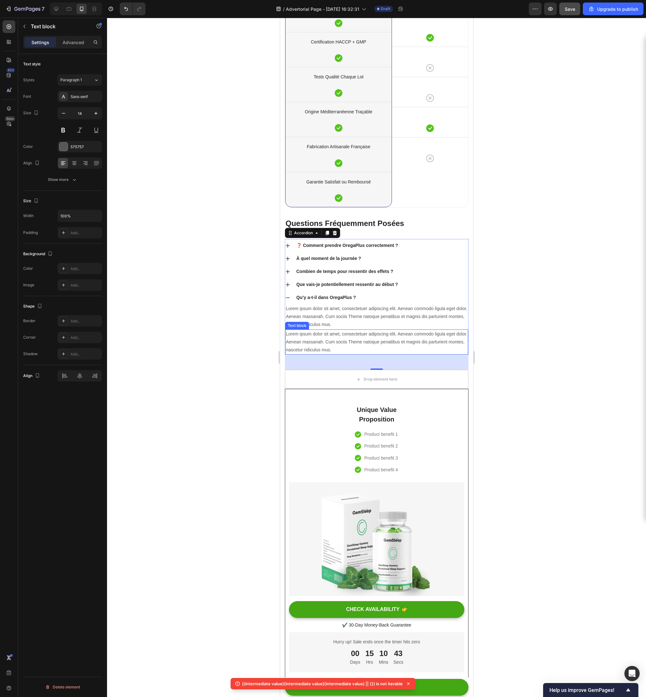
click at [319, 335] on p "Lorem ipsum dolor sit amet, consectetuer adipiscing elit. Aenean commodo ligula…" at bounding box center [376, 342] width 182 height 24
click at [336, 320] on div at bounding box center [335, 324] width 8 height 8
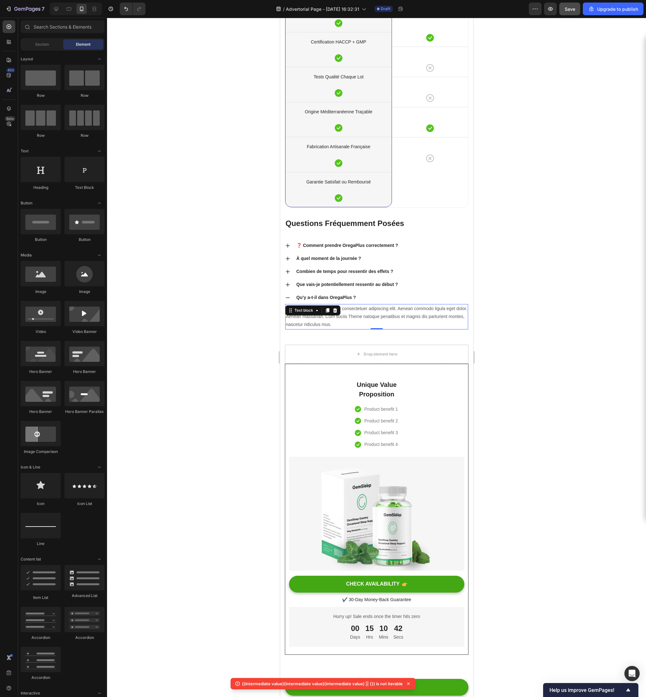
click at [314, 311] on div "Lorem ipsum dolor sit amet, consectetuer adipiscing elit. Aenean commodo ligula…" at bounding box center [376, 316] width 183 height 25
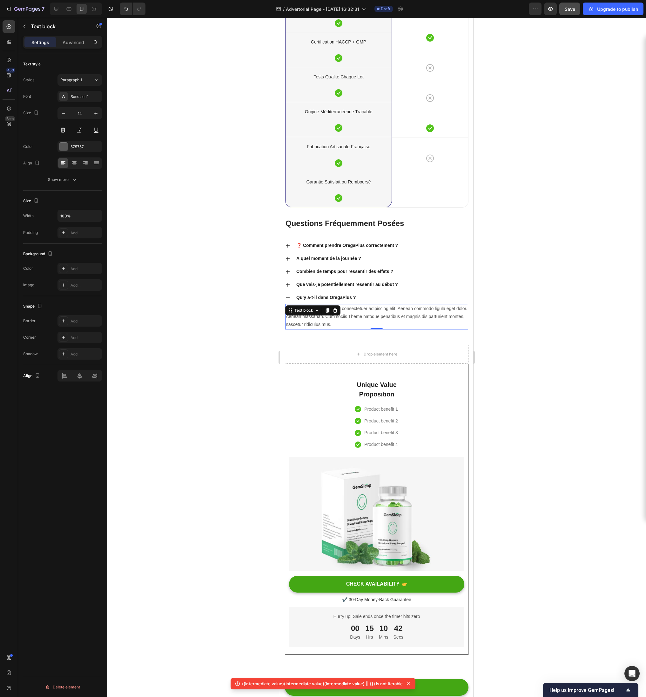
click at [314, 311] on icon at bounding box center [316, 310] width 5 height 5
click at [365, 316] on p "Lorem ipsum dolor sit amet, consectetuer adipiscing elit. Aenean commodo ligula…" at bounding box center [376, 317] width 182 height 24
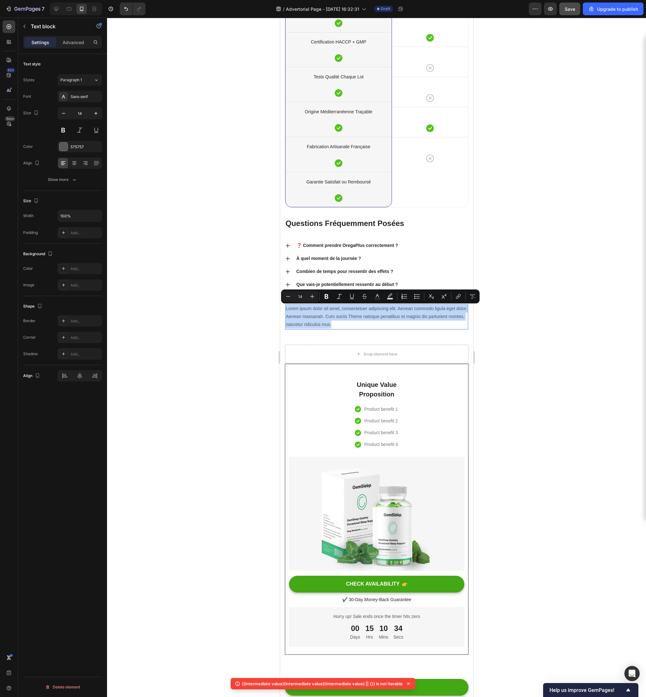
click at [296, 316] on p "Lorem ipsum dolor sit amet, consectetuer adipiscing elit. Aenean commodo ligula…" at bounding box center [376, 317] width 182 height 24
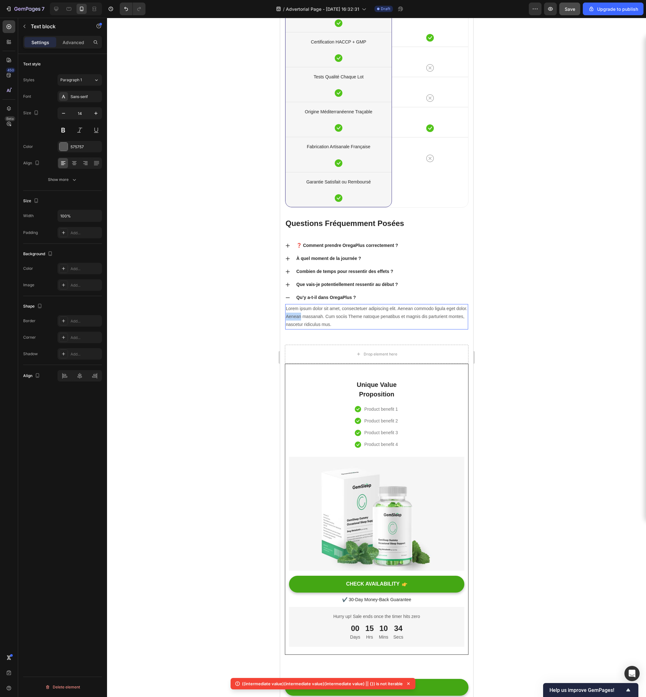
click at [296, 316] on p "Lorem ipsum dolor sit amet, consectetuer adipiscing elit. Aenean commodo ligula…" at bounding box center [376, 317] width 182 height 24
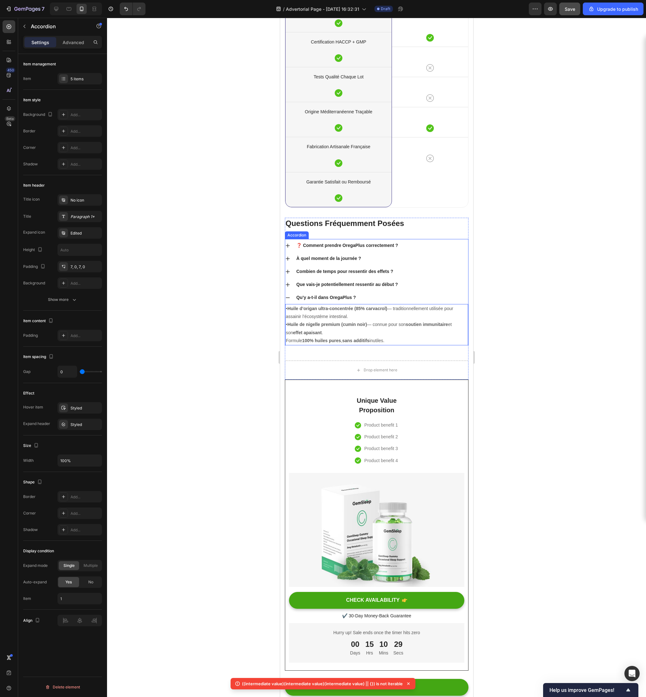
click at [369, 296] on div "Qu’y a-t-il dans OregaPlus ?" at bounding box center [381, 297] width 173 height 9
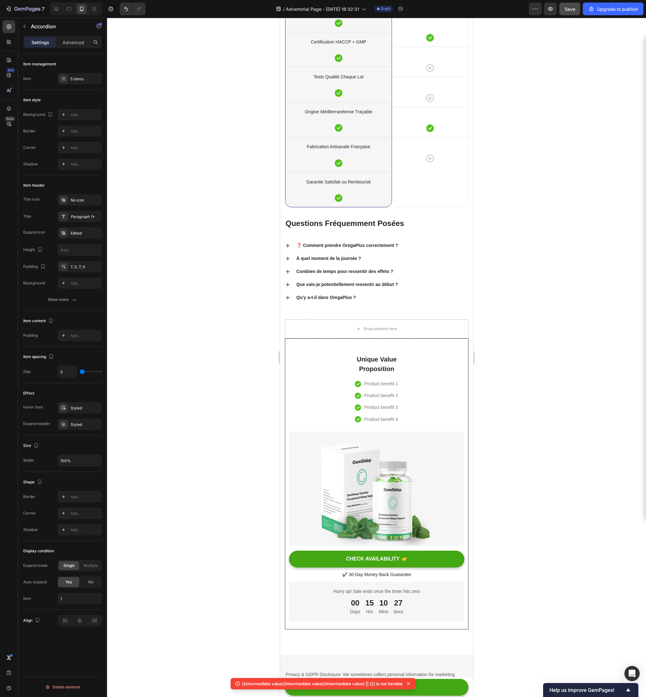
click at [386, 290] on div "Que vais-je potentiellement ressentir au début ?" at bounding box center [376, 284] width 183 height 13
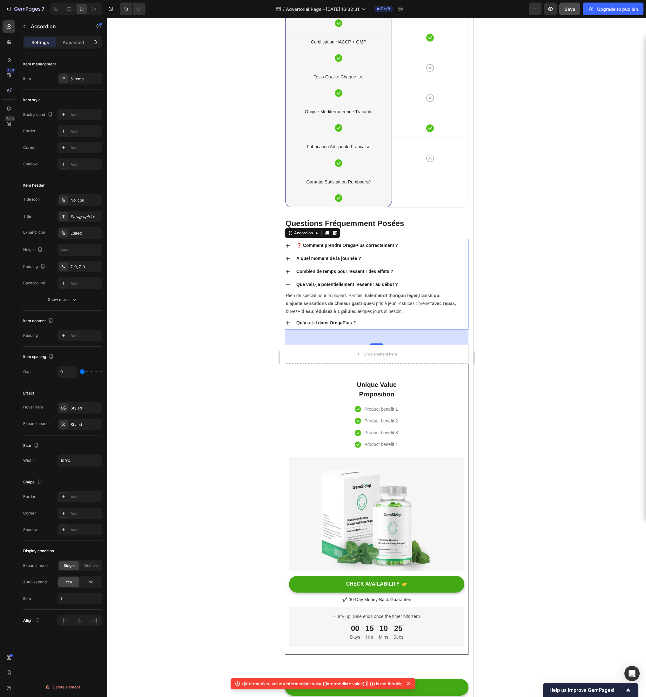
click at [458, 244] on div "❓ Comment prendre OregaPlus correctement ?" at bounding box center [381, 245] width 173 height 9
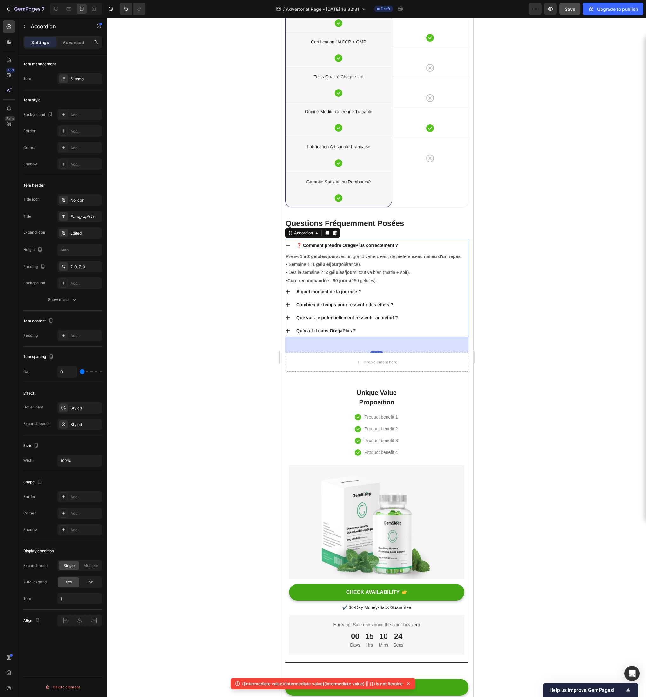
click at [468, 242] on div "❓ Comment prendre OregaPlus correctement ? Prenez 1 à 2 gélules/jour avec un gr…" at bounding box center [376, 288] width 184 height 98
click at [463, 240] on div "❓ Comment prendre OregaPlus correctement ?" at bounding box center [376, 245] width 183 height 13
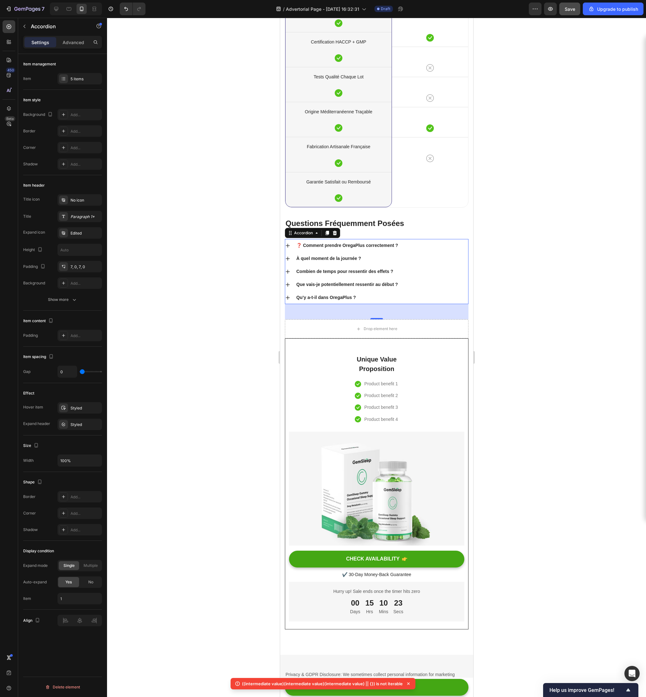
click at [463, 239] on div "❓ Comment prendre OregaPlus correctement ?" at bounding box center [376, 245] width 183 height 13
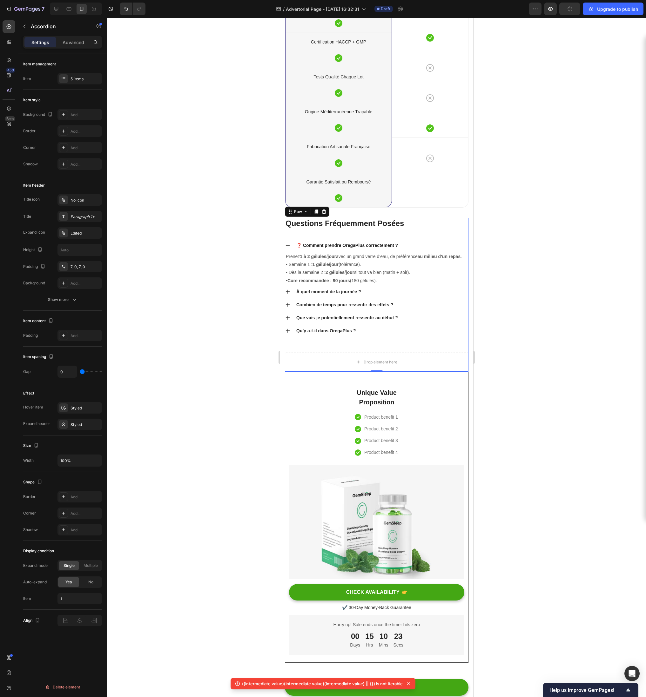
click at [461, 230] on div "Questions Fréquemment Posées Heading ❓ Comment prendre OregaPlus correctement ?…" at bounding box center [376, 285] width 184 height 135
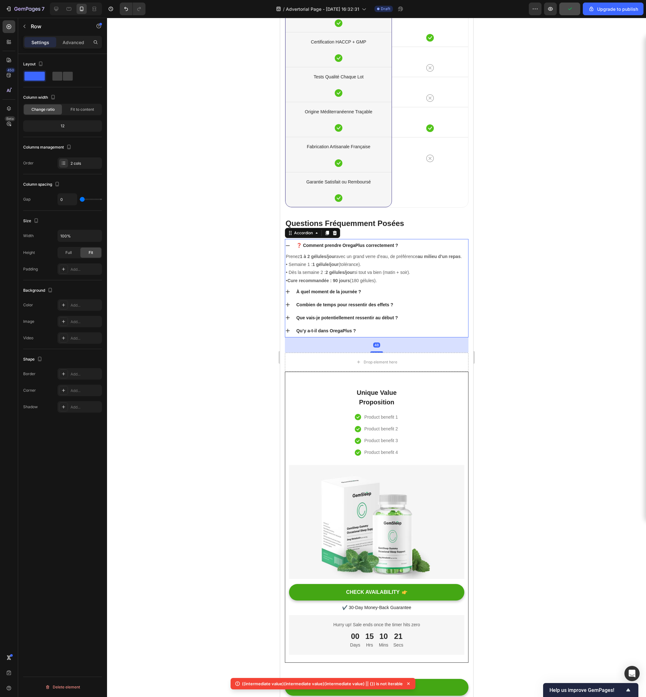
click at [460, 244] on div "❓ Comment prendre OregaPlus correctement ?" at bounding box center [381, 245] width 173 height 9
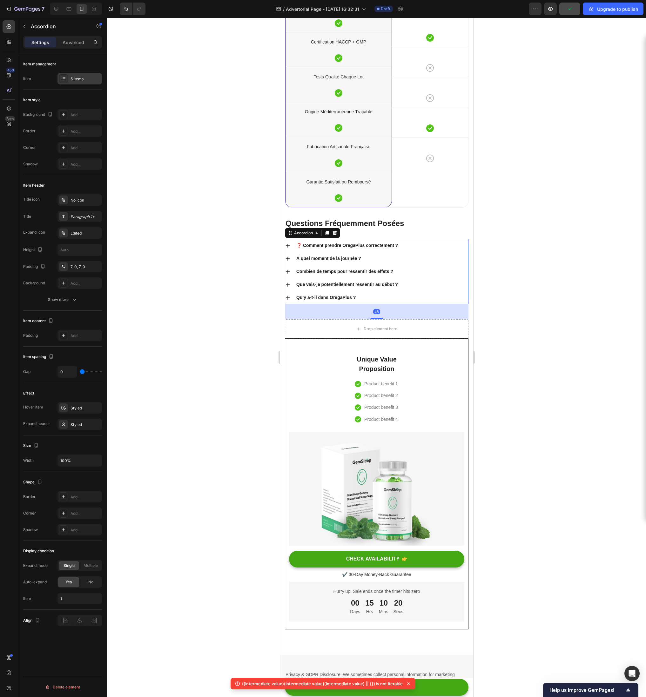
click at [64, 76] on icon at bounding box center [63, 78] width 5 height 5
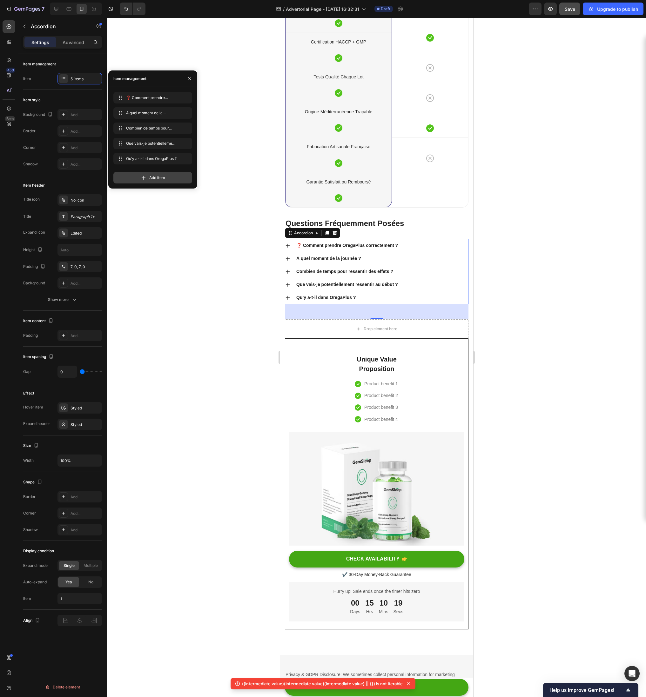
click at [134, 174] on div "Add item" at bounding box center [152, 177] width 79 height 11
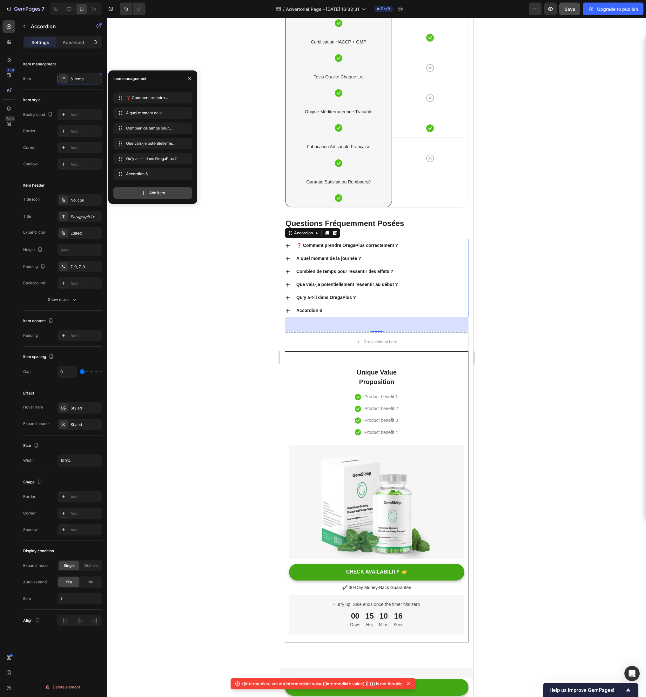
click at [146, 196] on icon at bounding box center [143, 193] width 6 height 6
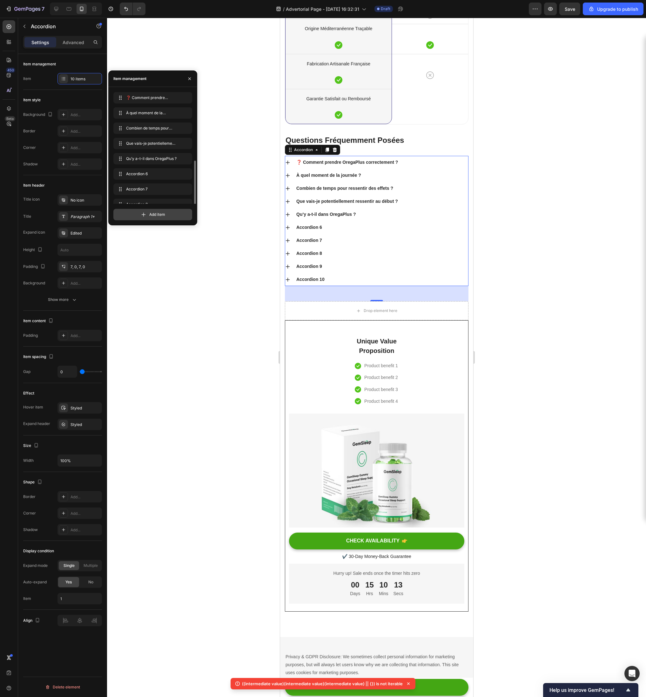
scroll to position [39, 0]
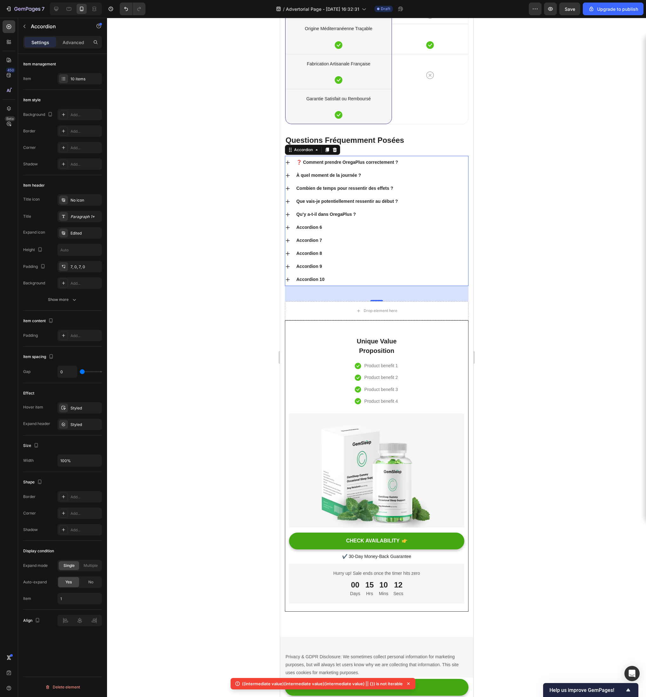
click at [333, 232] on div "Accordion 6" at bounding box center [381, 227] width 173 height 9
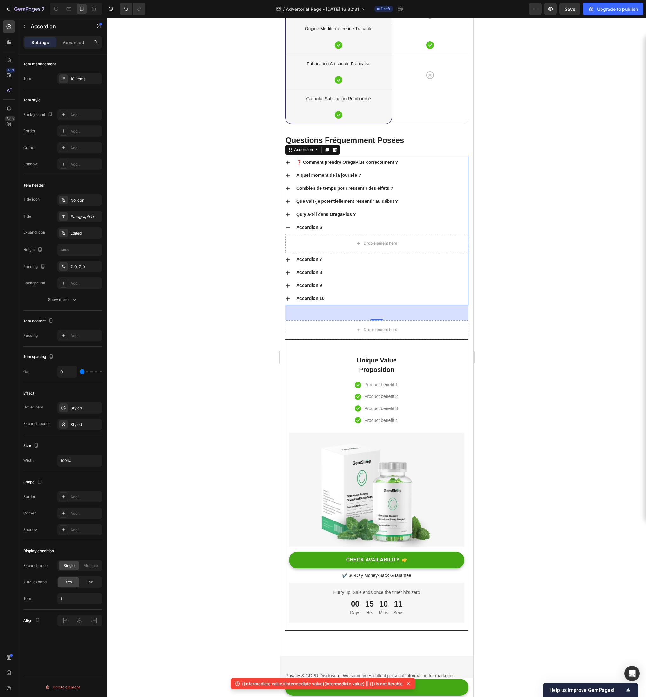
click at [318, 232] on div "Accordion 6" at bounding box center [309, 227] width 28 height 9
click at [318, 231] on p "Accordion 6" at bounding box center [309, 227] width 26 height 7
click at [330, 253] on div "Drop element here" at bounding box center [376, 243] width 183 height 19
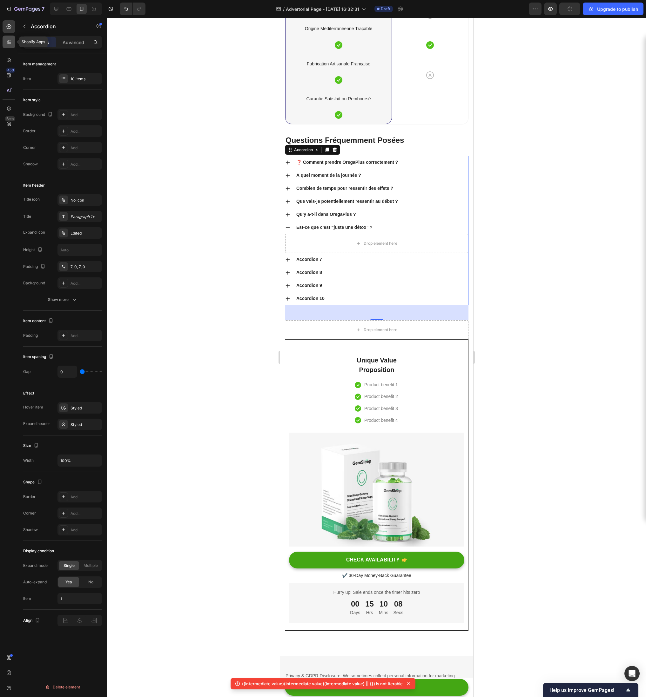
click at [6, 40] on icon at bounding box center [9, 42] width 6 height 6
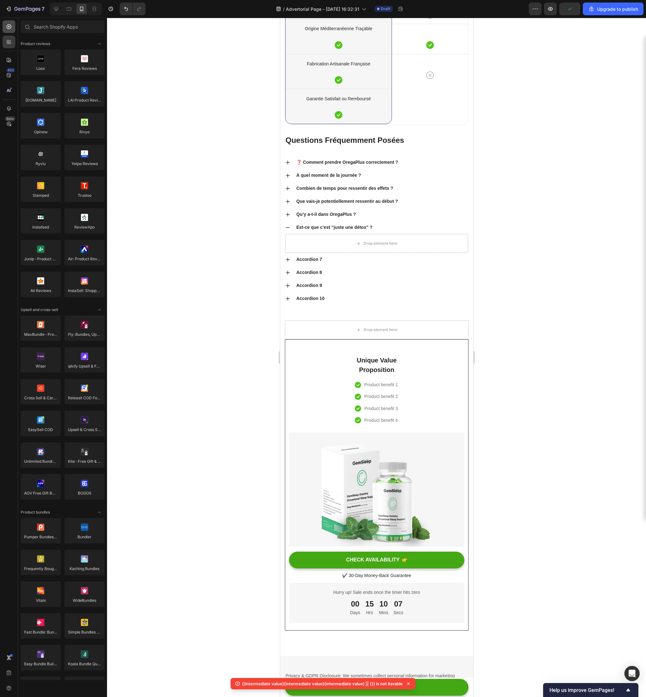
click at [12, 29] on icon at bounding box center [9, 26] width 6 height 6
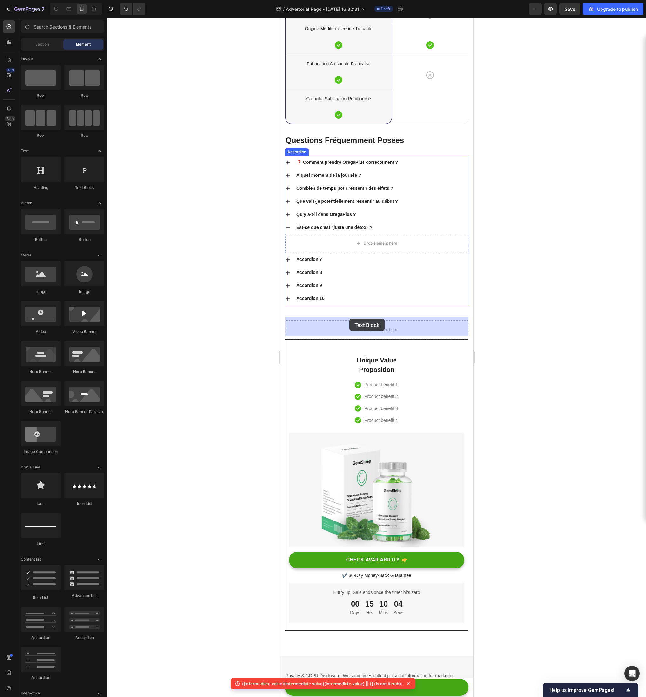
drag, startPoint x: 360, startPoint y: 184, endPoint x: 346, endPoint y: 322, distance: 138.5
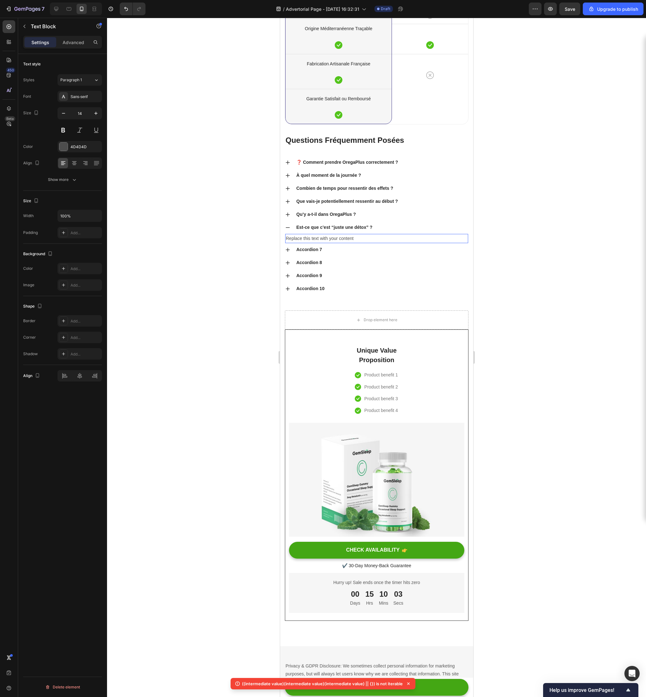
click at [315, 243] on div "Replace this text with your content" at bounding box center [376, 238] width 183 height 9
click at [315, 243] on p "Replace this text with your content" at bounding box center [376, 239] width 182 height 8
click at [358, 243] on p "Est-ce que c’est “juste une détox” ?" at bounding box center [376, 239] width 182 height 8
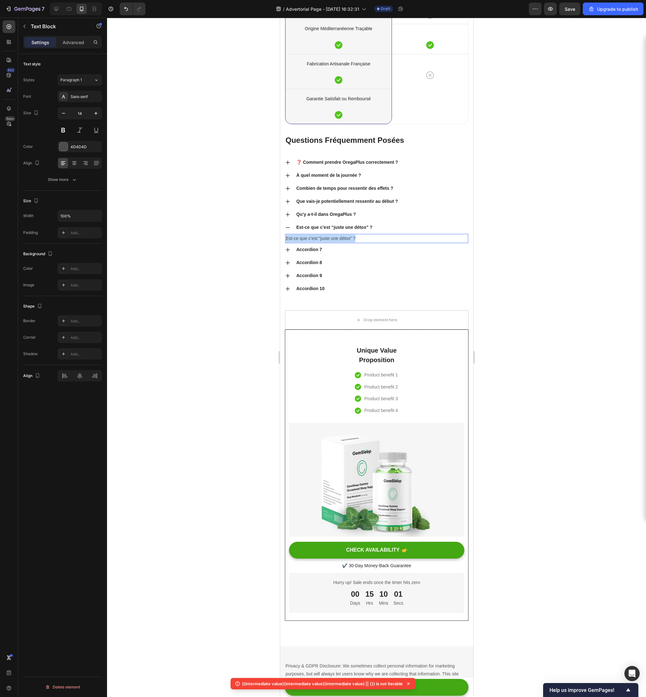
click at [358, 243] on p "Est-ce que c’est “juste une détox” ?" at bounding box center [376, 239] width 182 height 8
click at [348, 243] on p "Est-ce que c’est “juste une détox” ?" at bounding box center [376, 239] width 182 height 8
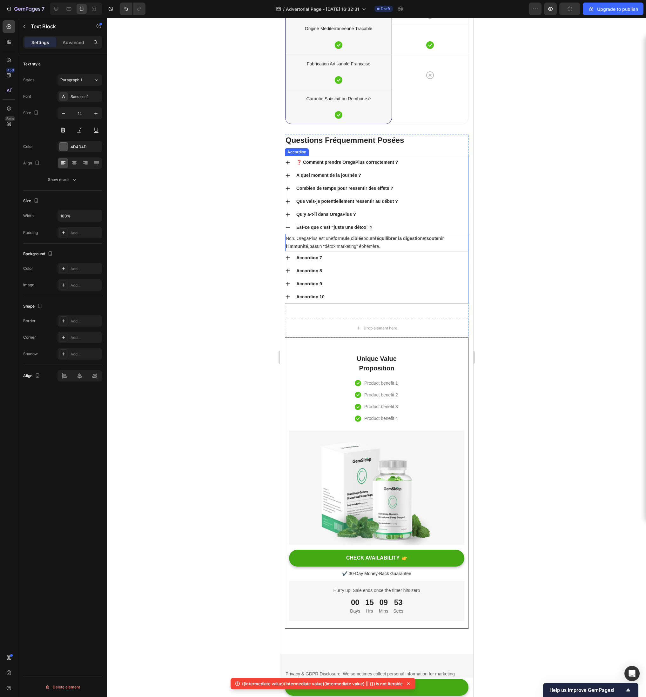
click at [314, 261] on p "Accordion 7" at bounding box center [309, 258] width 26 height 7
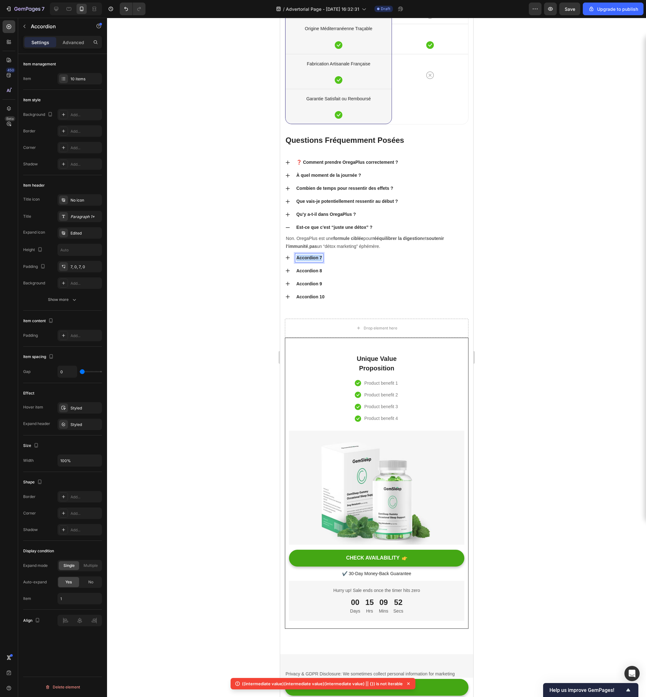
click at [314, 261] on p "Accordion 7" at bounding box center [309, 258] width 26 height 7
click at [286, 260] on icon at bounding box center [287, 257] width 5 height 5
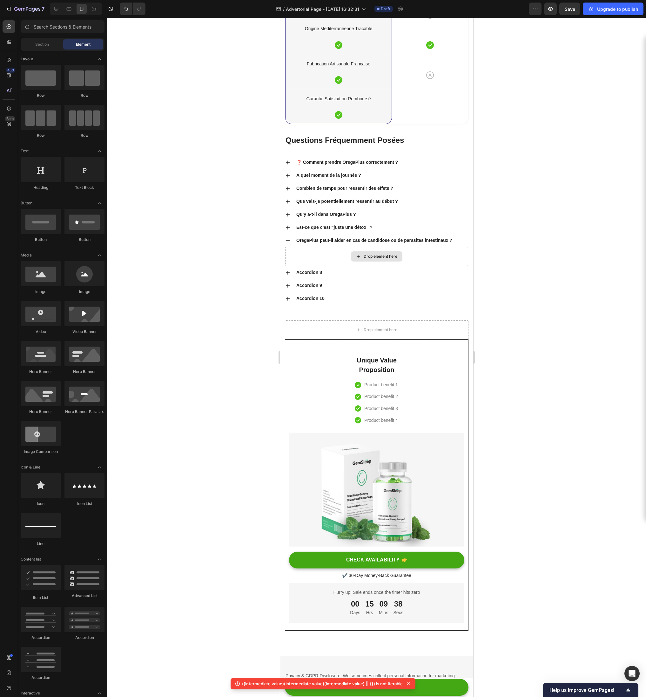
click at [392, 259] on div "Drop element here" at bounding box center [380, 256] width 34 height 5
drag, startPoint x: 361, startPoint y: 183, endPoint x: 342, endPoint y: 340, distance: 158.0
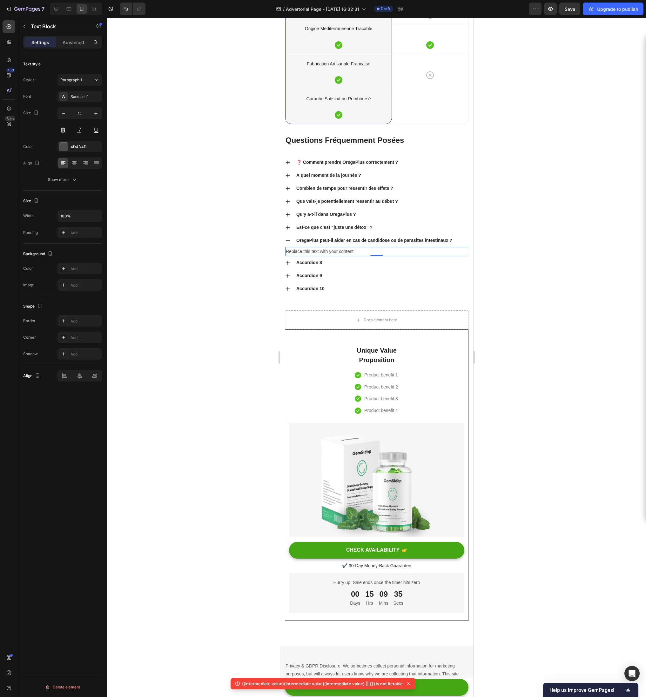
click at [324, 256] on div "Replace this text with your content" at bounding box center [376, 251] width 183 height 9
click at [324, 256] on p "Replace this text with your content" at bounding box center [376, 252] width 182 height 8
click at [327, 256] on p "Replace this text with your content" at bounding box center [376, 252] width 182 height 8
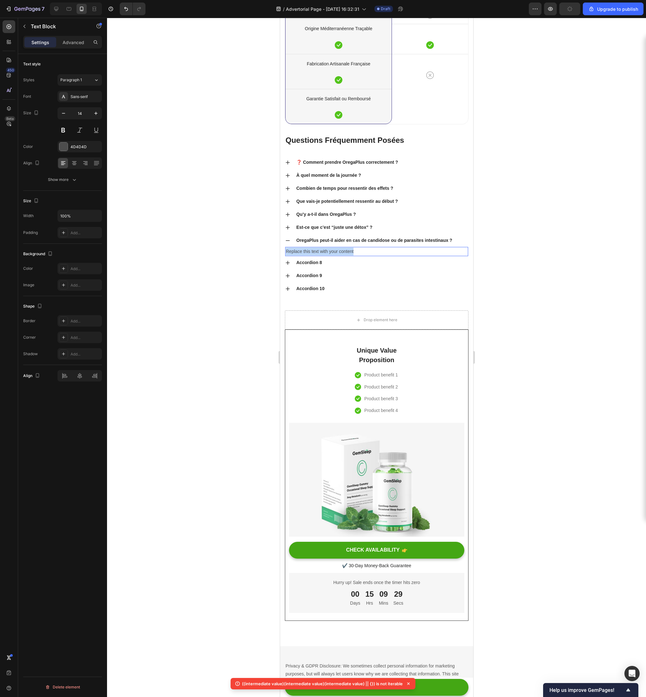
click at [327, 256] on p "Replace this text with your content" at bounding box center [376, 252] width 182 height 8
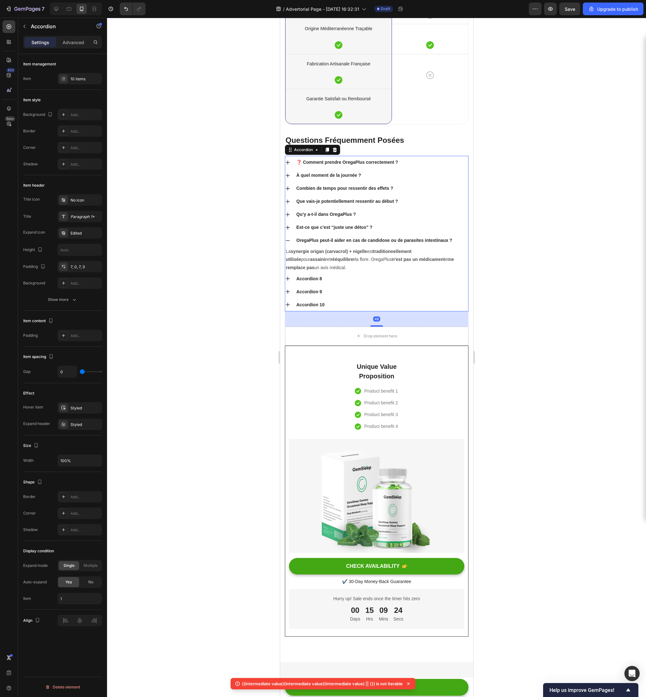
click at [311, 282] on p "Accordion 8" at bounding box center [309, 279] width 26 height 7
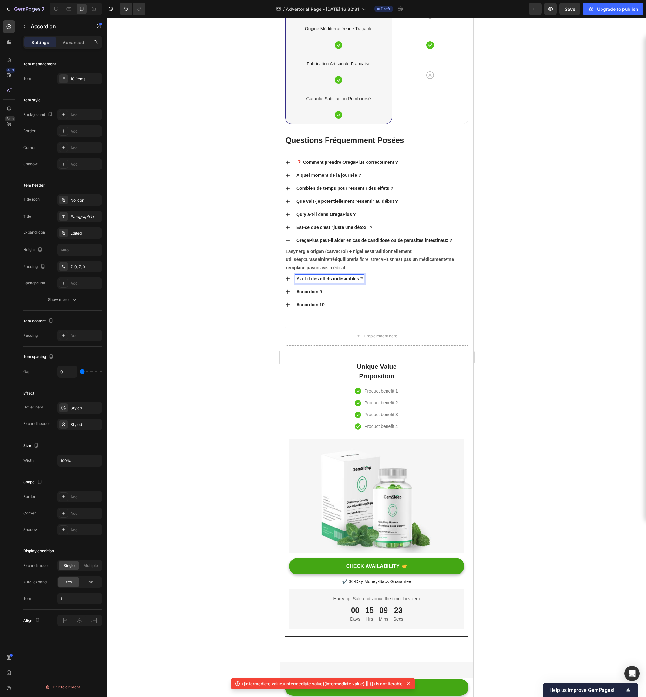
click at [286, 281] on icon at bounding box center [287, 278] width 5 height 5
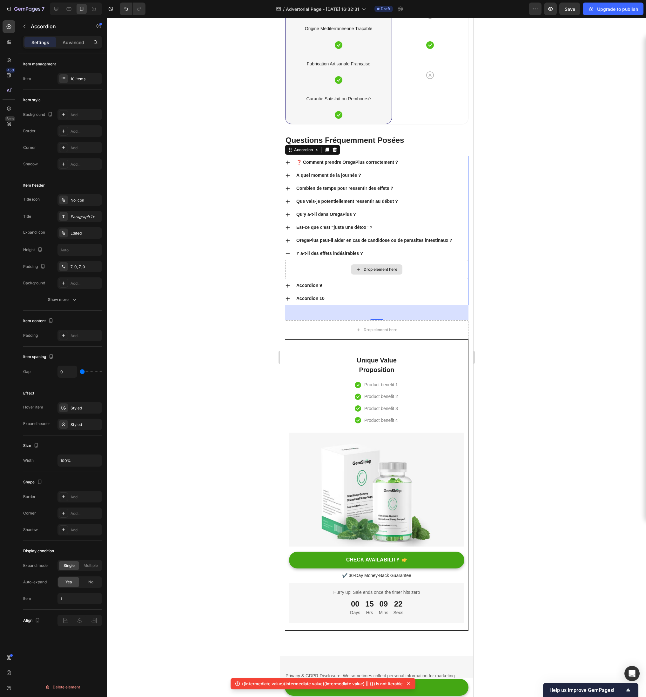
click at [325, 279] on div "Drop element here" at bounding box center [376, 269] width 183 height 19
click at [390, 272] on div "Drop element here" at bounding box center [380, 269] width 34 height 5
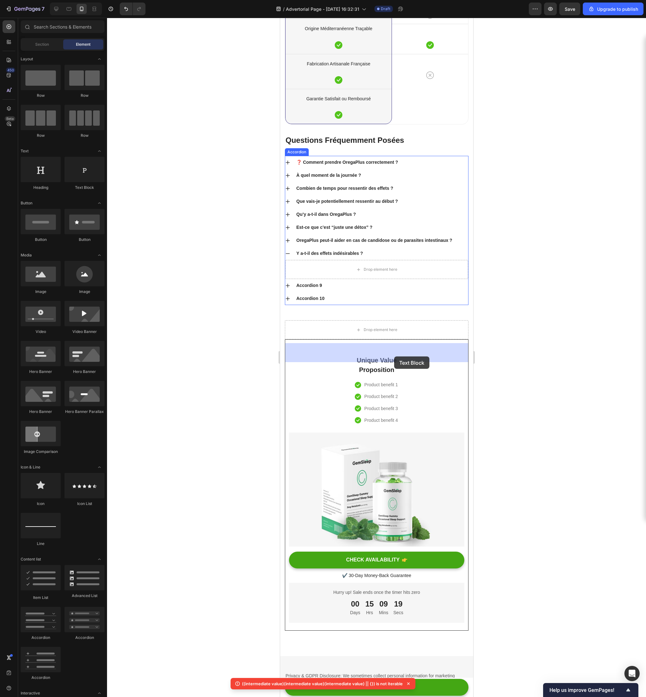
drag, startPoint x: 364, startPoint y: 178, endPoint x: 391, endPoint y: 354, distance: 178.0
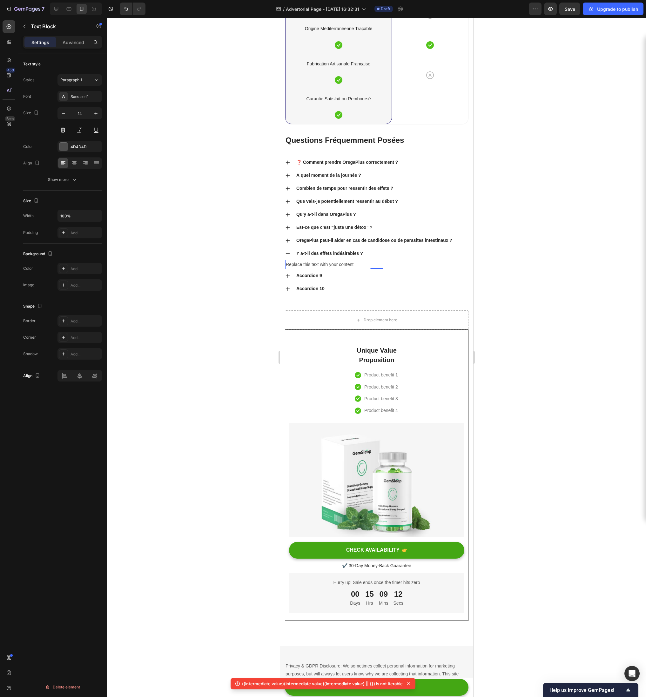
click at [320, 269] on div "Replace this text with your content" at bounding box center [376, 264] width 183 height 9
click at [320, 269] on p "Replace this text with your content" at bounding box center [376, 265] width 182 height 8
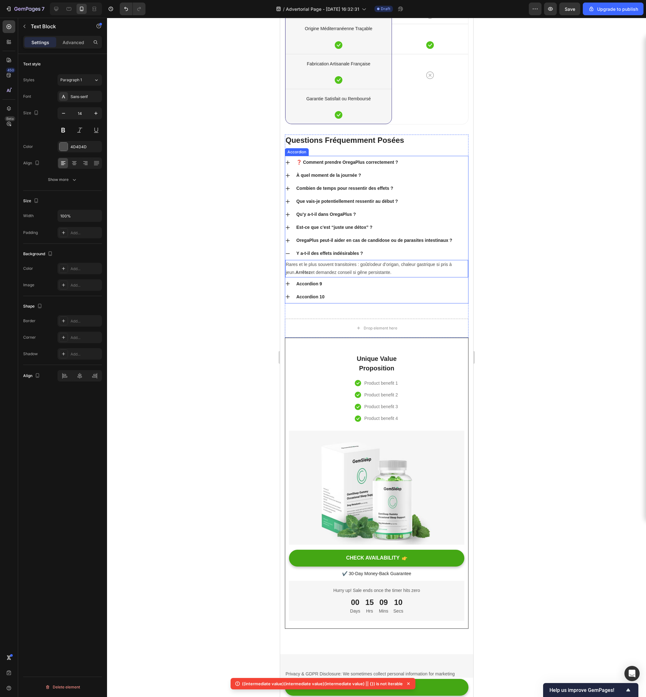
click at [289, 286] on icon at bounding box center [287, 283] width 5 height 5
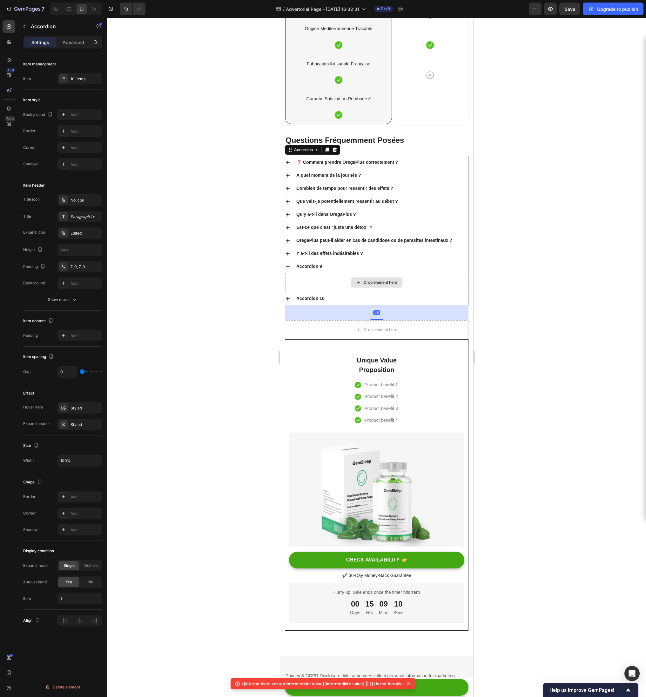
click at [349, 292] on div "Drop element here" at bounding box center [376, 282] width 183 height 19
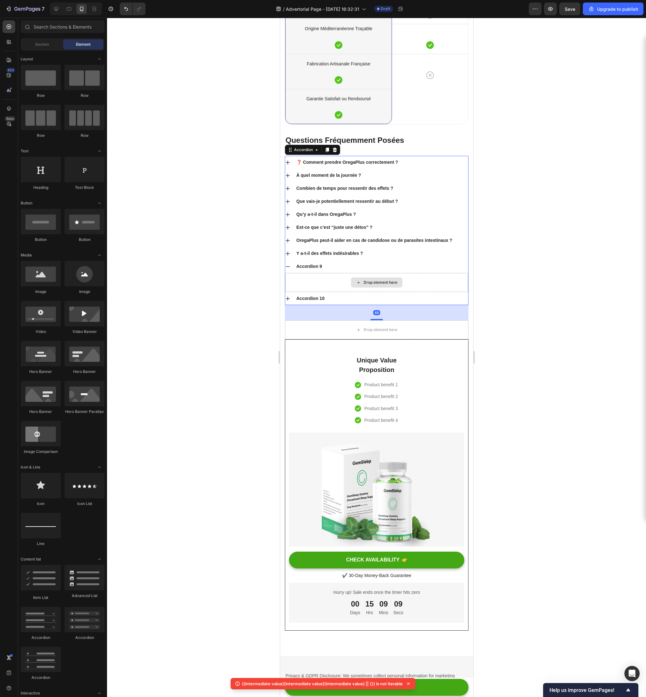
click at [354, 288] on div "Drop element here" at bounding box center [375, 282] width 51 height 10
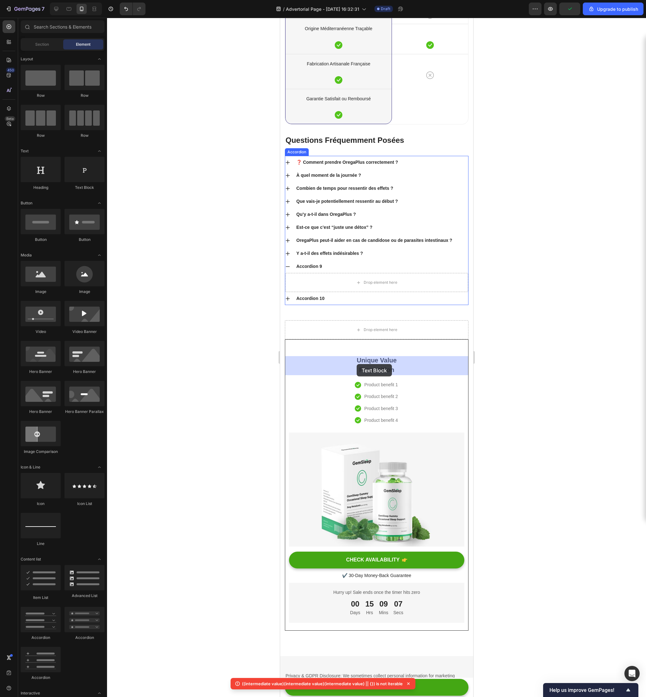
drag, startPoint x: 366, startPoint y: 178, endPoint x: 355, endPoint y: 364, distance: 186.7
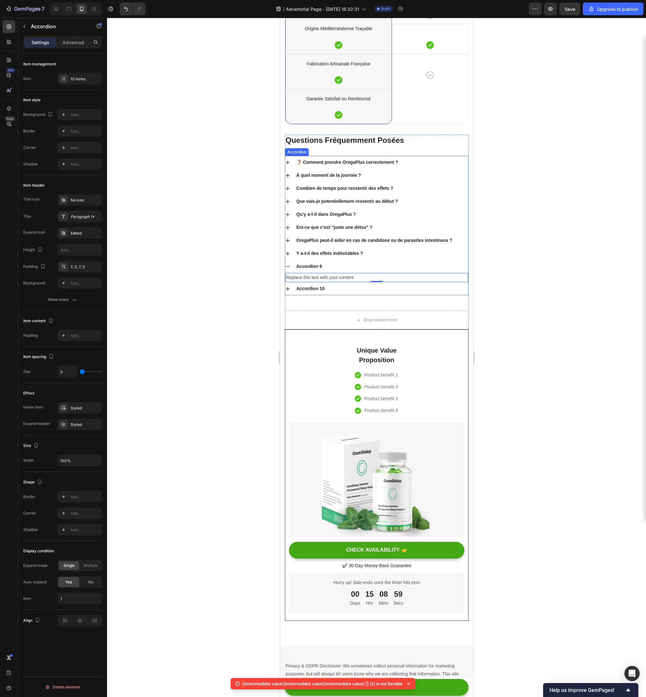
click at [312, 270] on p "Accordion 9" at bounding box center [309, 266] width 26 height 7
click at [316, 282] on div "Replace this text with your content" at bounding box center [376, 277] width 183 height 9
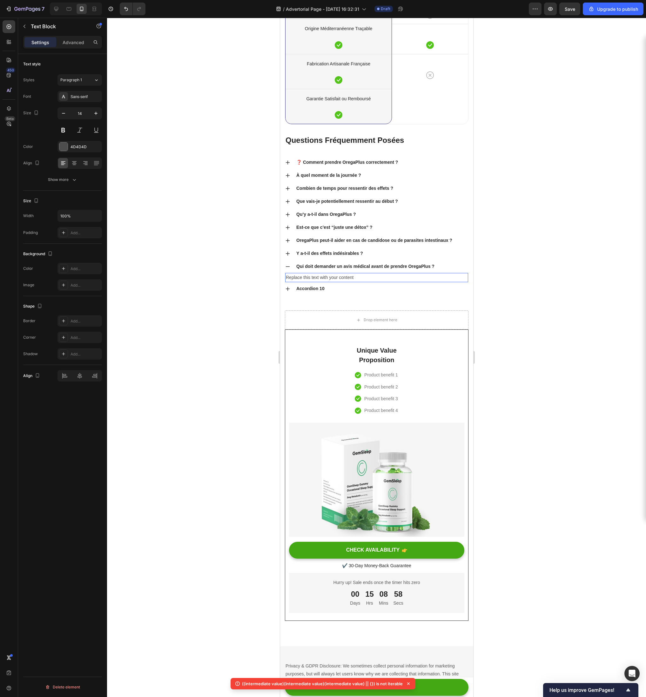
click at [314, 282] on div "Replace this text with your content" at bounding box center [376, 277] width 183 height 9
click at [314, 282] on p "Replace this text with your content" at bounding box center [376, 278] width 182 height 8
click at [372, 282] on p "Qui doit demander un avis médical avant de prendre OregaPlus ?" at bounding box center [376, 278] width 182 height 8
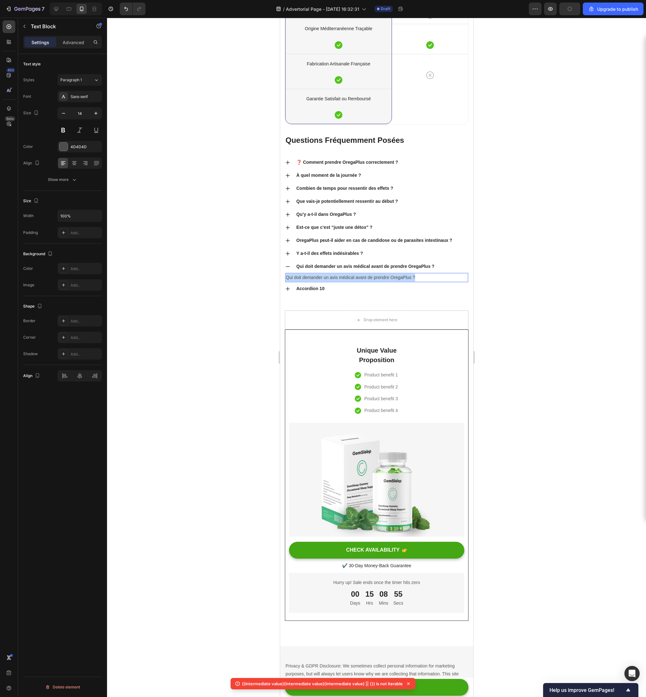
click at [372, 282] on p "Qui doit demander un avis médical avant de prendre OregaPlus ?" at bounding box center [376, 278] width 182 height 8
click at [400, 282] on p "Qui doit demander un avis médical avant de prendre OregaPlus ?" at bounding box center [376, 278] width 182 height 8
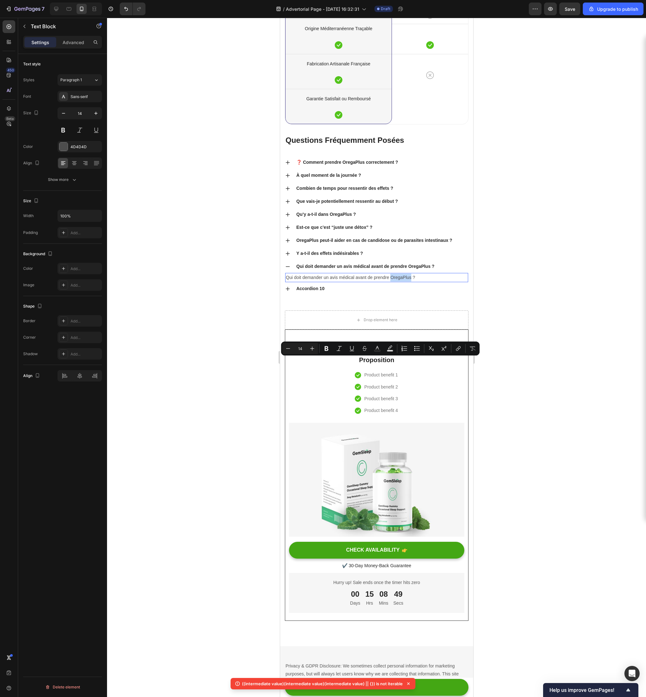
click at [400, 282] on p "Qui doit demander un avis médical avant de prendre OregaPlus ?" at bounding box center [376, 278] width 182 height 8
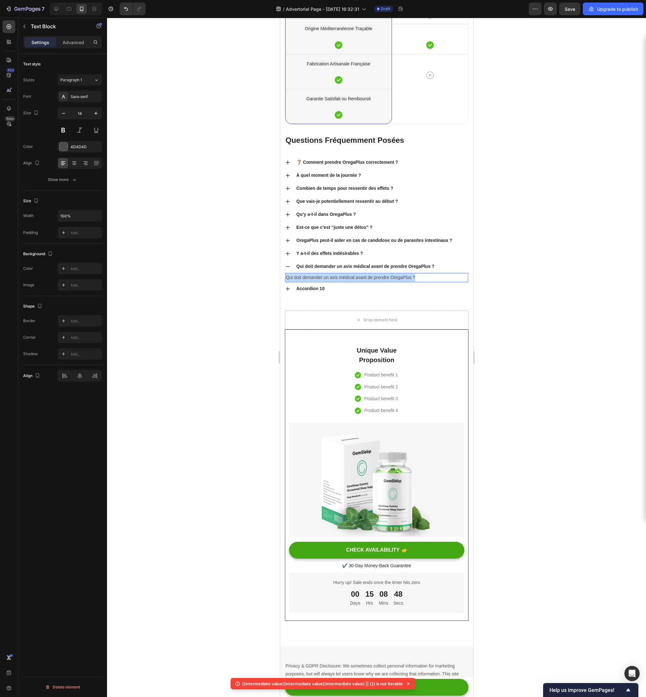
click at [400, 282] on p "Qui doit demander un avis médical avant de prendre OregaPlus ?" at bounding box center [376, 278] width 182 height 8
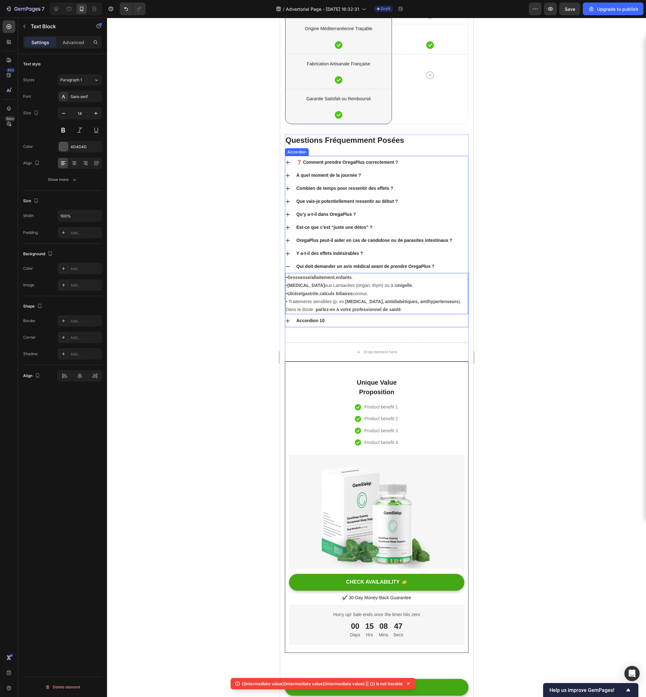
click at [289, 269] on icon at bounding box center [287, 266] width 5 height 5
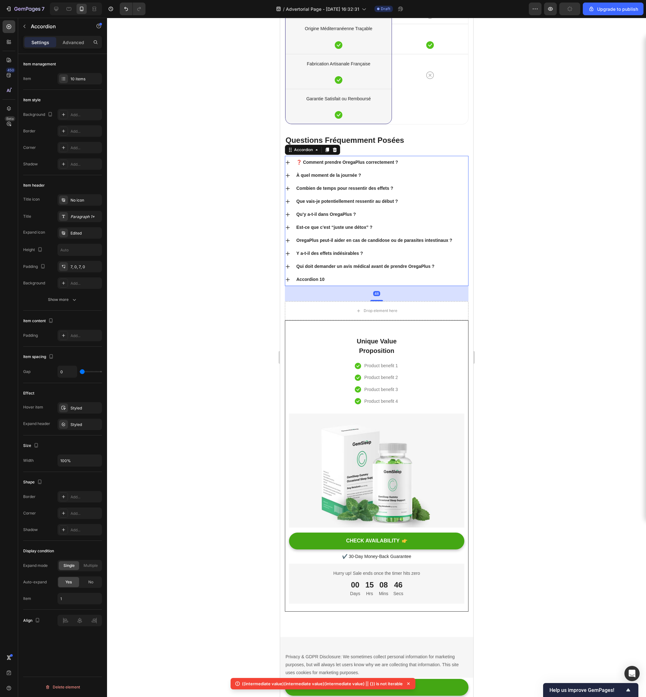
click at [286, 282] on icon at bounding box center [287, 279] width 5 height 5
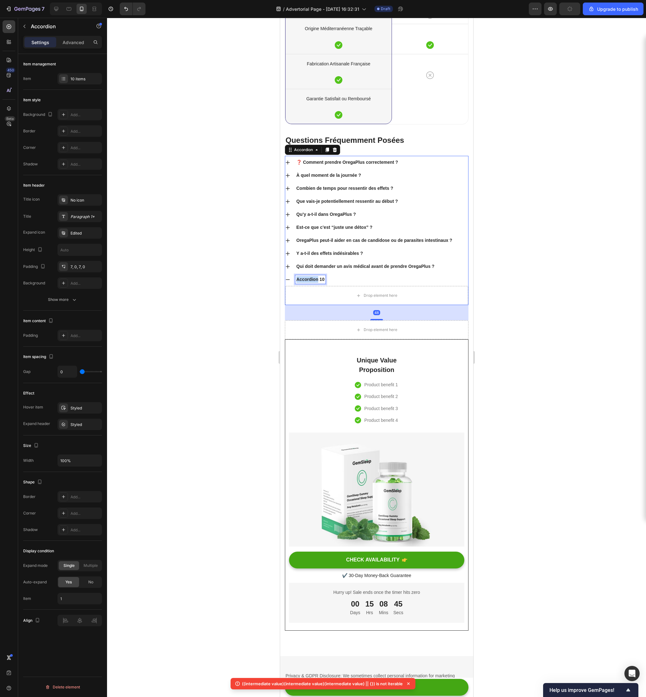
click at [310, 283] on p "Accordion 10" at bounding box center [310, 279] width 28 height 7
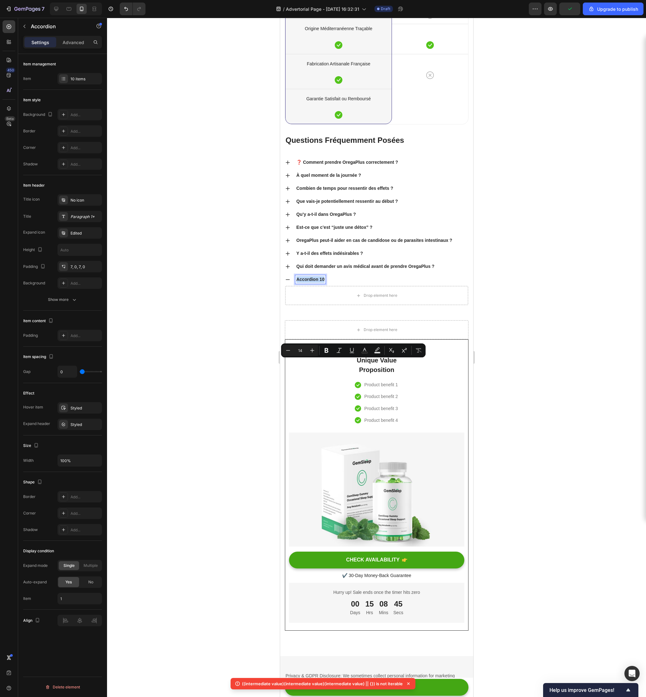
click at [310, 283] on p "Accordion 10" at bounding box center [310, 279] width 28 height 7
click at [315, 283] on p "Accordion 10" at bounding box center [310, 279] width 28 height 7
click at [348, 305] on div "Drop element here" at bounding box center [376, 295] width 183 height 19
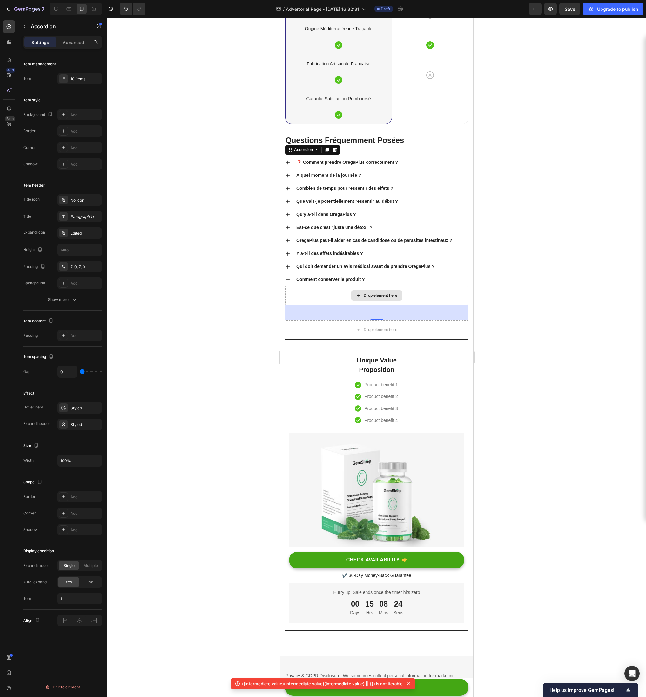
click at [357, 298] on icon at bounding box center [358, 295] width 5 height 5
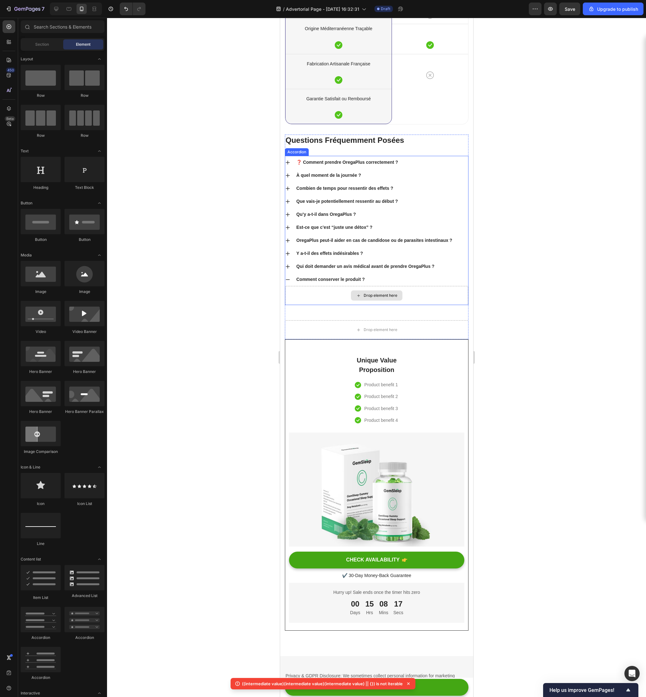
click at [366, 301] on div "Drop element here" at bounding box center [375, 295] width 51 height 10
drag, startPoint x: 361, startPoint y: 182, endPoint x: 376, endPoint y: 376, distance: 194.6
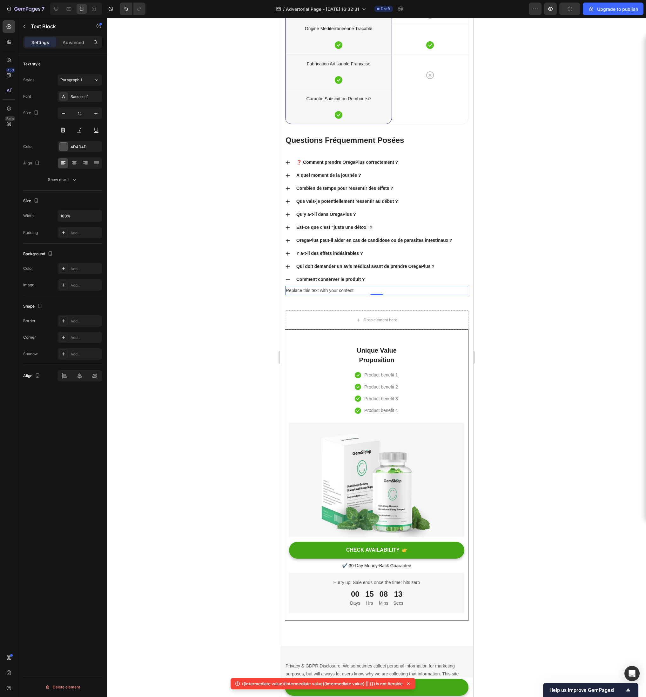
click at [329, 295] on div "Replace this text with your content" at bounding box center [376, 290] width 183 height 9
click at [329, 295] on p "Replace this text with your content" at bounding box center [376, 291] width 182 height 8
click at [349, 283] on p "Comment conserver le produit ?" at bounding box center [330, 279] width 68 height 7
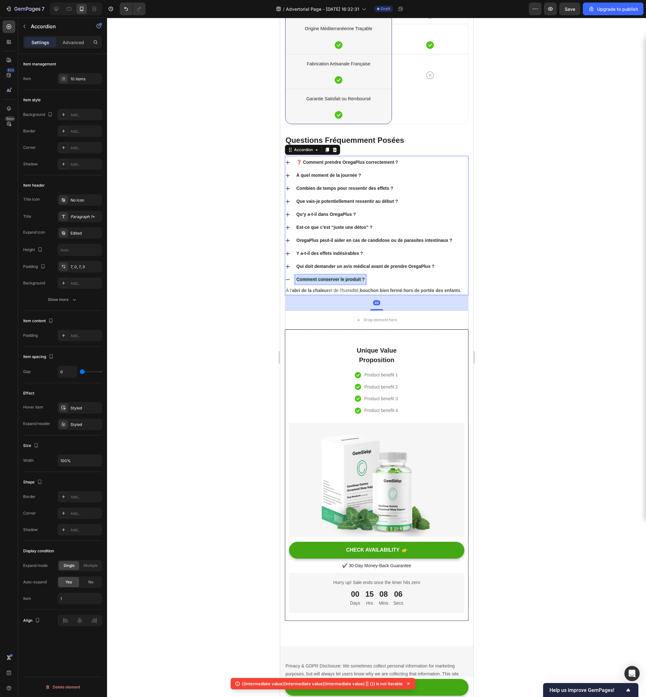
click at [349, 283] on p "Comment conserver le produit ?" at bounding box center [330, 279] width 68 height 7
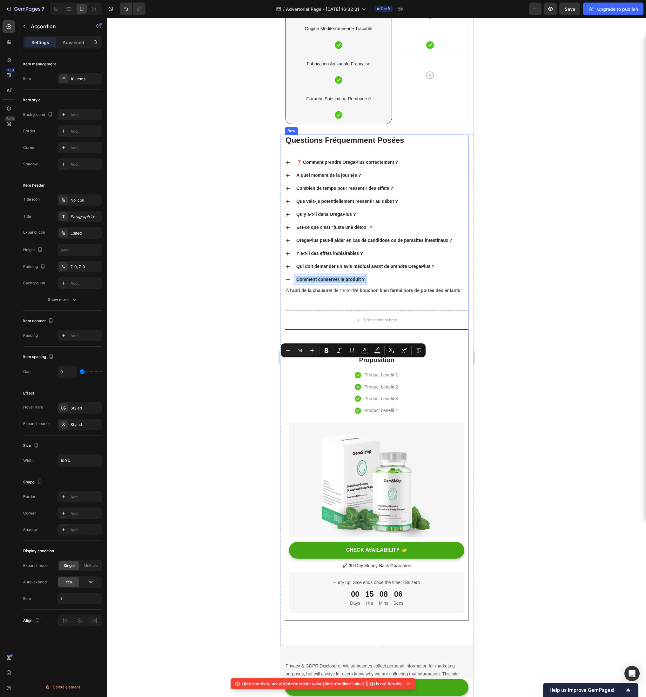
click at [253, 387] on div at bounding box center [376, 357] width 539 height 679
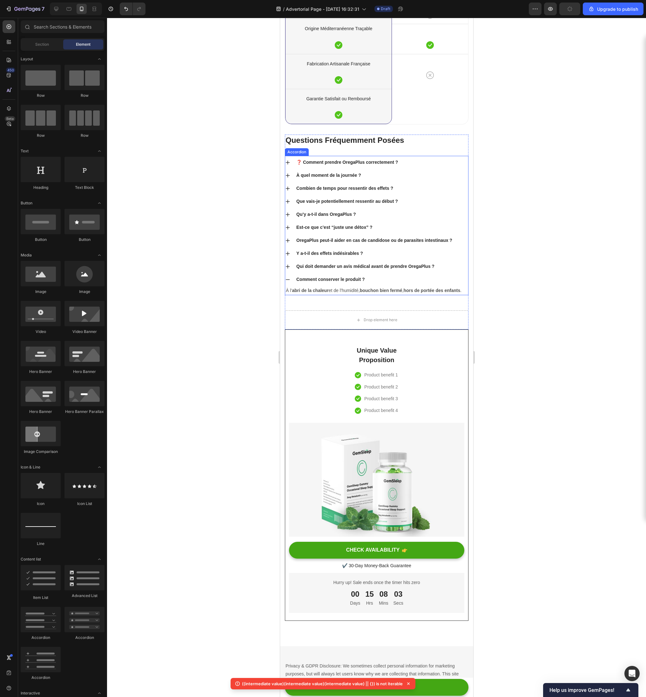
click at [295, 156] on div "Accordion" at bounding box center [296, 152] width 24 height 8
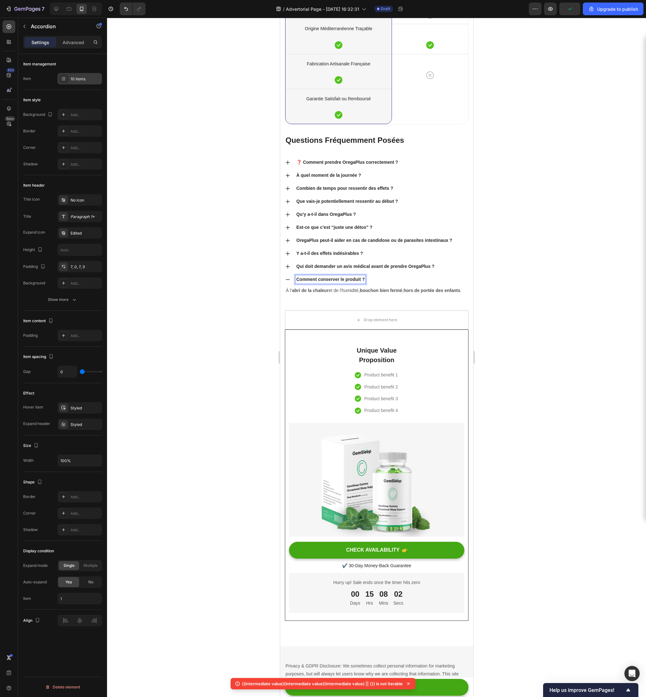
click at [76, 81] on div "10 items" at bounding box center [85, 79] width 30 height 6
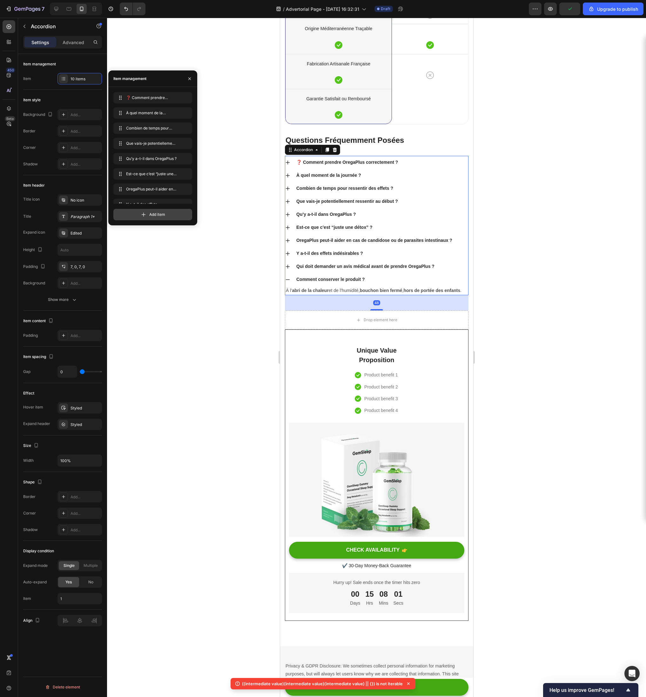
click at [127, 211] on div "Add item" at bounding box center [152, 214] width 79 height 11
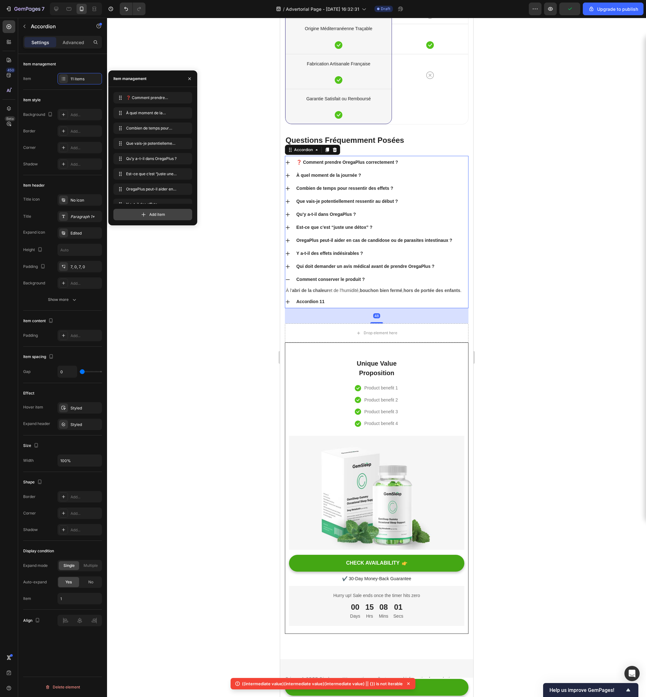
scroll to position [55, 0]
drag, startPoint x: 139, startPoint y: 217, endPoint x: 16, endPoint y: 325, distance: 163.7
click at [139, 217] on div "Add item" at bounding box center [152, 214] width 79 height 11
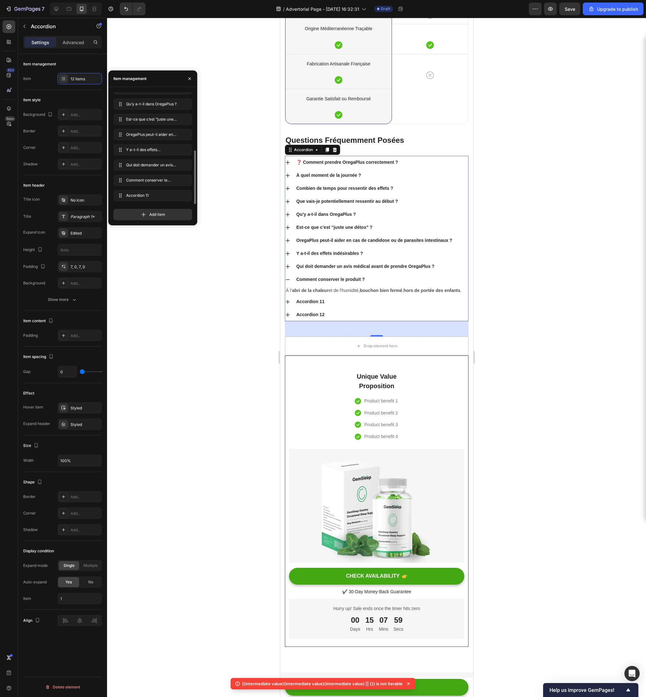
scroll to position [70, 0]
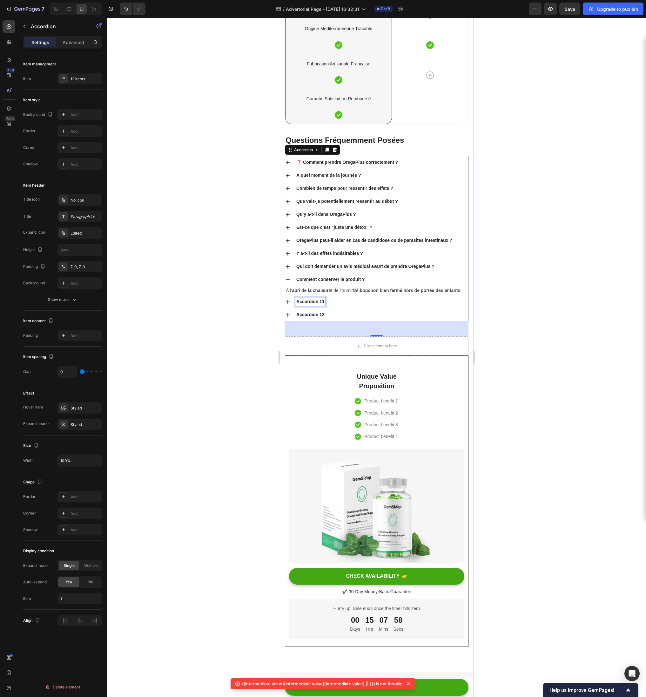
click at [306, 306] on div "Accordion 11" at bounding box center [310, 301] width 30 height 9
click at [306, 305] on p "Accordion 11" at bounding box center [310, 301] width 28 height 7
click at [284, 321] on div "❓ Comment prendre OregaPlus correctement ? À quel moment de la journée ? Combie…" at bounding box center [376, 238] width 184 height 165
click at [285, 304] on icon at bounding box center [287, 301] width 5 height 5
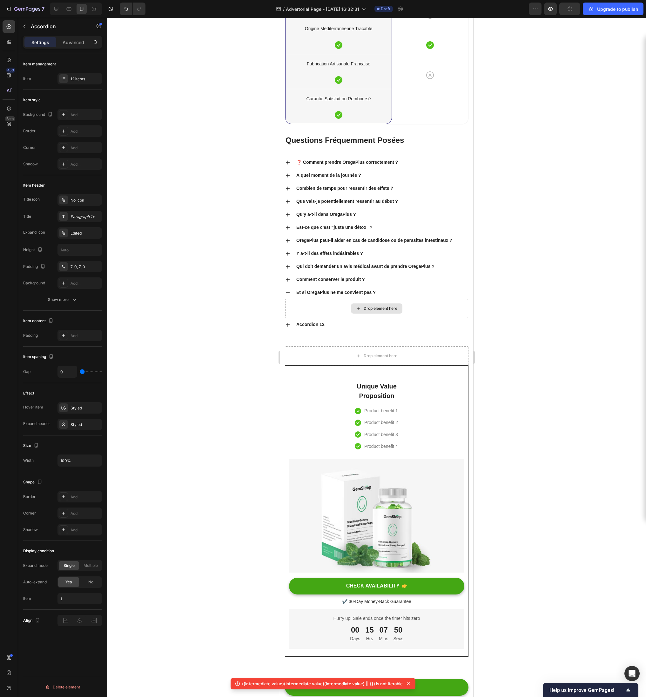
click at [352, 314] on div "Drop element here" at bounding box center [375, 309] width 51 height 10
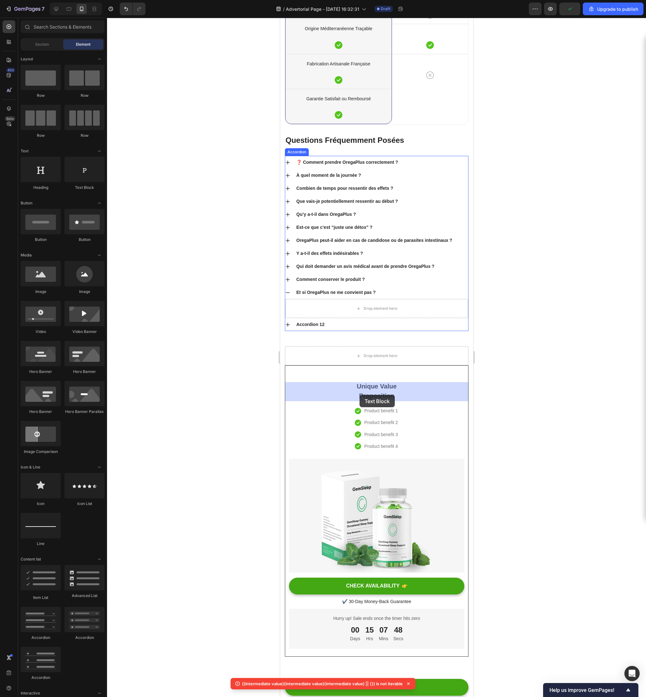
drag, startPoint x: 361, startPoint y: 182, endPoint x: 359, endPoint y: 395, distance: 212.4
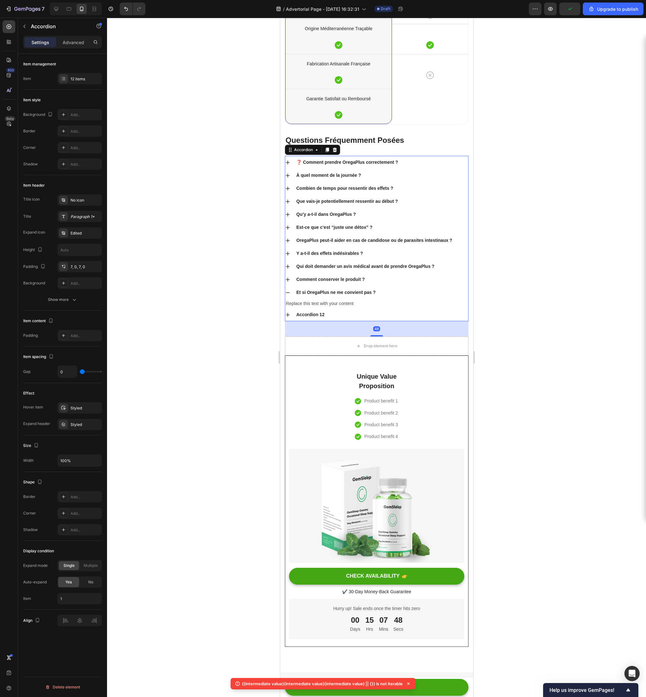
click at [334, 299] on div "Et si OregaPlus ne me convient pas ?" at bounding box center [376, 292] width 183 height 13
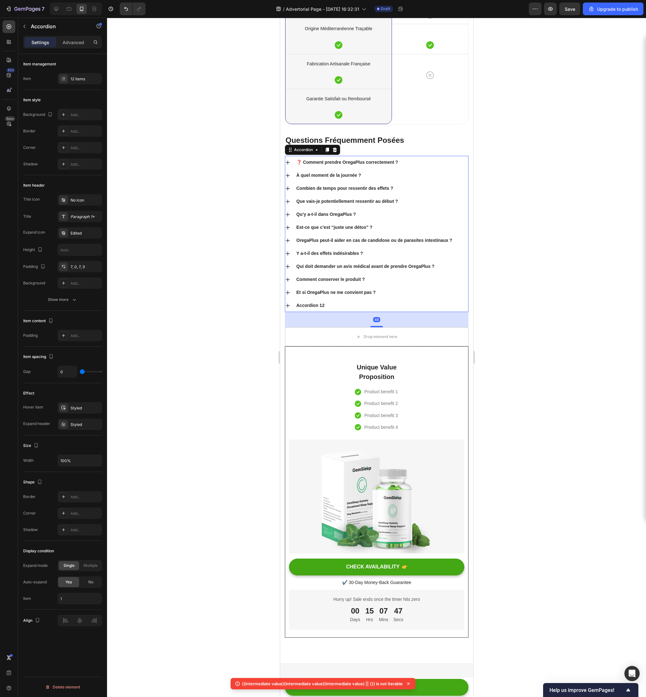
click at [289, 299] on div "Et si OregaPlus ne me convient pas ?" at bounding box center [376, 292] width 183 height 13
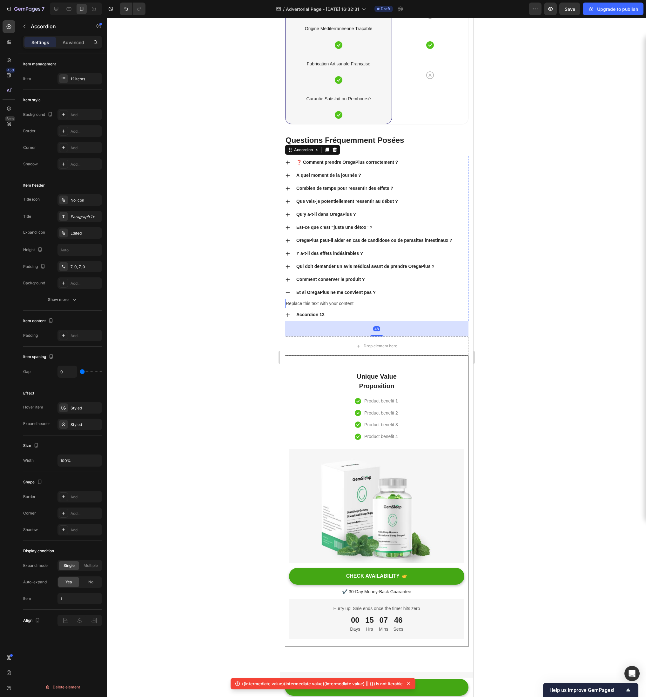
click at [306, 308] on div "Replace this text with your content" at bounding box center [376, 303] width 183 height 9
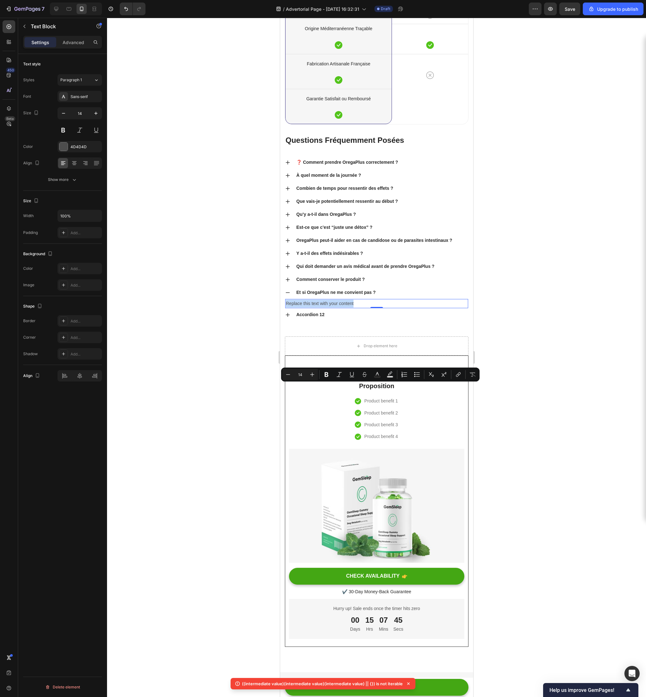
click at [306, 308] on p "Replace this text with your content" at bounding box center [376, 304] width 182 height 8
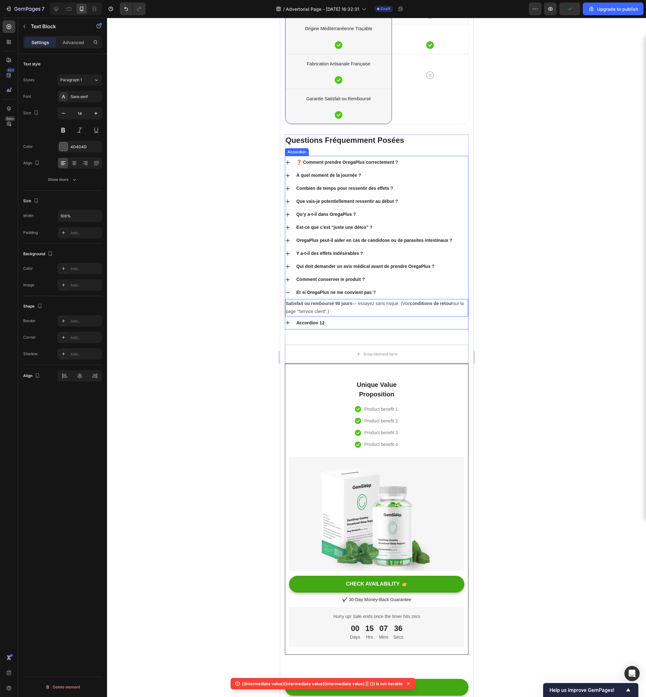
click at [291, 330] on div "Accordion 12" at bounding box center [376, 323] width 183 height 13
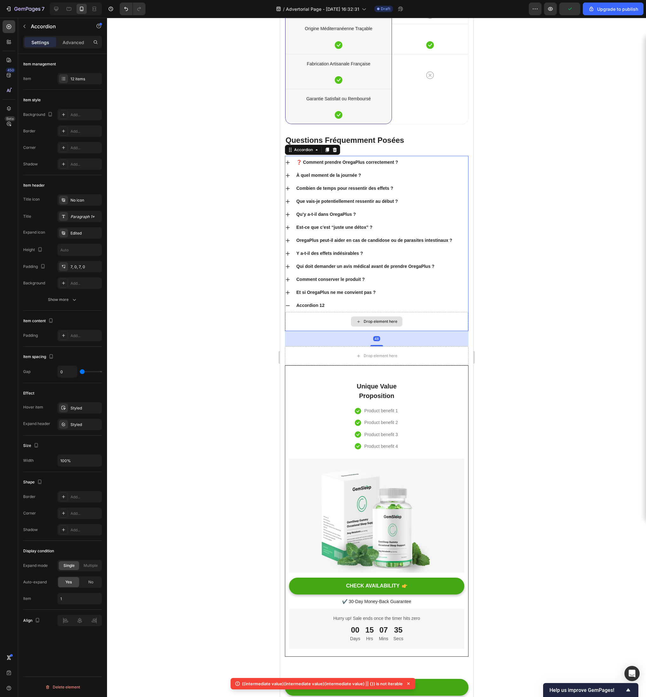
click at [331, 331] on div "Drop element here" at bounding box center [376, 321] width 183 height 19
click at [322, 309] on p "Accordion 12" at bounding box center [310, 305] width 28 height 7
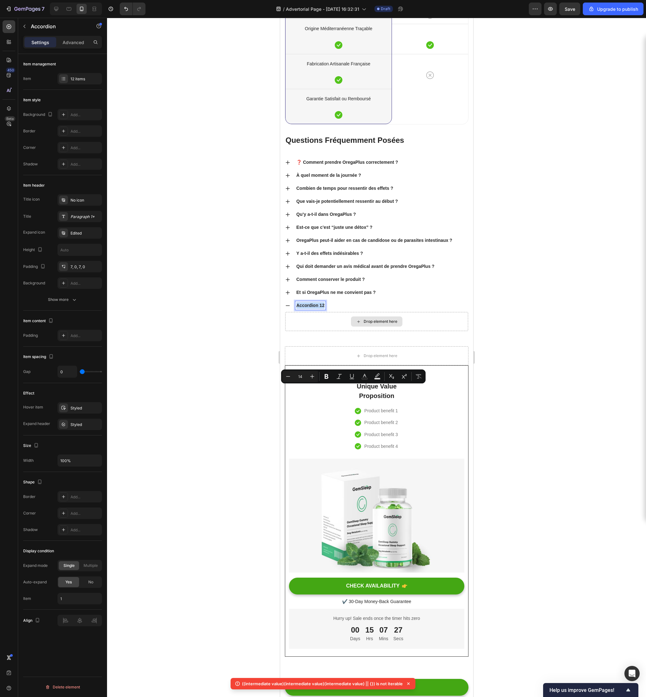
click at [311, 331] on div "Drop element here" at bounding box center [376, 321] width 183 height 19
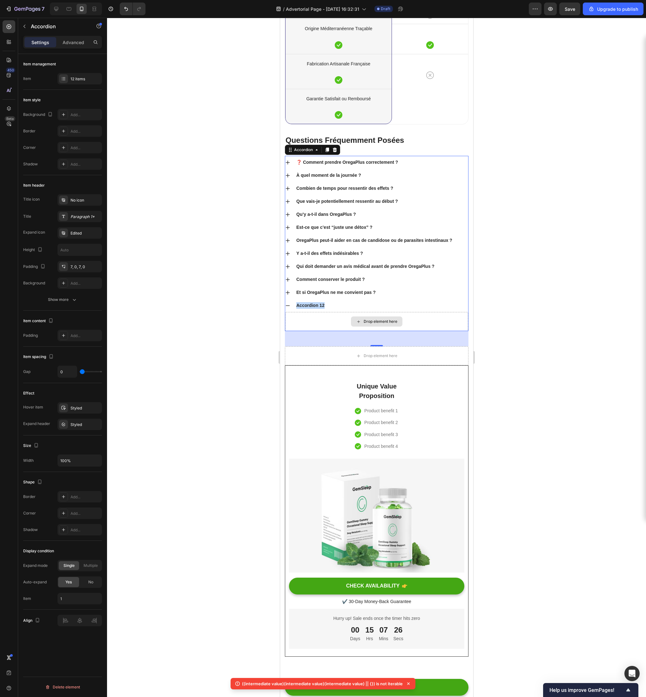
click at [373, 324] on div "Drop element here" at bounding box center [380, 321] width 34 height 5
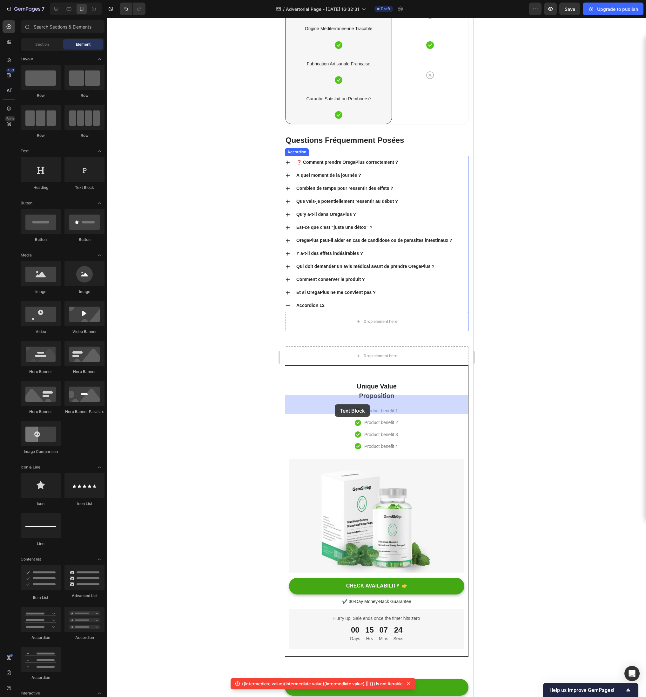
drag, startPoint x: 367, startPoint y: 190, endPoint x: 334, endPoint y: 405, distance: 217.7
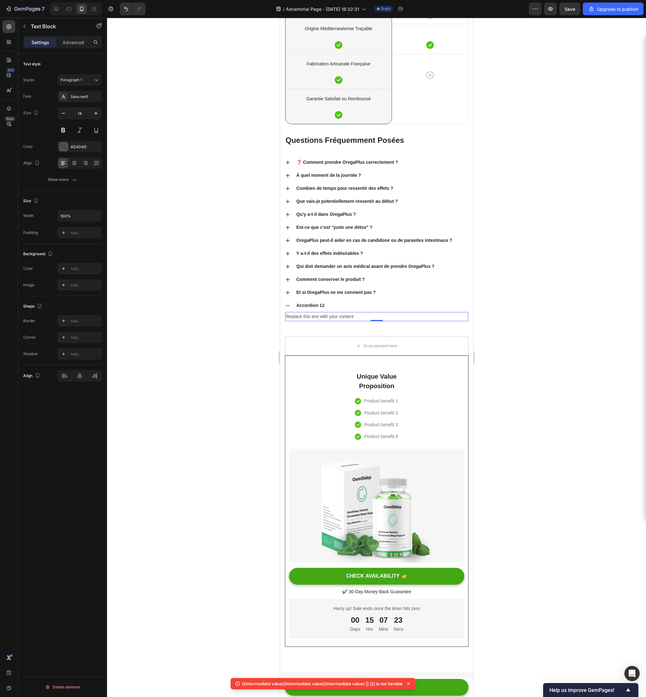
click at [332, 321] on div "Replace this text with your content" at bounding box center [376, 316] width 183 height 9
click at [332, 321] on p "Replace this text with your content" at bounding box center [376, 317] width 182 height 8
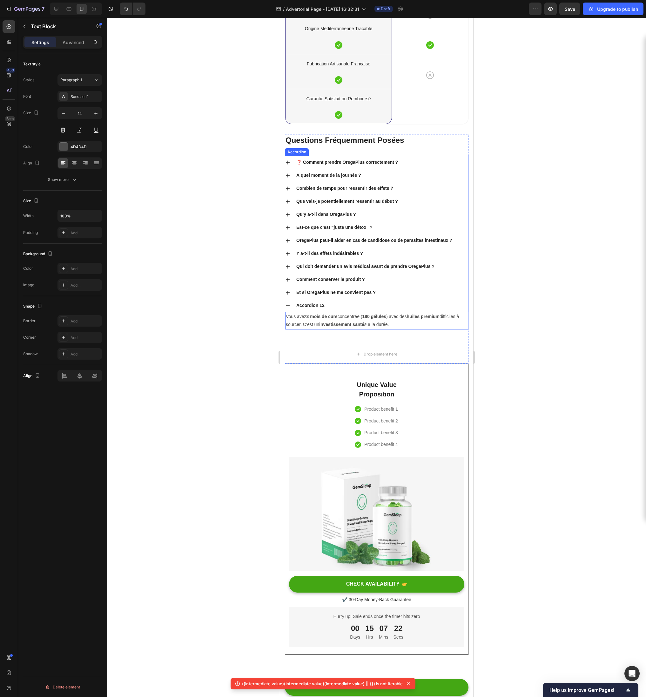
click at [311, 309] on p "Accordion 12" at bounding box center [310, 305] width 28 height 7
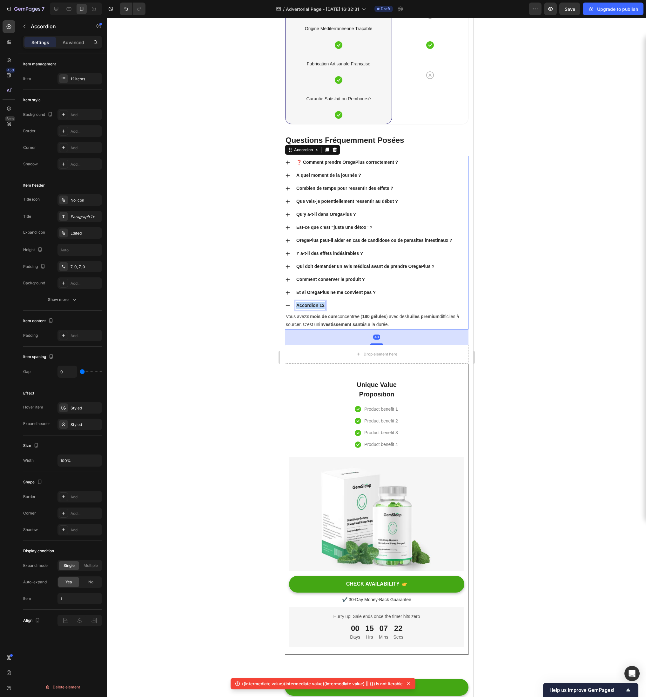
click at [311, 309] on p "Accordion 12" at bounding box center [310, 305] width 28 height 7
click at [540, 397] on div at bounding box center [376, 357] width 539 height 679
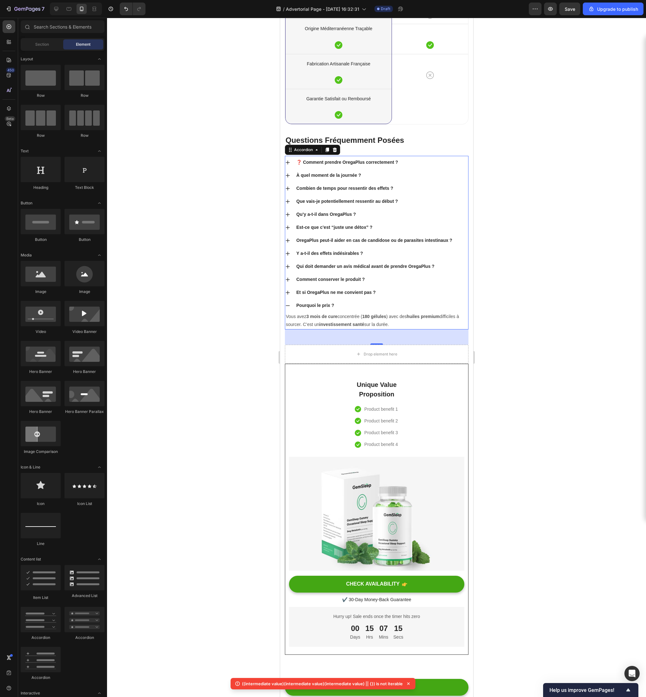
click at [286, 308] on icon at bounding box center [287, 305] width 5 height 5
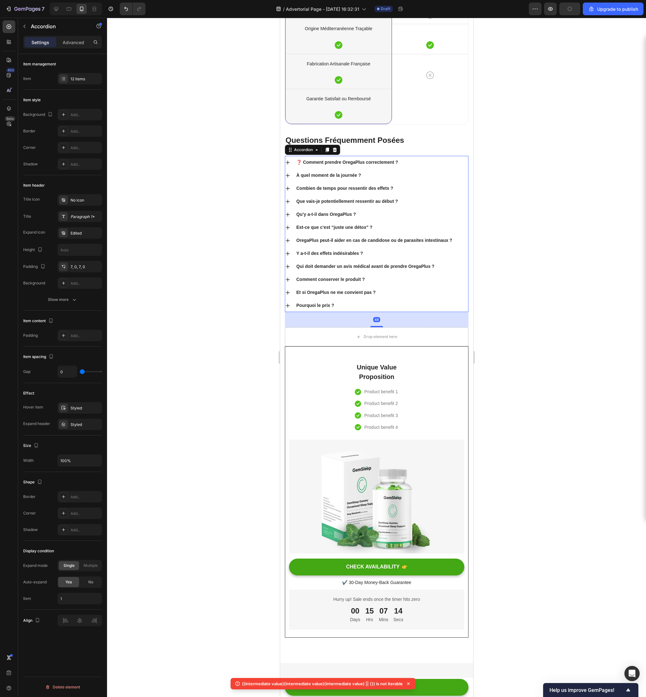
click at [245, 433] on div at bounding box center [376, 357] width 539 height 679
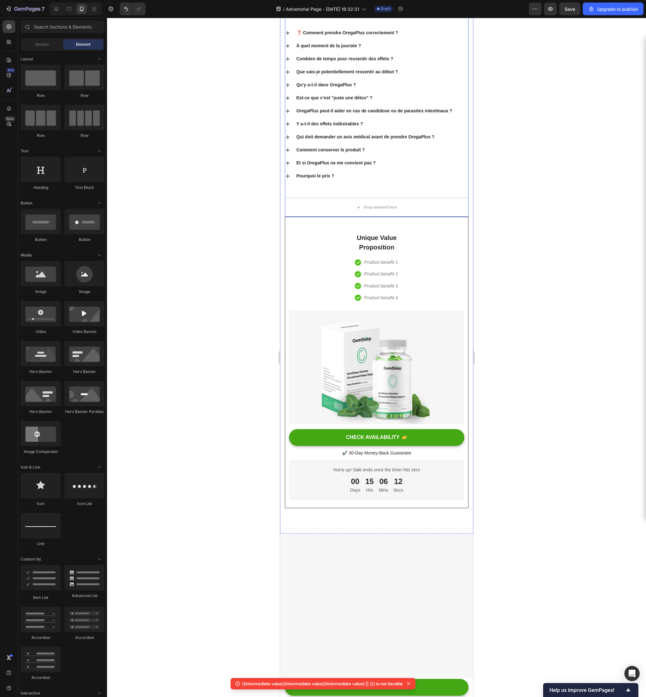
scroll to position [4164, 0]
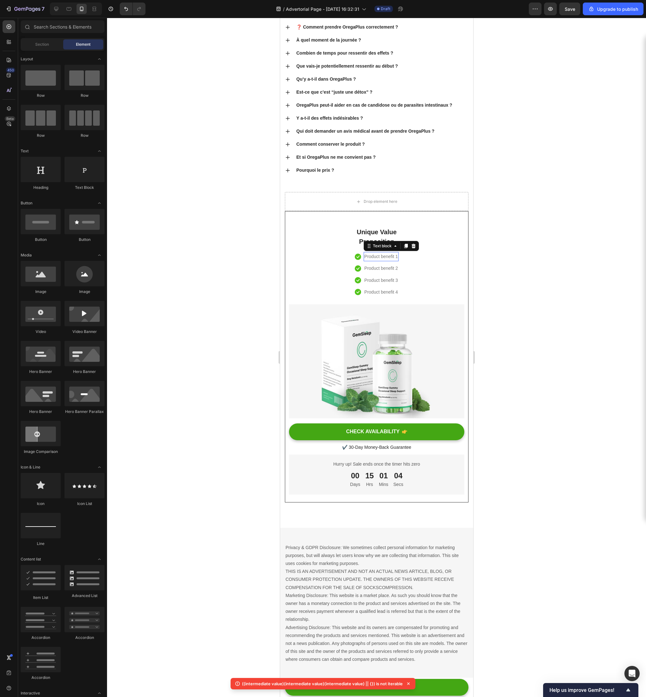
click at [379, 261] on p "Product benefit 1" at bounding box center [381, 257] width 34 height 8
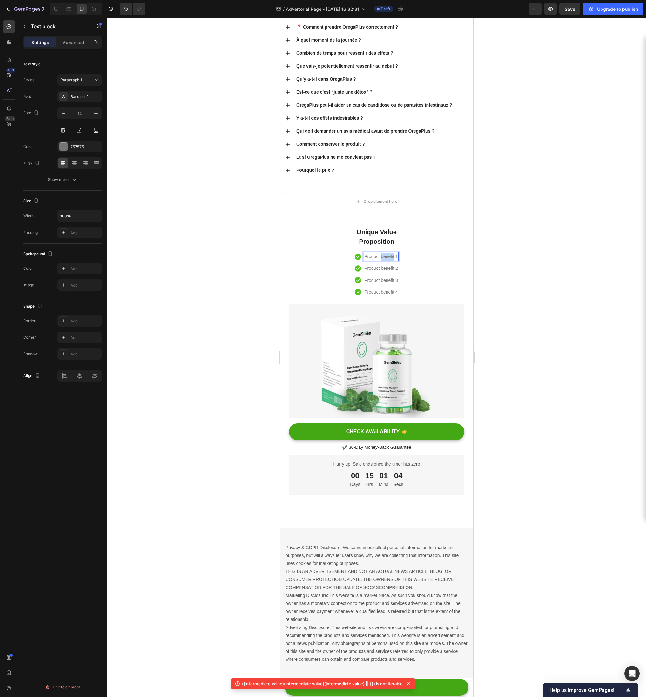
click at [379, 261] on p "Product benefit 1" at bounding box center [381, 257] width 34 height 8
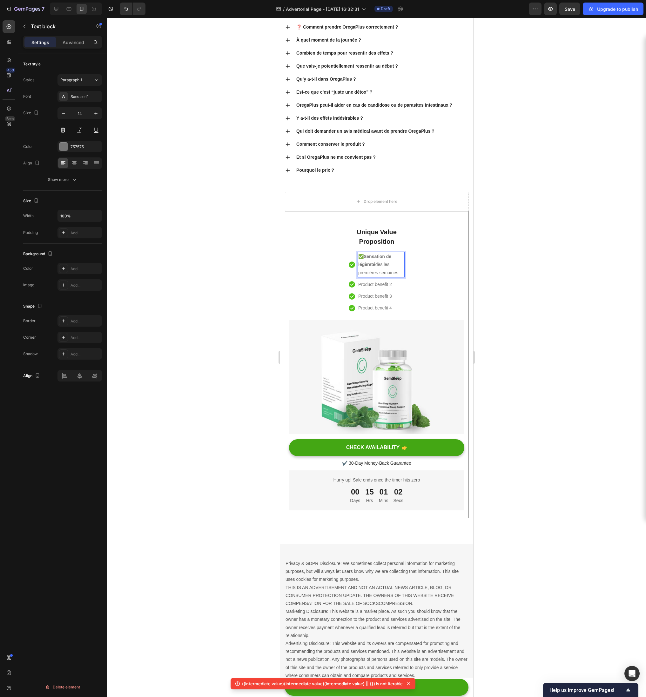
click at [361, 277] on p "✅ Sensation de légèreté dès les premières semaines" at bounding box center [381, 265] width 46 height 24
click at [379, 289] on p "Product benefit 2" at bounding box center [375, 285] width 34 height 8
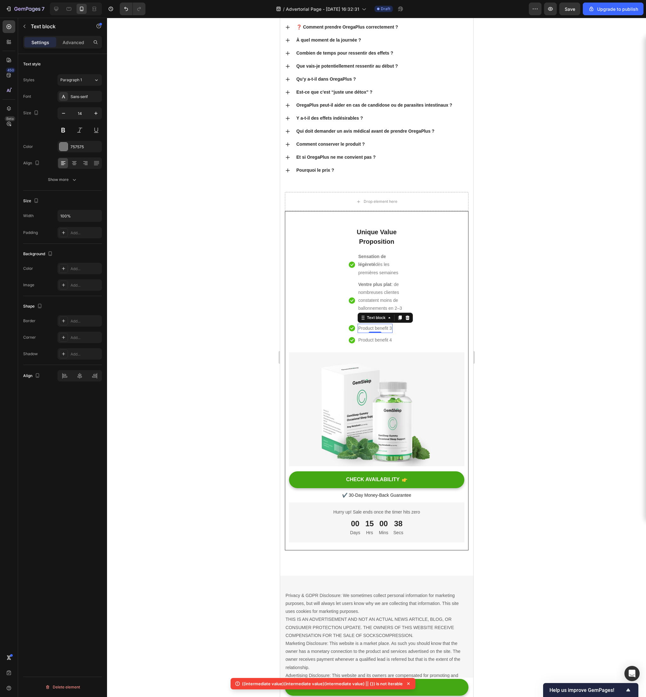
click at [377, 332] on p "Product benefit 3" at bounding box center [375, 328] width 34 height 8
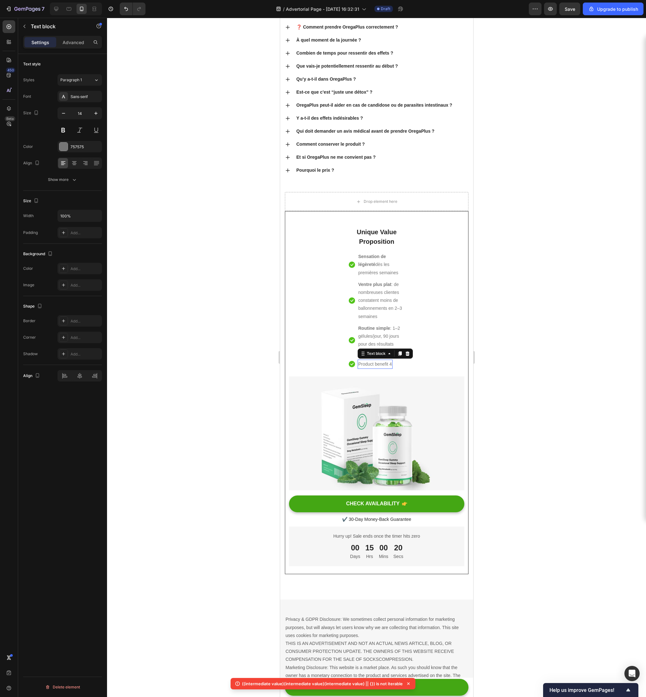
click at [372, 368] on p "Product benefit 4" at bounding box center [375, 364] width 34 height 8
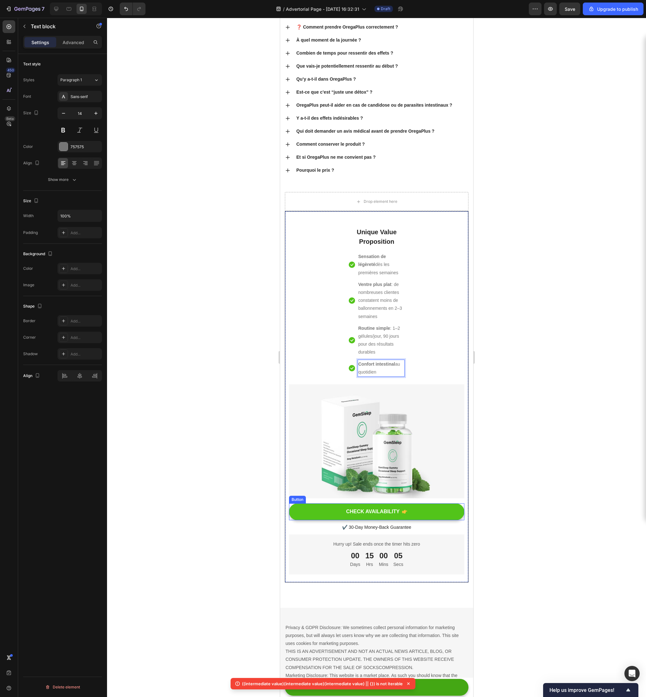
click at [368, 520] on button "CHECK AVAILABILITY" at bounding box center [376, 512] width 175 height 17
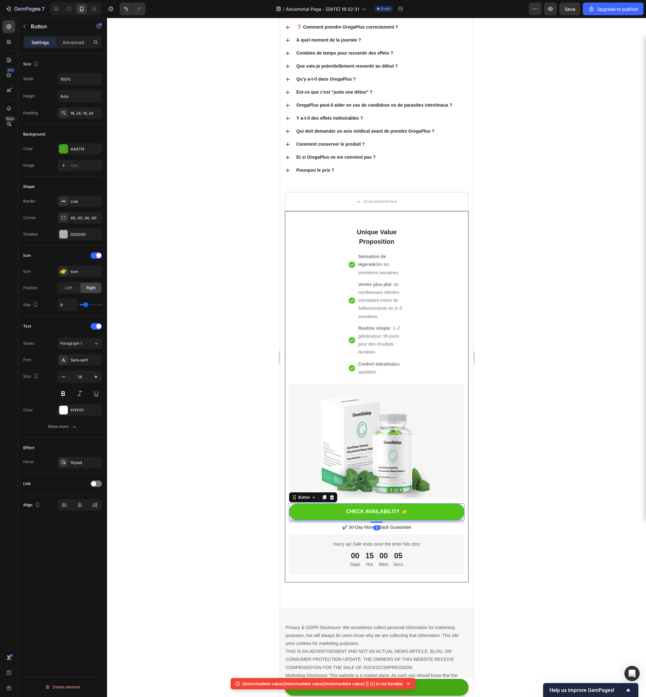
click at [368, 520] on button "CHECK AVAILABILITY" at bounding box center [376, 512] width 175 height 17
click at [369, 515] on div "CHECK AVAILABILITY" at bounding box center [373, 512] width 54 height 7
click at [369, 515] on p "CHECK AVAILABILITY" at bounding box center [373, 512] width 54 height 7
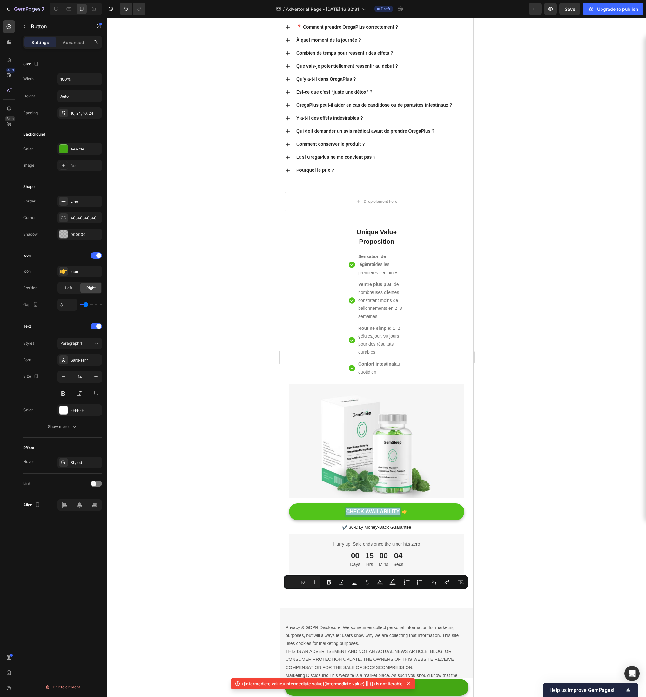
click at [369, 515] on p "CHECK AVAILABILITY" at bounding box center [373, 512] width 54 height 7
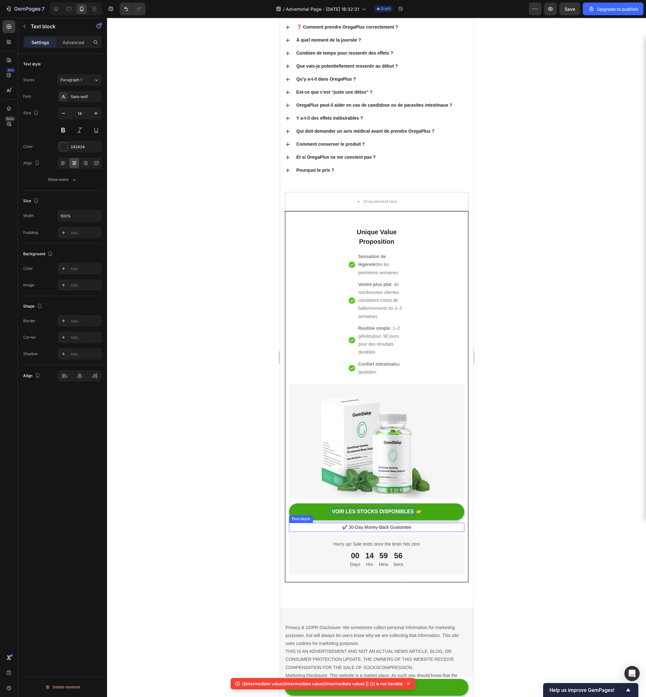
click at [366, 531] on p "✔️ 30-Day Money-Back Guarantee" at bounding box center [376, 528] width 174 height 8
click at [384, 548] on p "Hurry up! Sale ends once the timer hits zero" at bounding box center [376, 544] width 164 height 8
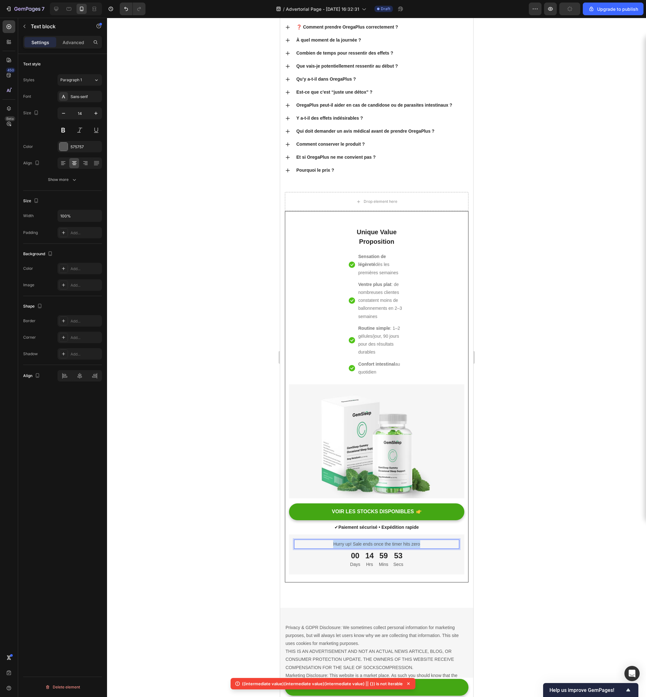
click at [384, 548] on p "Hurry up! Sale ends once the timer hits zero" at bounding box center [376, 544] width 164 height 8
click at [356, 548] on p "Hurry up! Sale ends once the timer hits zero" at bounding box center [376, 544] width 164 height 8
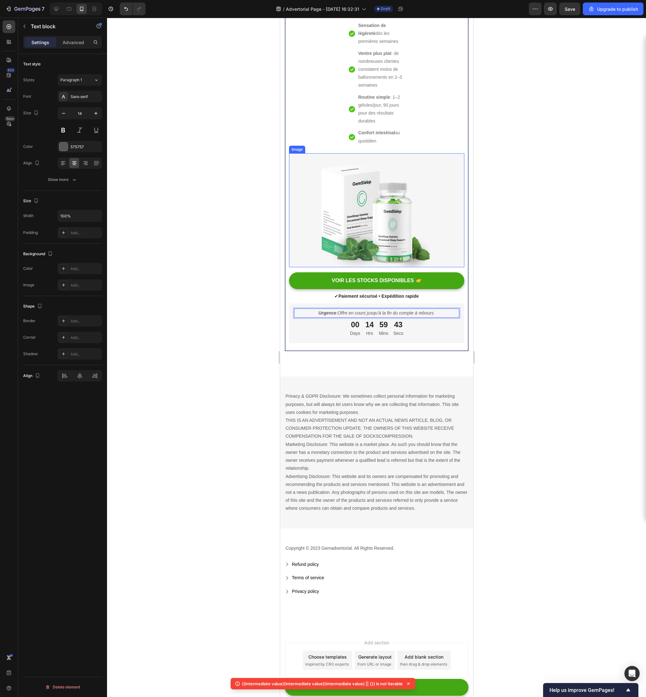
scroll to position [4483, 0]
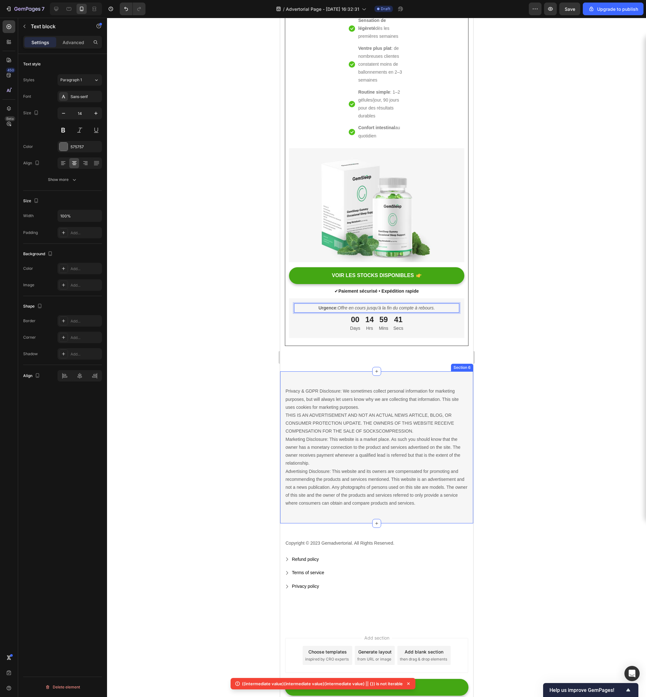
click at [411, 382] on div "Privacy & GDPR Disclosure: We sometimes collect personal information for market…" at bounding box center [376, 447] width 193 height 152
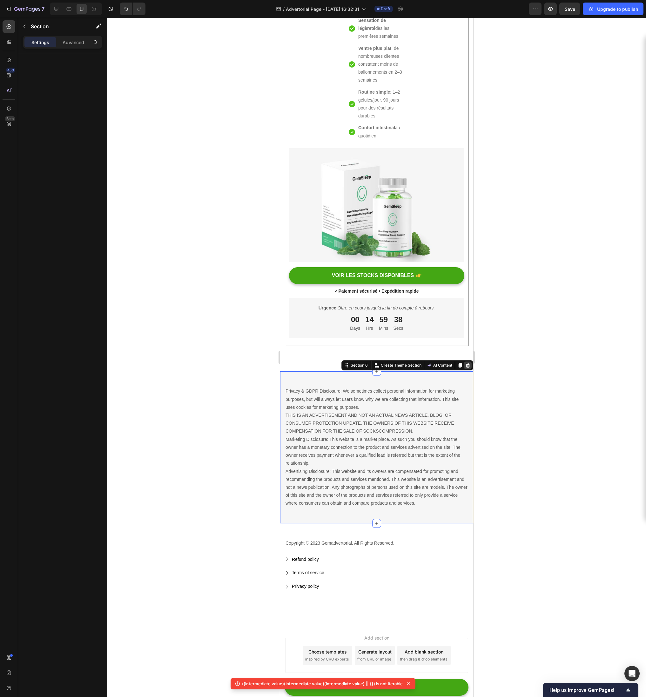
click at [466, 365] on icon at bounding box center [467, 365] width 5 height 5
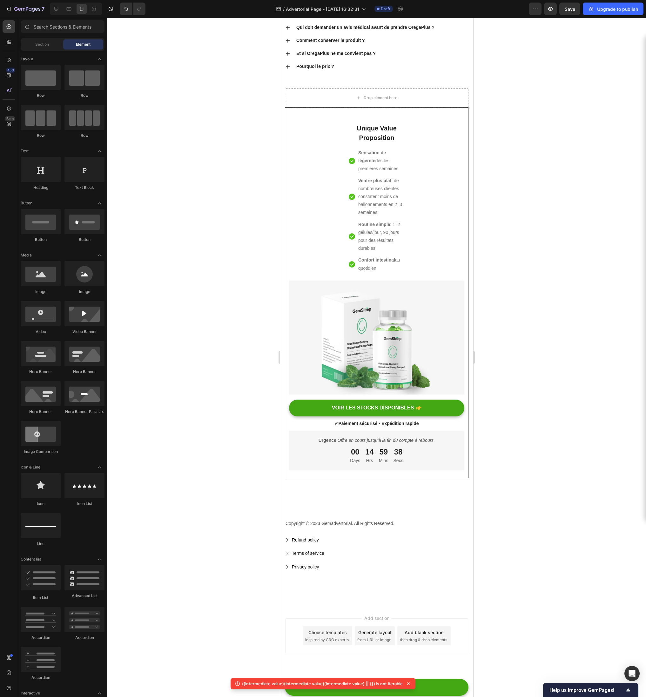
scroll to position [4351, 0]
click at [434, 512] on div "Copyright © 2023 Gemadvertorial. All Rights Reserved. Text block Refund policy …" at bounding box center [376, 545] width 193 height 83
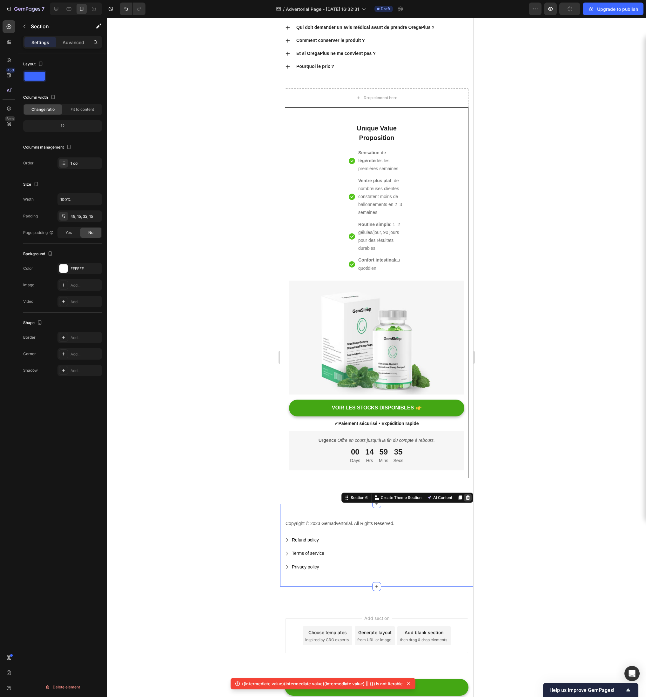
click at [469, 498] on icon at bounding box center [467, 498] width 4 height 4
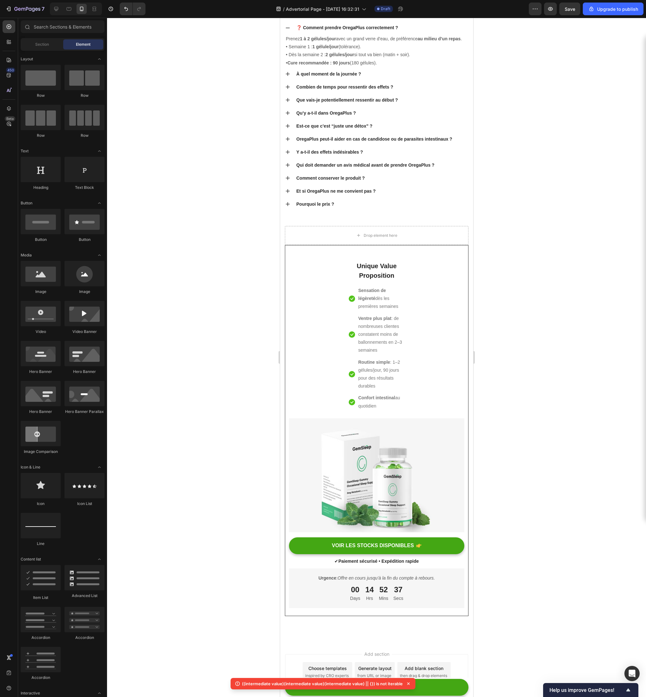
scroll to position [2680, 0]
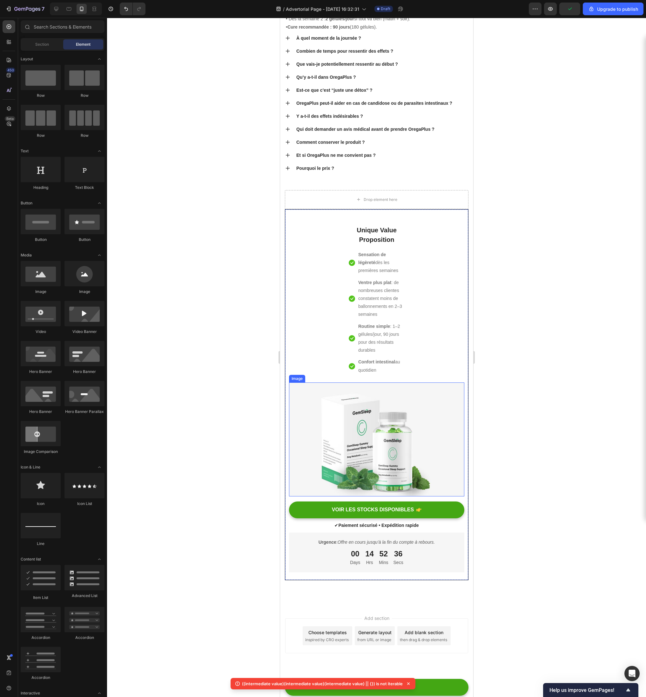
click at [298, 400] on img at bounding box center [376, 440] width 175 height 114
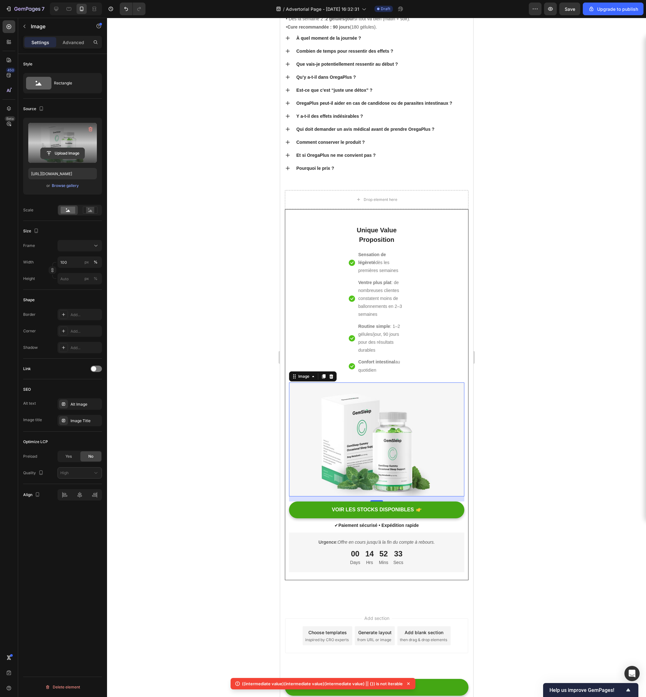
click at [54, 149] on input "file" at bounding box center [63, 153] width 44 height 11
type input "https://cdn.shopify.com/s/files/1/0948/4038/9973/files/gempages_573054621577118…"
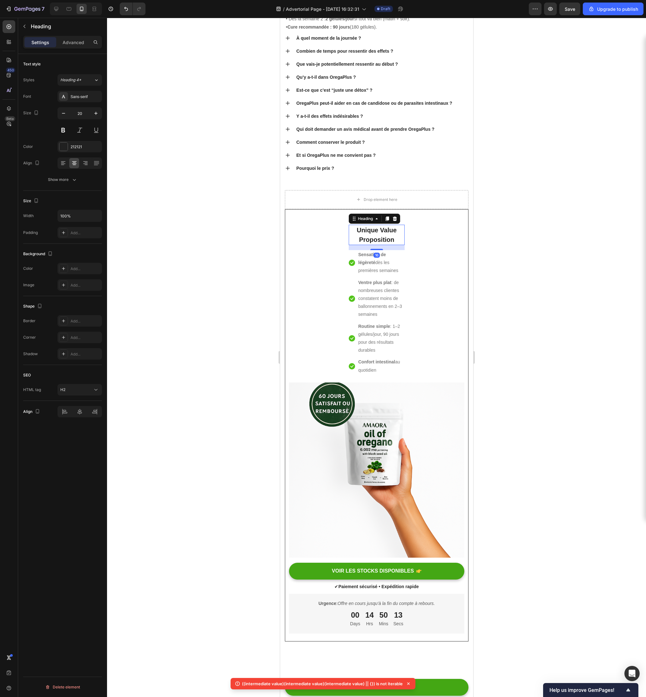
click at [383, 232] on p "Unique Value Proposition" at bounding box center [376, 234] width 55 height 19
click at [492, 259] on div at bounding box center [376, 357] width 539 height 679
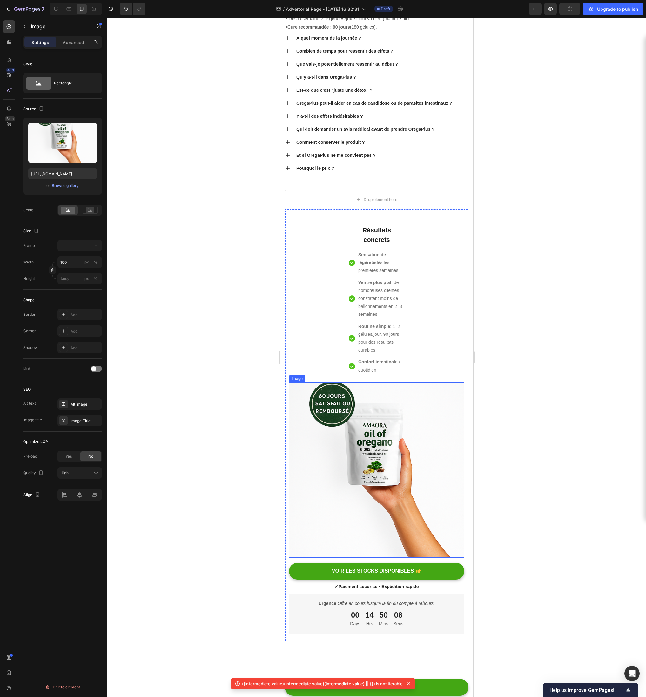
click at [301, 470] on img at bounding box center [376, 470] width 175 height 175
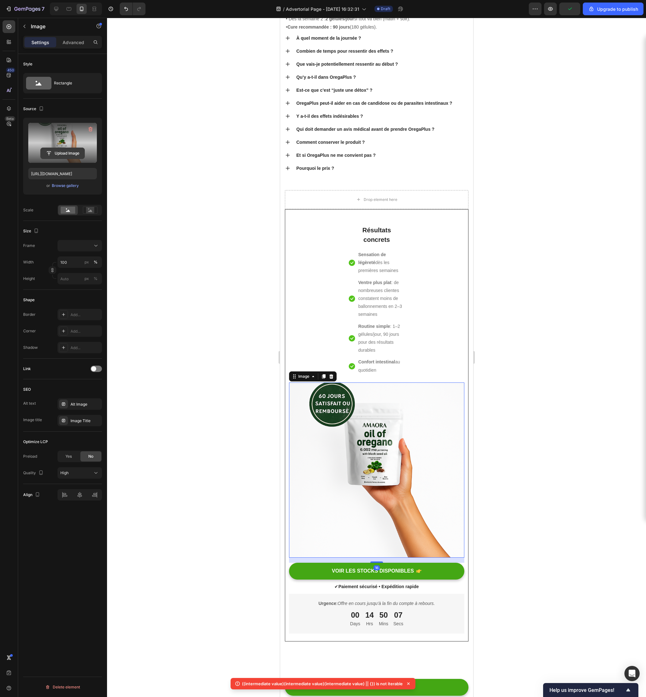
click at [50, 151] on input "file" at bounding box center [63, 153] width 44 height 11
type input "https://cdn.shopify.com/s/files/1/0948/4038/9973/files/gempages_573054621577118…"
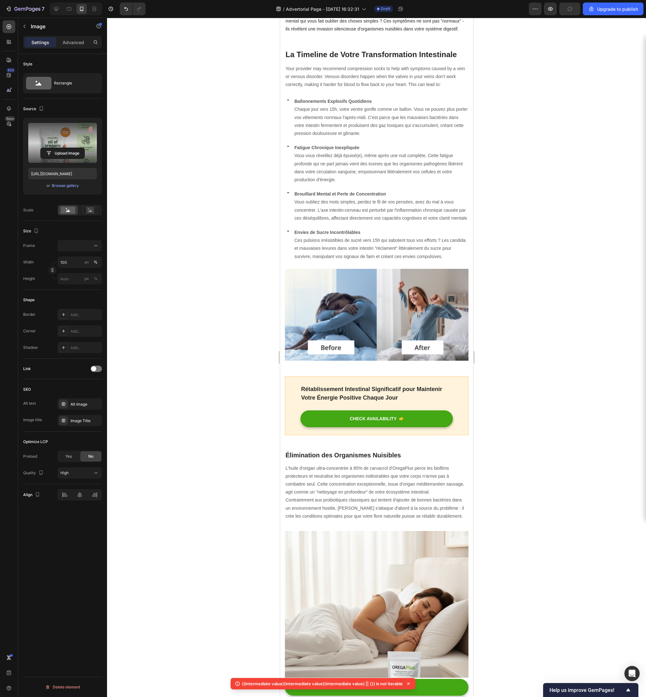
scroll to position [236, 0]
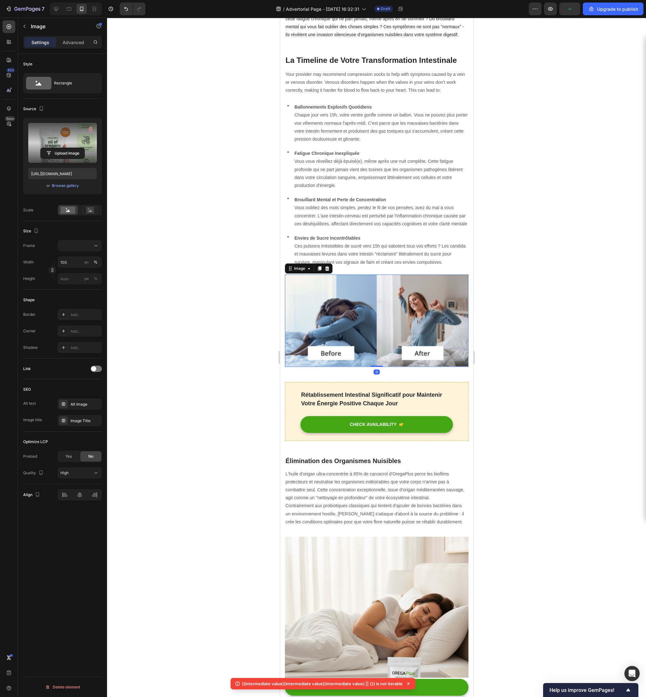
click at [382, 367] on img at bounding box center [376, 321] width 184 height 92
click at [62, 157] on input "file" at bounding box center [63, 153] width 44 height 11
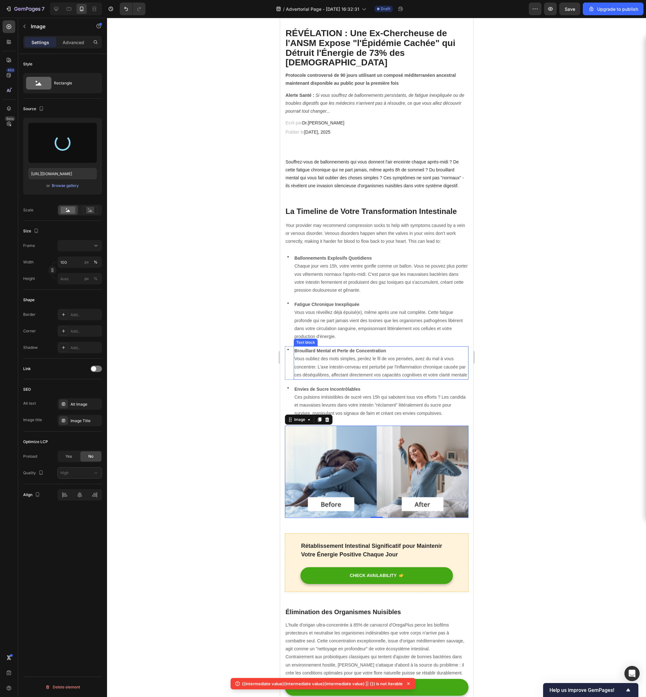
scroll to position [74, 0]
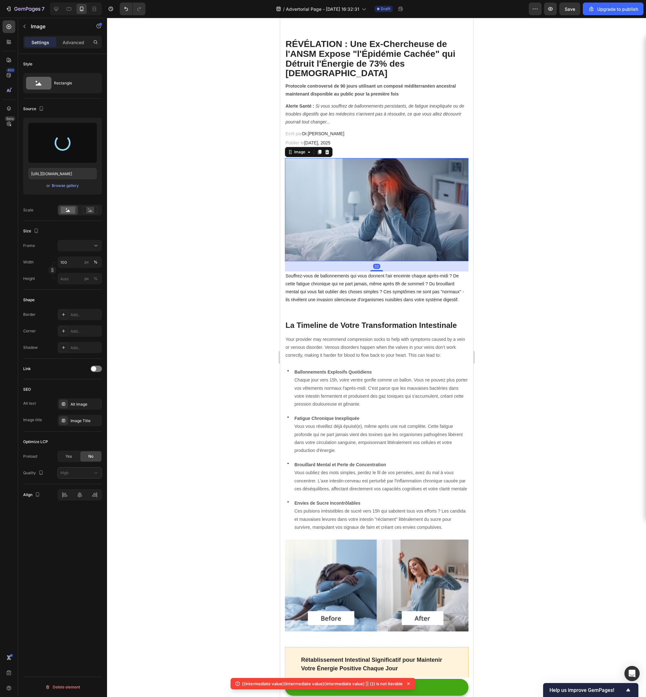
click at [357, 197] on img at bounding box center [376, 209] width 184 height 103
click at [58, 153] on input "file" at bounding box center [63, 153] width 44 height 11
type input "https://cdn.shopify.com/s/files/1/0948/4038/9973/files/gempages_573054621577118…"
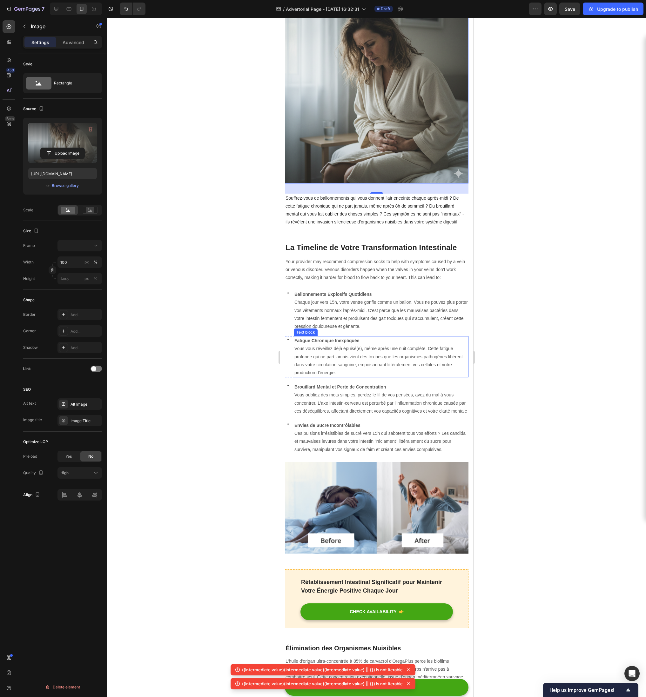
scroll to position [262, 0]
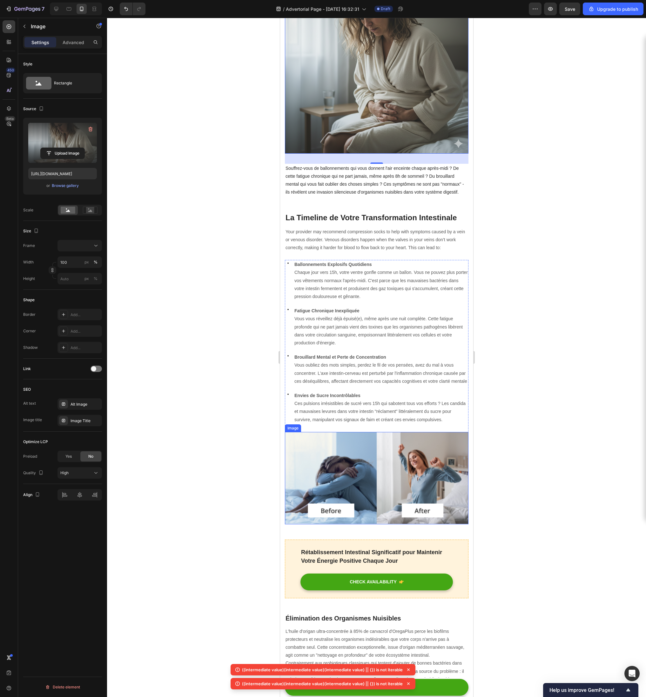
click at [356, 468] on img at bounding box center [376, 478] width 184 height 92
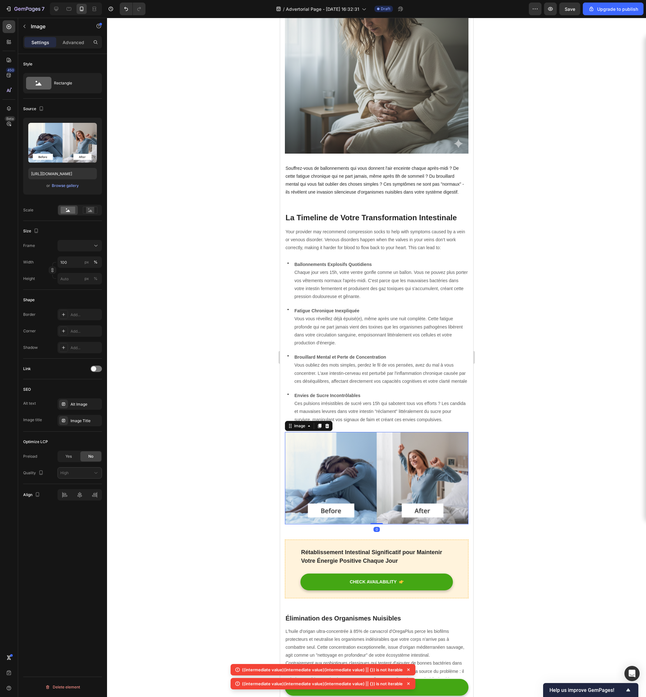
click at [340, 478] on img at bounding box center [376, 478] width 184 height 92
click at [57, 155] on input "file" at bounding box center [63, 153] width 44 height 11
type input "https://cdn.shopify.com/s/files/1/0948/4038/9973/files/gempages_573054621577118…"
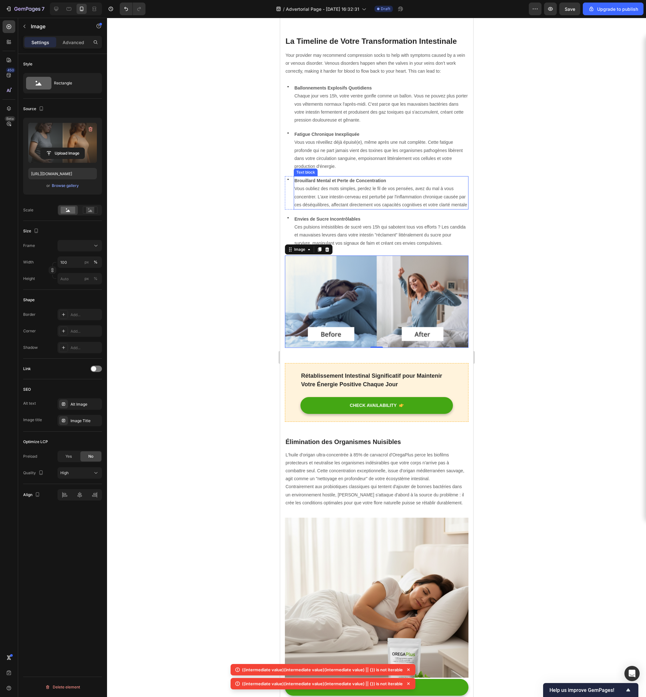
scroll to position [443, 0]
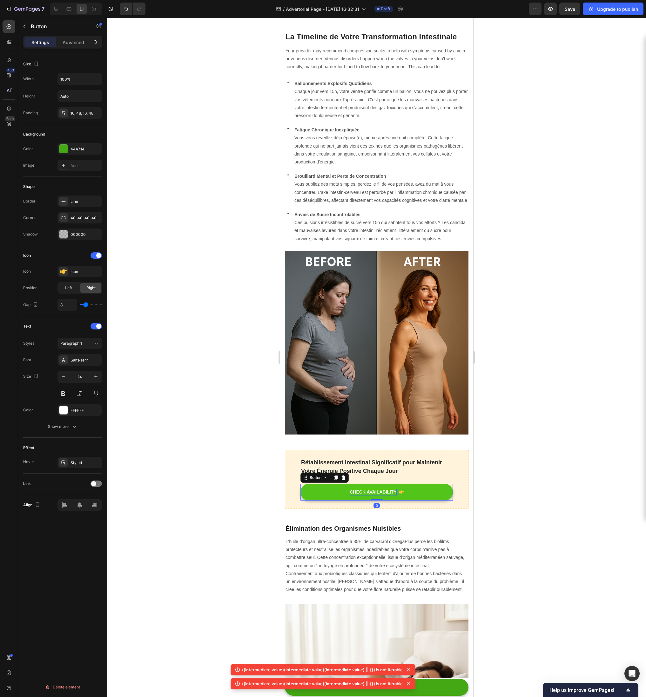
click at [363, 489] on div "CHECK AVAILABILITY" at bounding box center [372, 492] width 47 height 7
click at [363, 489] on p "CHECK AVAILABILITY" at bounding box center [372, 492] width 47 height 7
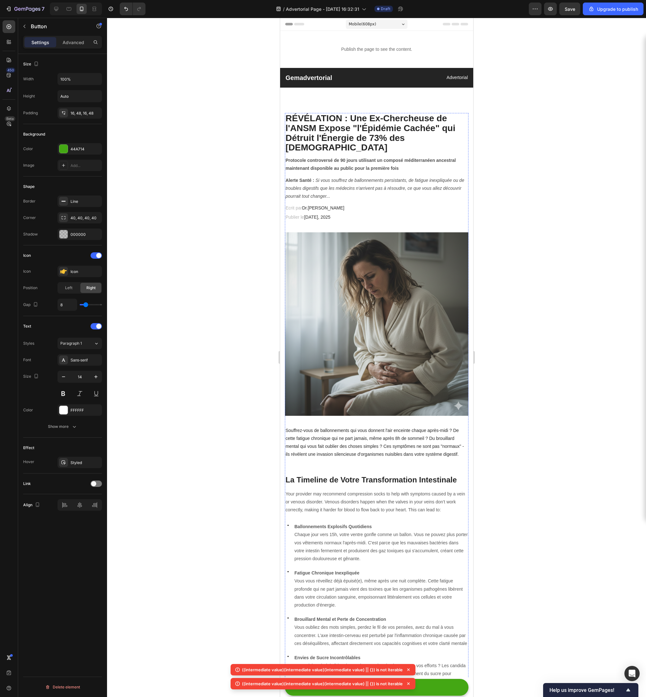
scroll to position [27, 0]
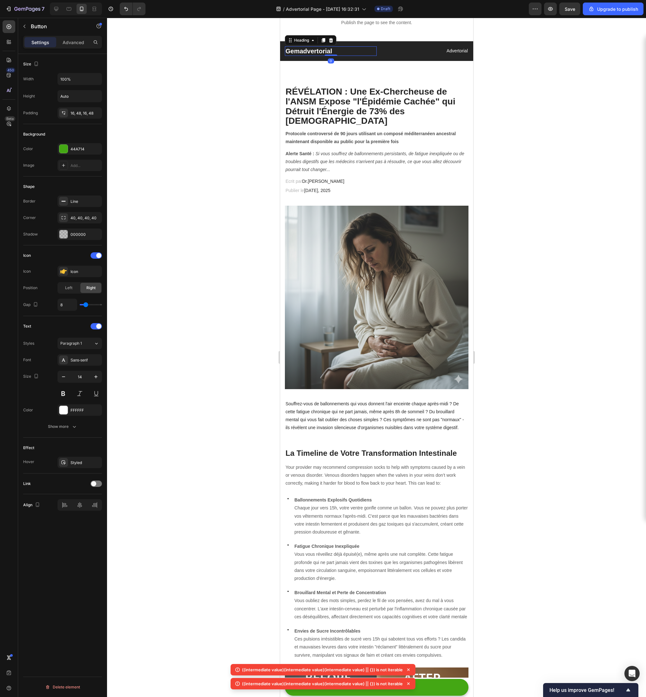
click at [315, 51] on p "Gemadvertorial" at bounding box center [330, 51] width 90 height 8
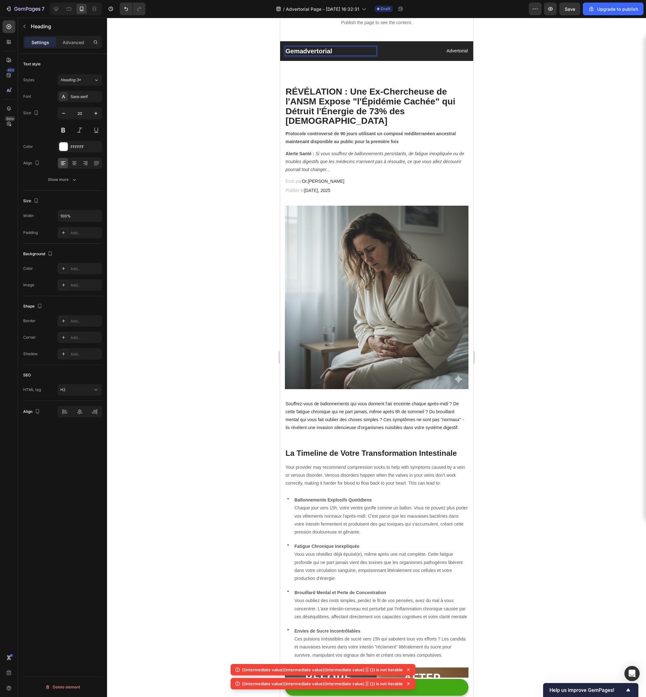
click at [315, 51] on p "Gemadvertorial" at bounding box center [330, 51] width 90 height 8
click at [245, 83] on div at bounding box center [376, 357] width 539 height 679
click at [336, 52] on p "MAGAZINE SANTé" at bounding box center [330, 51] width 90 height 8
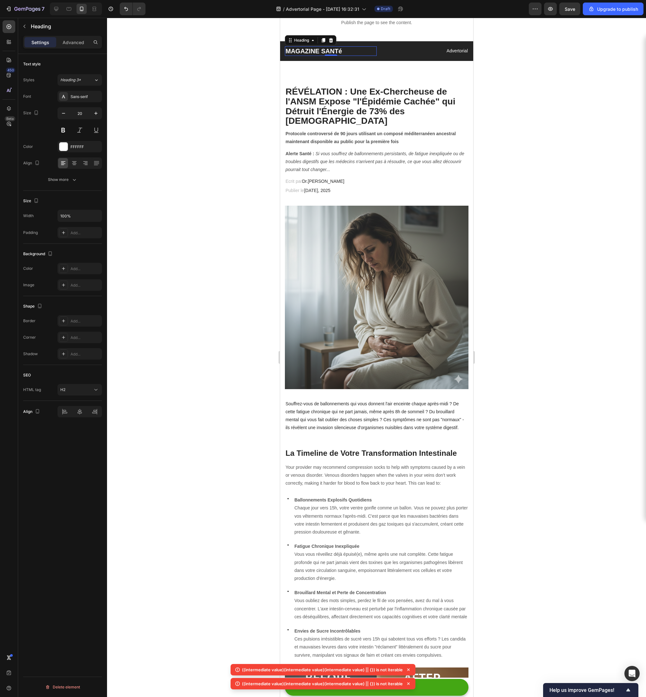
click at [75, 48] on div "Settings Advanced" at bounding box center [62, 42] width 79 height 13
click at [75, 47] on div "Advanced" at bounding box center [73, 42] width 32 height 10
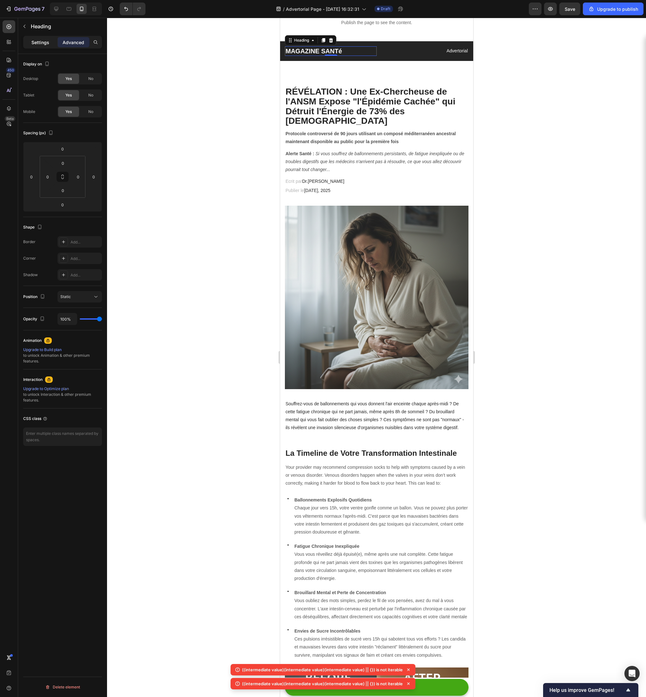
click at [50, 42] on div "Settings" at bounding box center [40, 42] width 32 height 10
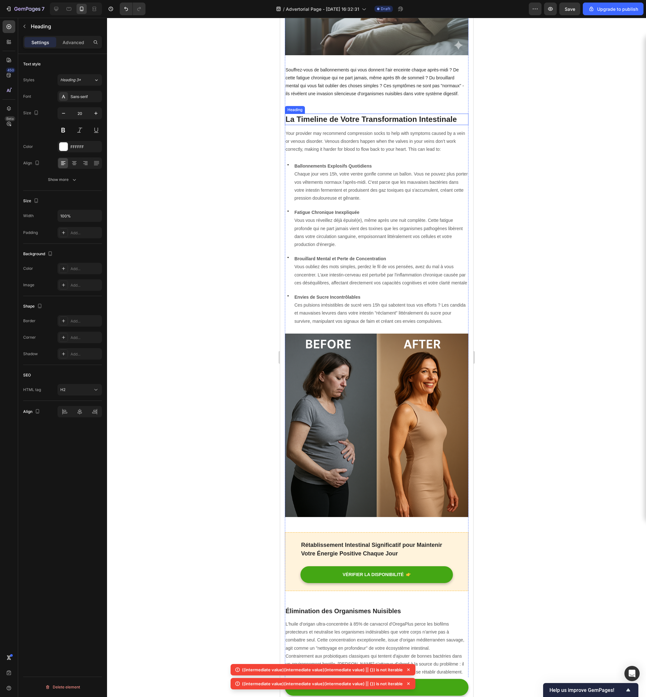
scroll to position [293, 0]
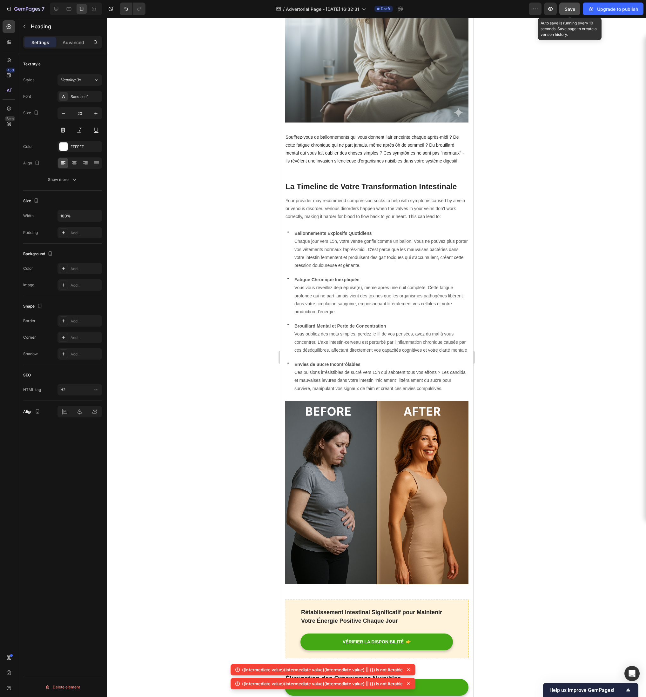
click at [572, 7] on span "Save" at bounding box center [569, 8] width 10 height 5
click at [21, 9] on icon "button" at bounding box center [27, 9] width 26 height 5
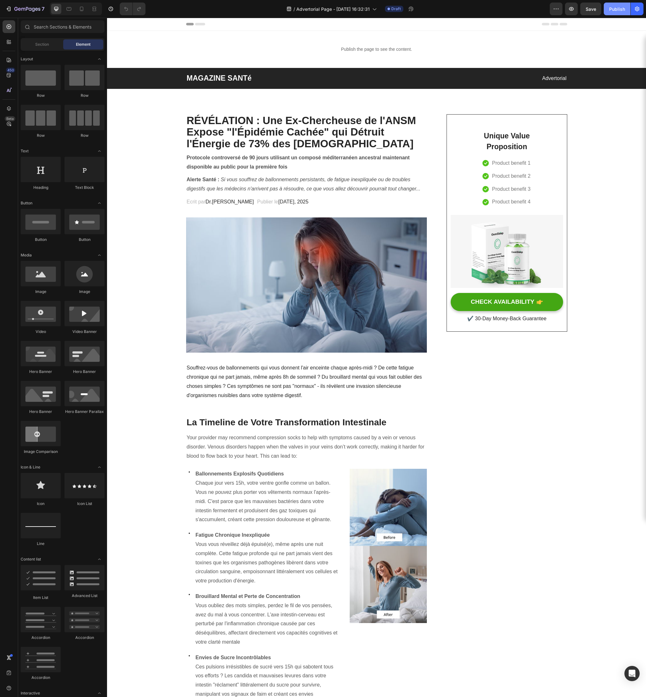
click at [612, 10] on div "Publish" at bounding box center [617, 9] width 16 height 7
click at [77, 7] on div at bounding box center [82, 9] width 10 height 10
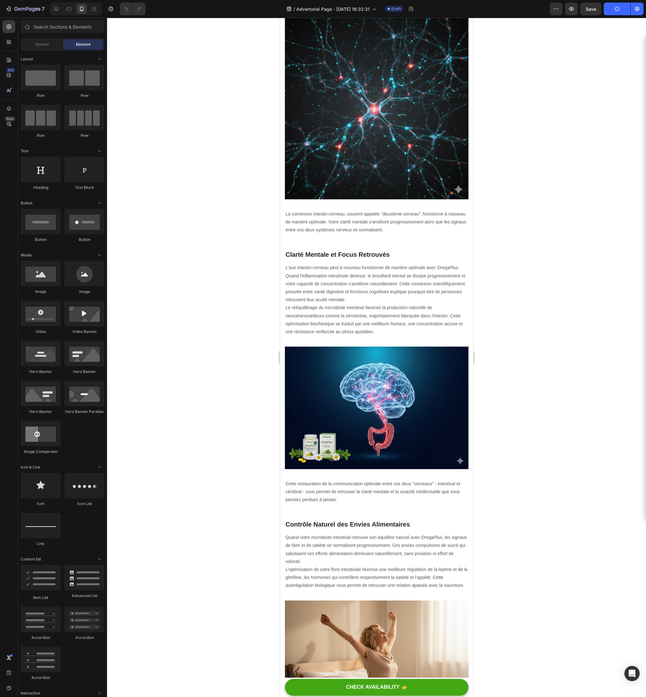
scroll to position [879, 0]
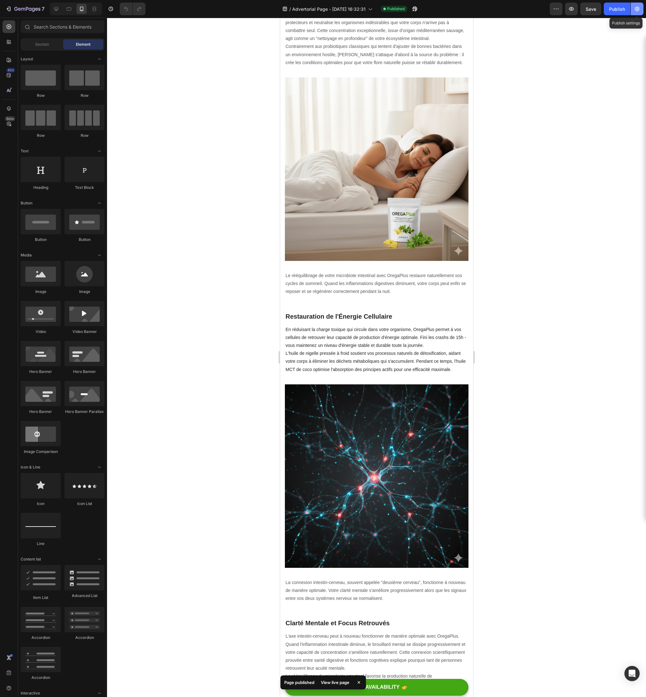
click at [637, 11] on icon "button" at bounding box center [637, 9] width 6 height 6
click at [637, 0] on body "7 / Advertorial Page - [DATE] 16:32:31 Published Preview Save Publish Publish s…" at bounding box center [323, 0] width 646 height 0
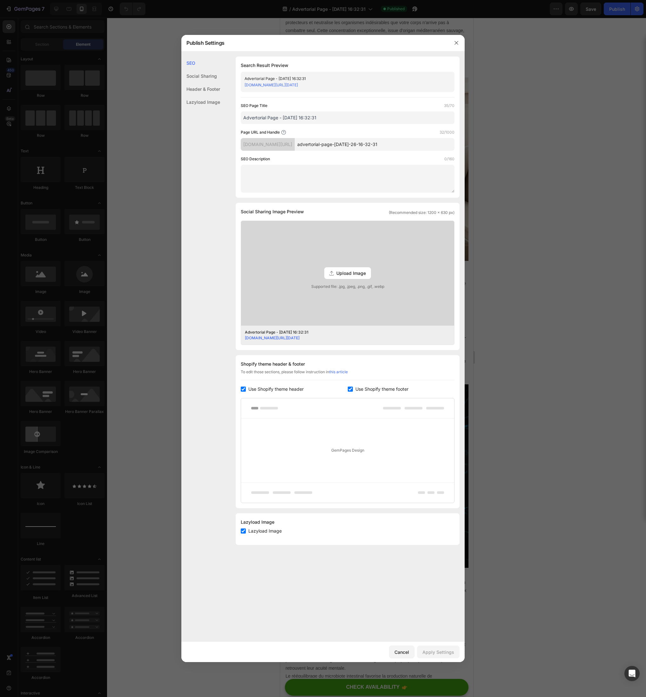
click at [320, 122] on input "Advertorial Page - [DATE] 16:32:31" at bounding box center [348, 117] width 214 height 13
paste input "Ballonnements & candidose : la solution OregaPlus"
type input "Ballonnements & candidose : la solution OregaPlus"
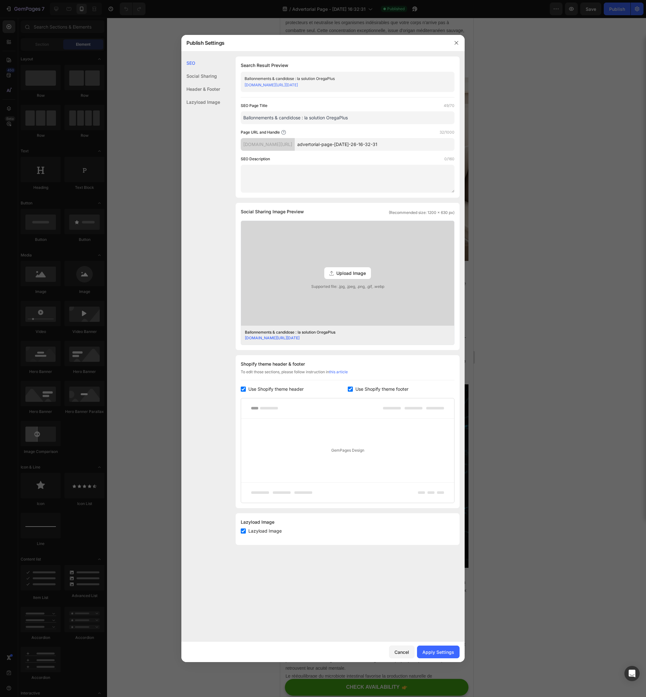
click at [362, 128] on div "SEO Page Title 49/70 Ballonnements & candidose : la solution OregaPlus Page URL…" at bounding box center [348, 148] width 214 height 90
click at [353, 114] on input "Ballonnements & candidose : la solution OregaPlus" at bounding box center [348, 117] width 214 height 13
click at [345, 143] on input "advertorial-page-[DATE]-26-16-32-31" at bounding box center [375, 144] width 160 height 13
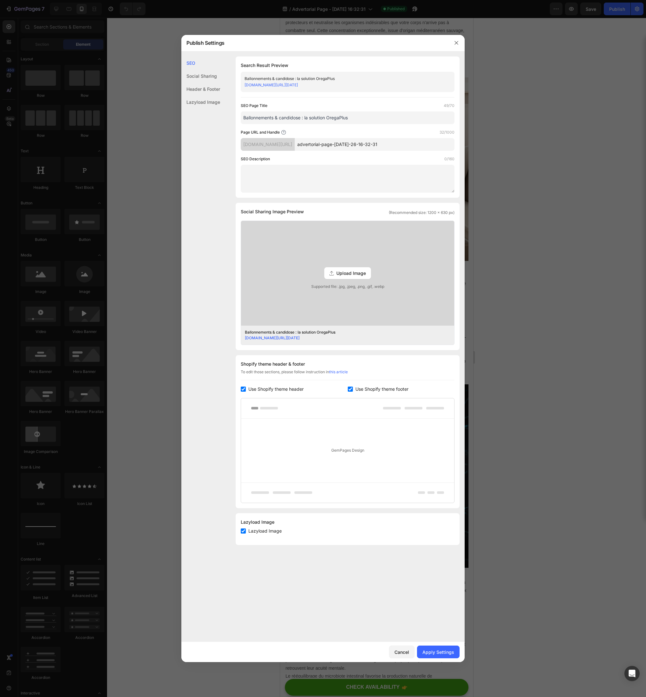
click at [345, 143] on input "advertorial-page-[DATE]-26-16-32-31" at bounding box center [375, 144] width 160 height 13
paste input "Ballonnements & candidose : la solution OregaPlus"
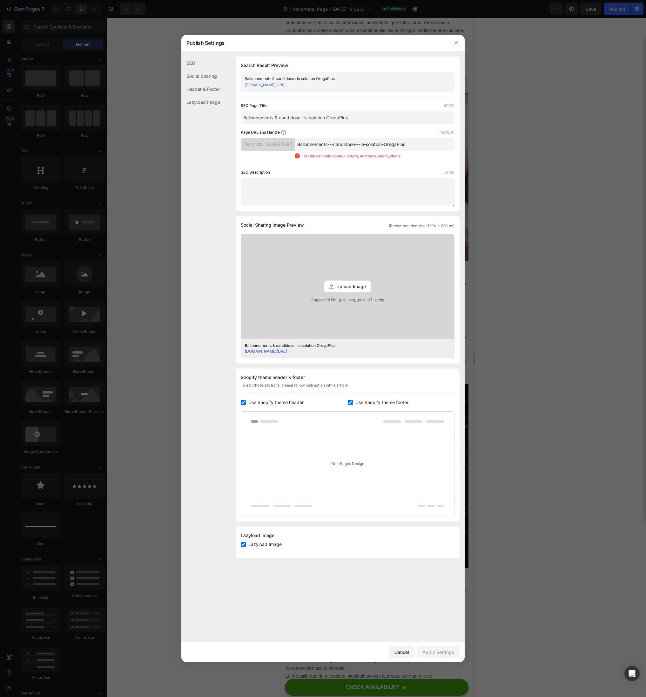
click at [355, 145] on input "Ballonnements---candidose---la-solution-OregaPlus" at bounding box center [375, 144] width 160 height 13
click at [378, 144] on input "Ballonnements-candidose---la-solution-OregaPlus" at bounding box center [375, 144] width 160 height 13
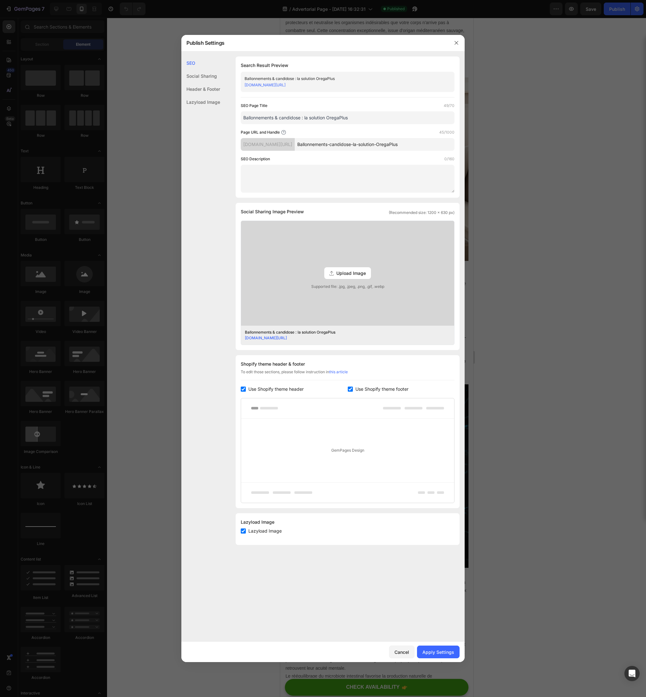
click at [398, 140] on input "Ballonnements-candidose-la-solution-OregaPlus" at bounding box center [375, 144] width 160 height 13
type input "Ballonnements-candidose-la-solution-OregaPlus"
click at [243, 389] on input "checkbox" at bounding box center [243, 389] width 5 height 5
checkbox input "false"
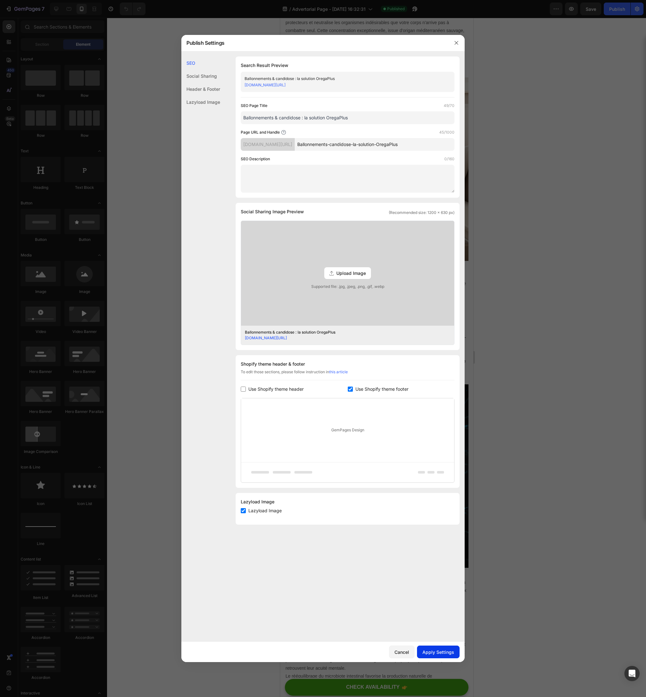
click at [432, 650] on div "Apply Settings" at bounding box center [438, 652] width 32 height 7
